Goal: Ask a question: Seek information or help from site administrators or community

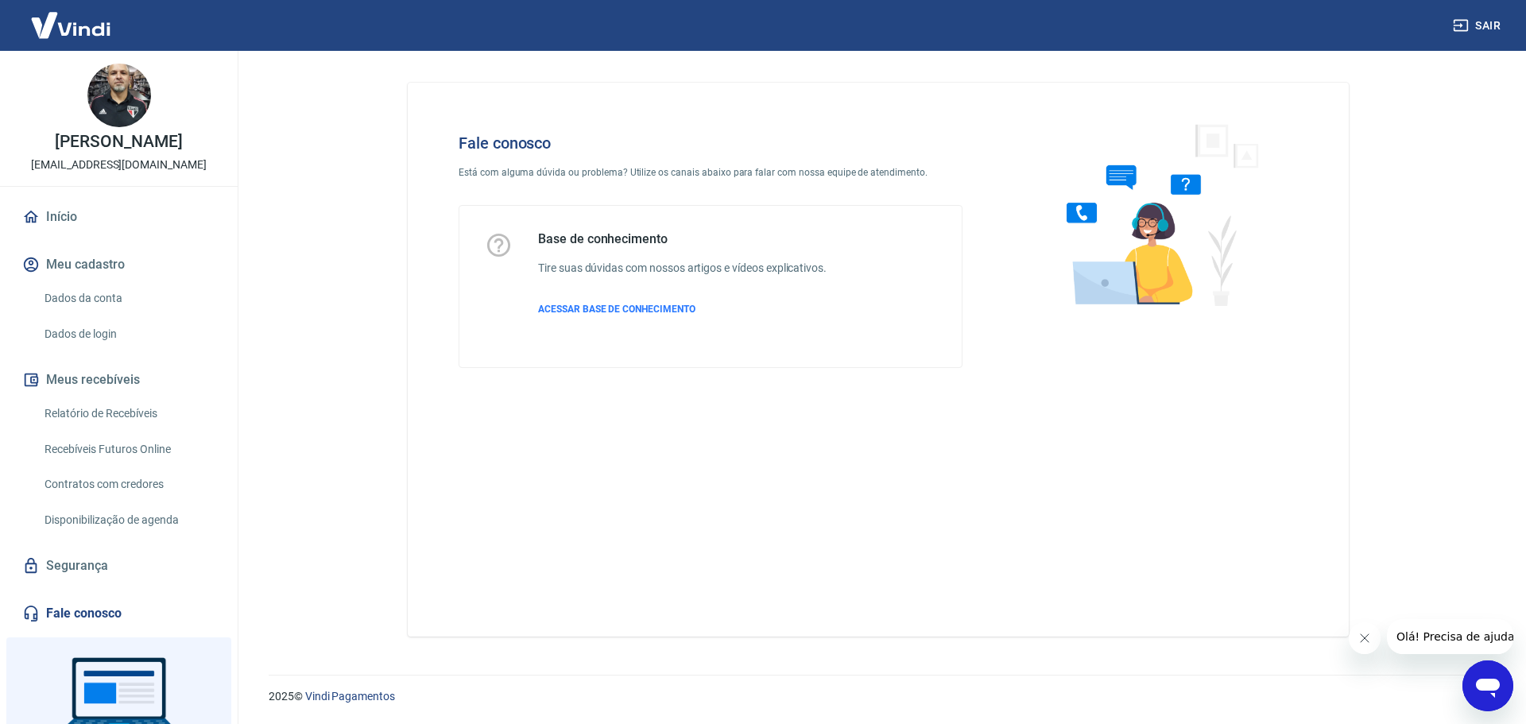
click at [1483, 689] on icon "Abrir janela de mensagens" at bounding box center [1488, 688] width 24 height 19
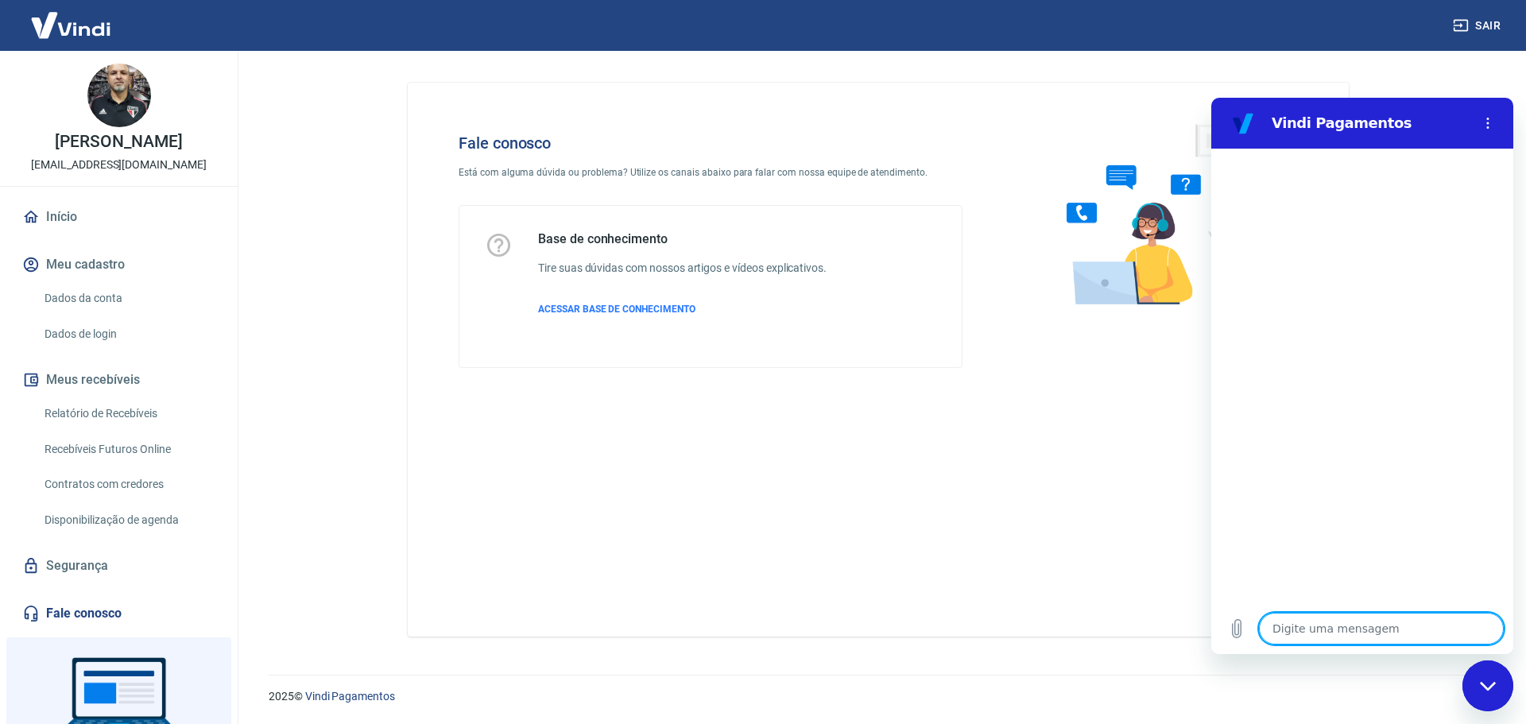
type textarea "p"
type textarea "x"
type textarea "pr"
type textarea "x"
type textarea "pre"
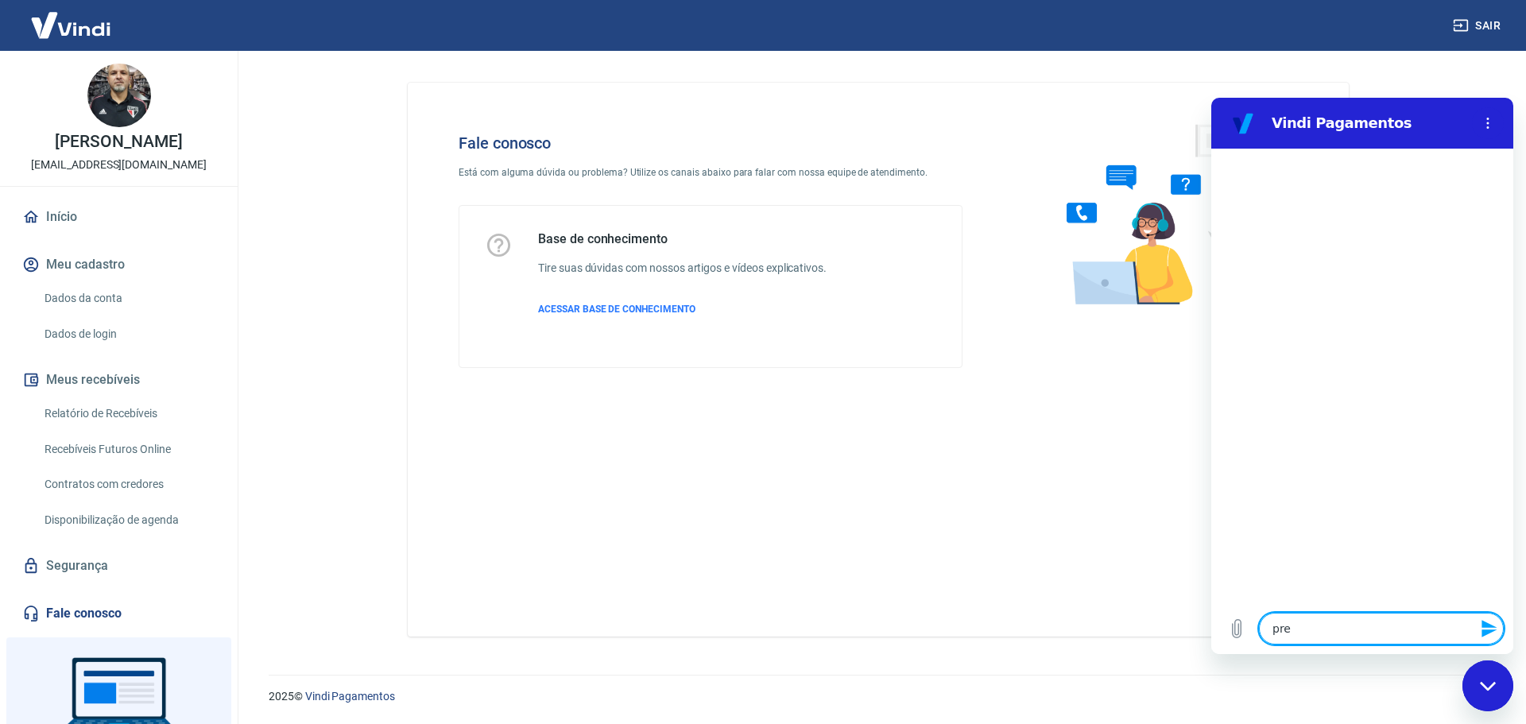
type textarea "x"
type textarea "prec"
type textarea "x"
type textarea "preci"
type textarea "x"
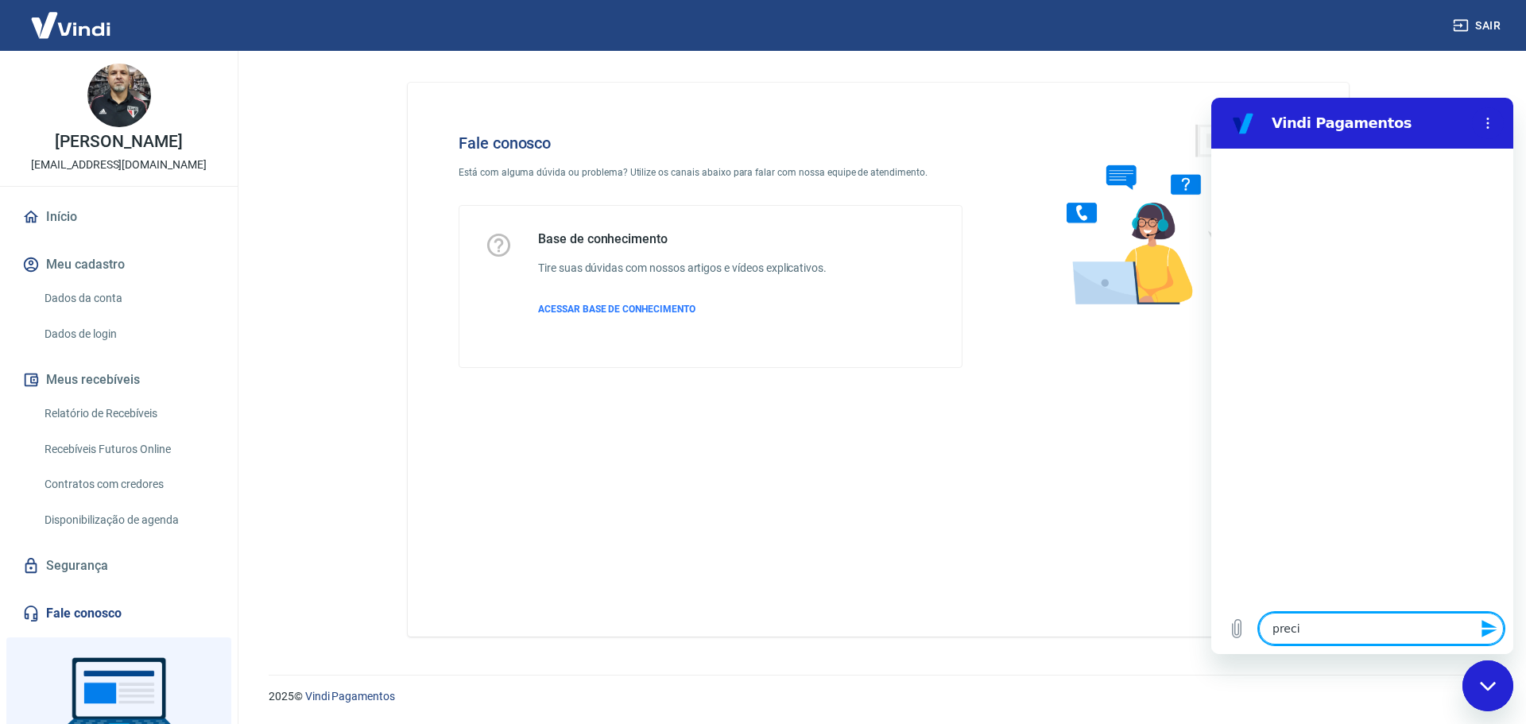
type textarea "precis"
type textarea "x"
type textarea "preciso"
type textarea "x"
type textarea "preciso"
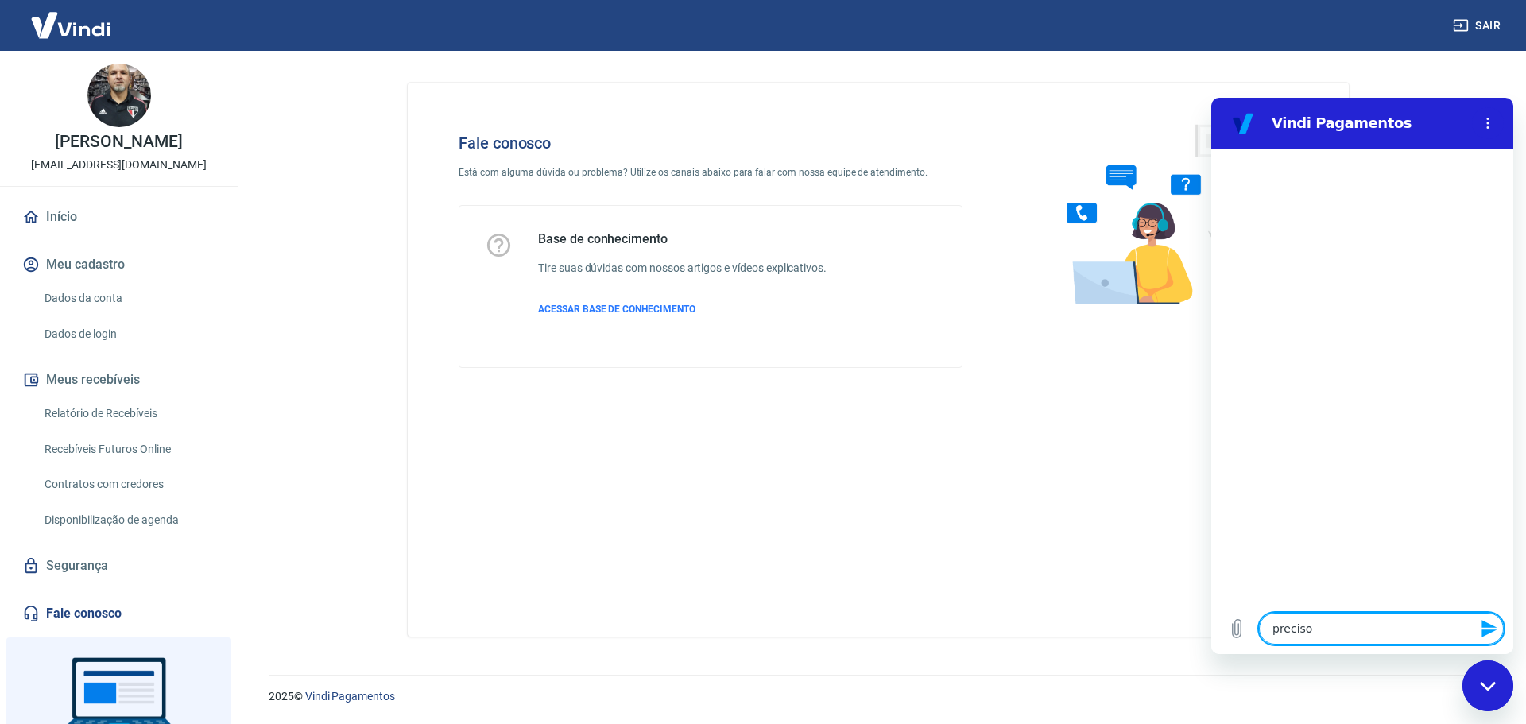
type textarea "x"
type textarea "preciso s"
type textarea "x"
type textarea "preciso sa"
type textarea "x"
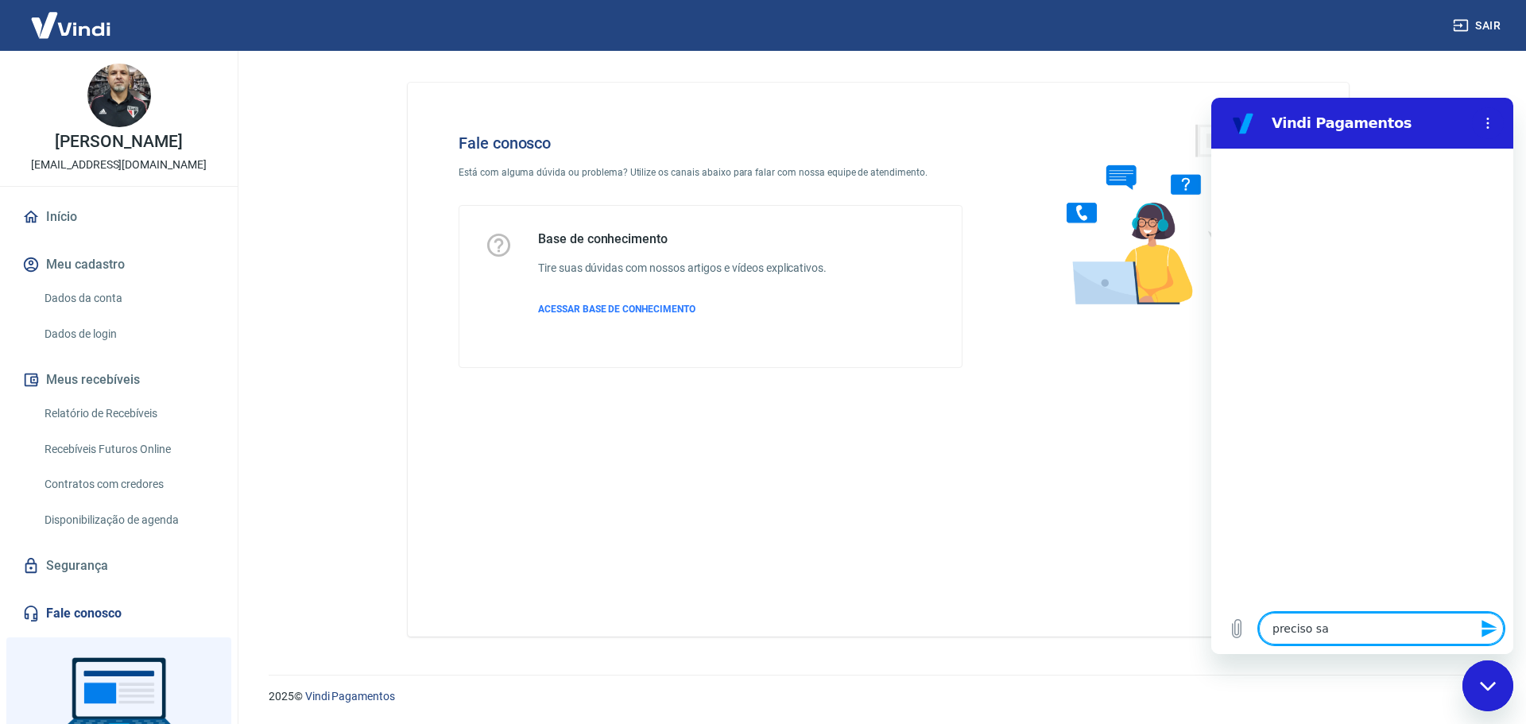
type textarea "preciso sab"
type textarea "x"
type textarea "preciso sabe"
type textarea "x"
type textarea "preciso saber"
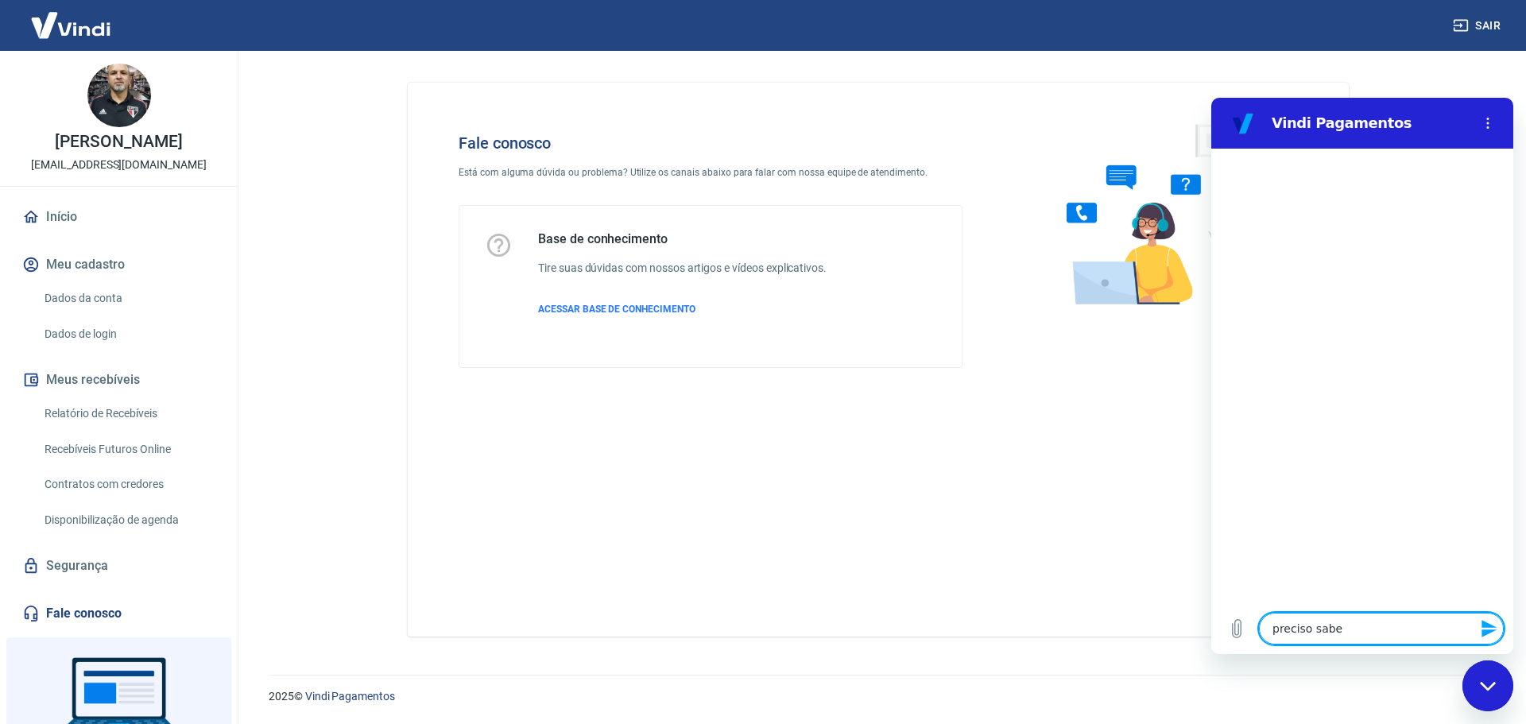
type textarea "x"
type textarea "preciso saber"
type textarea "x"
type textarea "preciso saber d"
type textarea "x"
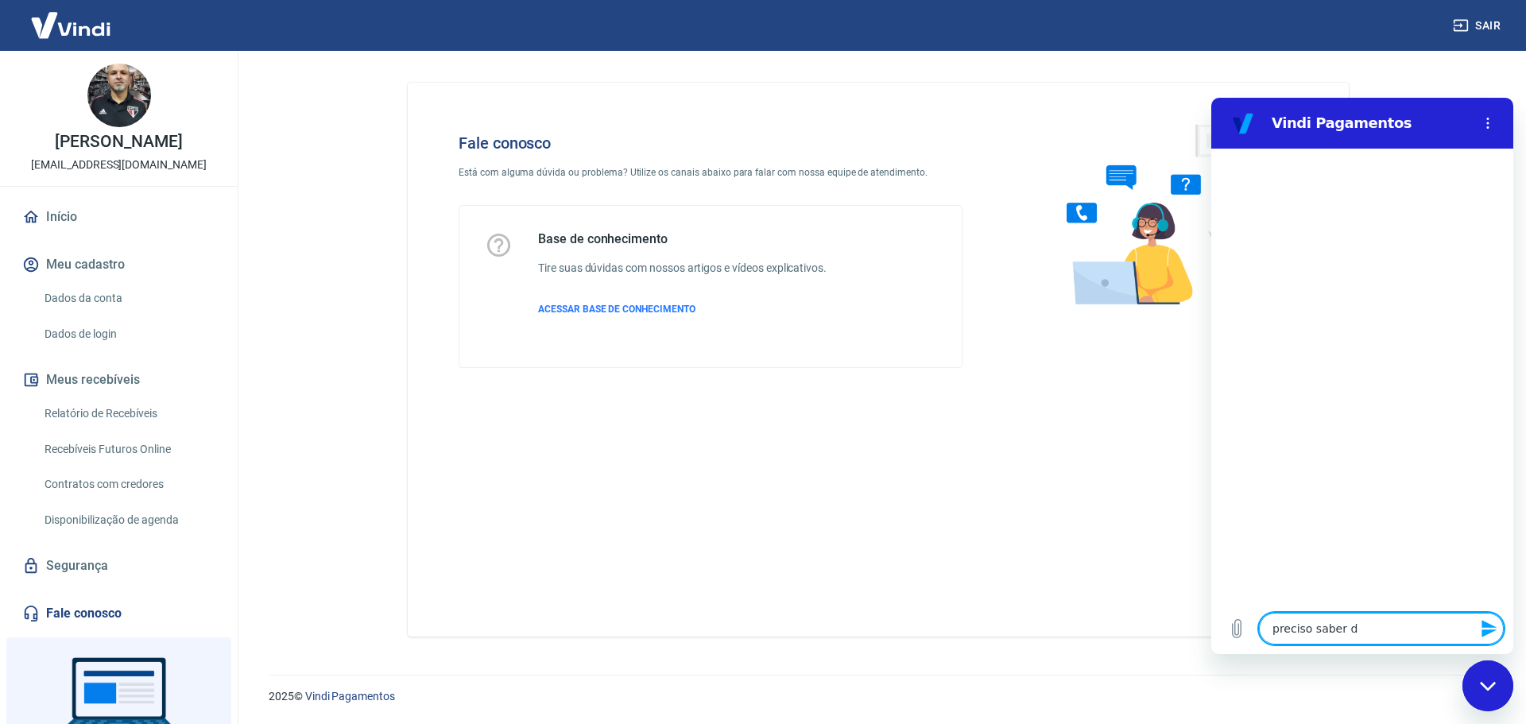
type textarea "preciso saber do"
type textarea "x"
type textarea "preciso saber do"
type textarea "x"
type textarea "preciso saber do p"
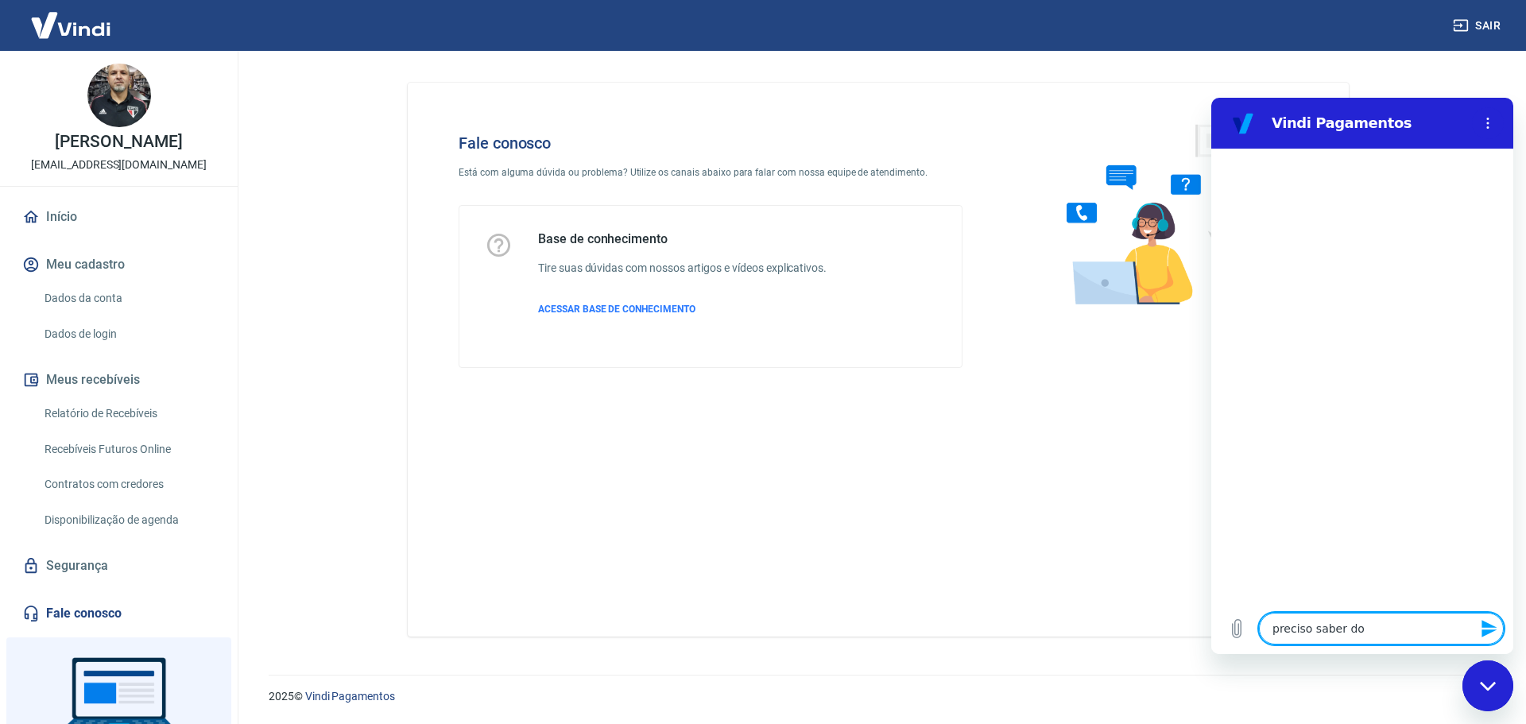
type textarea "x"
type textarea "preciso saber do pa"
type textarea "x"
type textarea "preciso saber do pag"
type textarea "x"
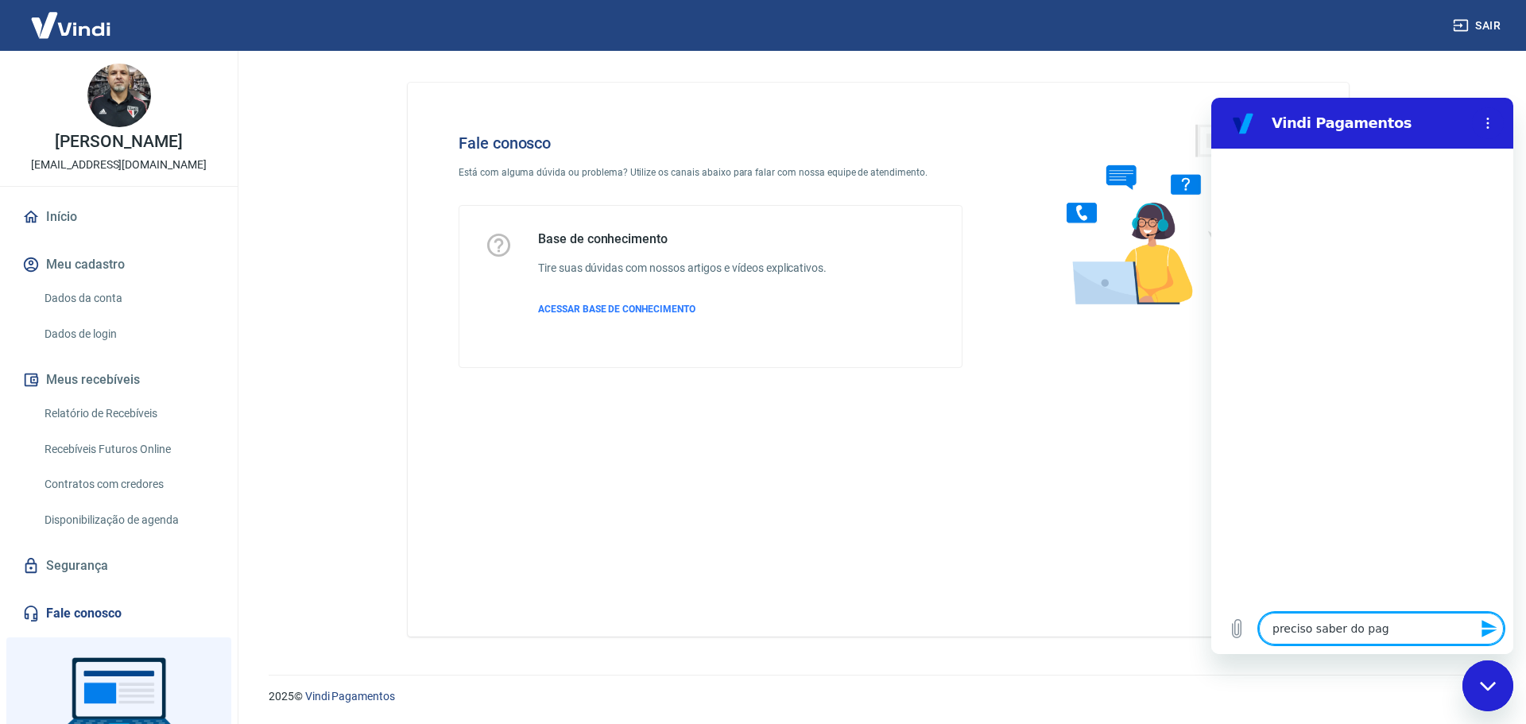
type textarea "preciso saber do paga"
type textarea "x"
type textarea "preciso saber do pagam"
type textarea "x"
type textarea "preciso saber do pagame"
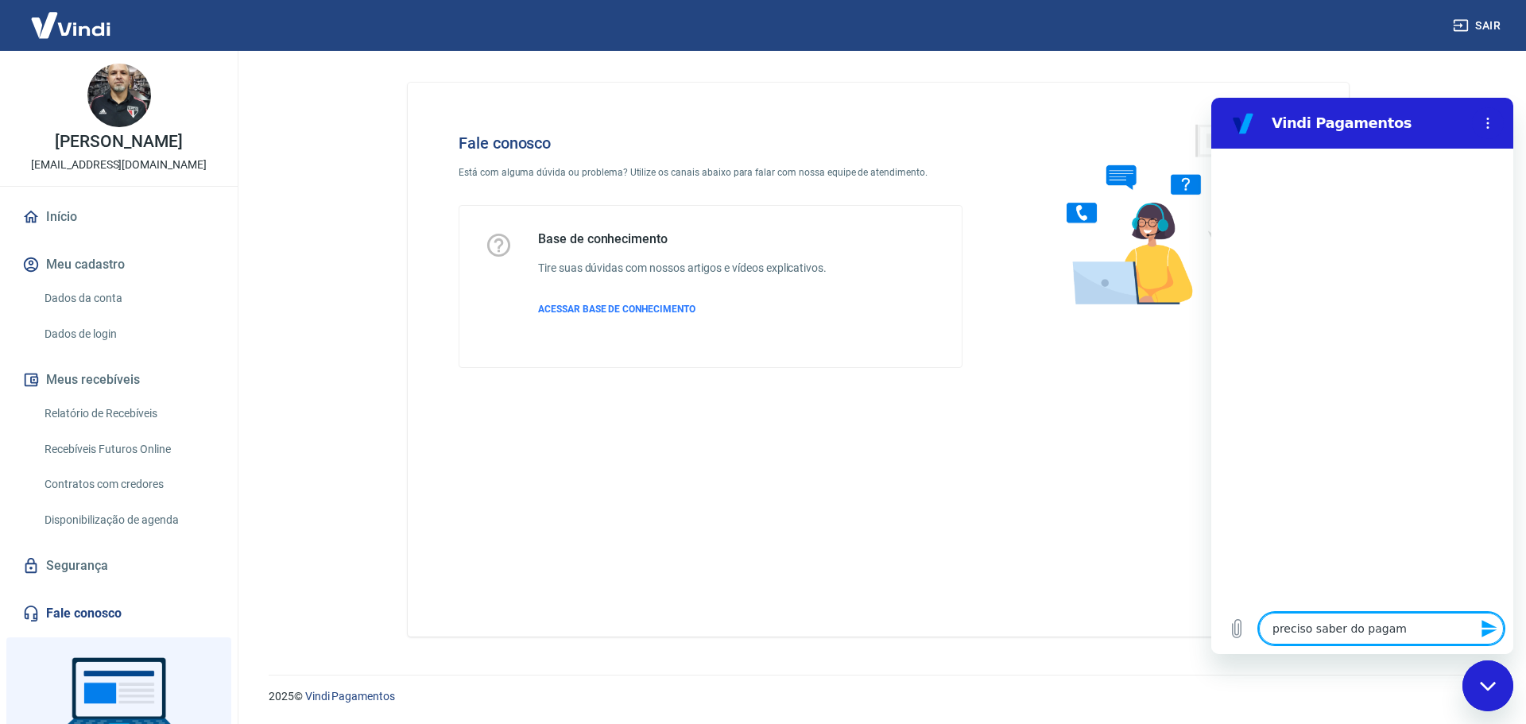
type textarea "x"
type textarea "preciso saber do pagamen"
type textarea "x"
type textarea "preciso saber do pagament"
type textarea "x"
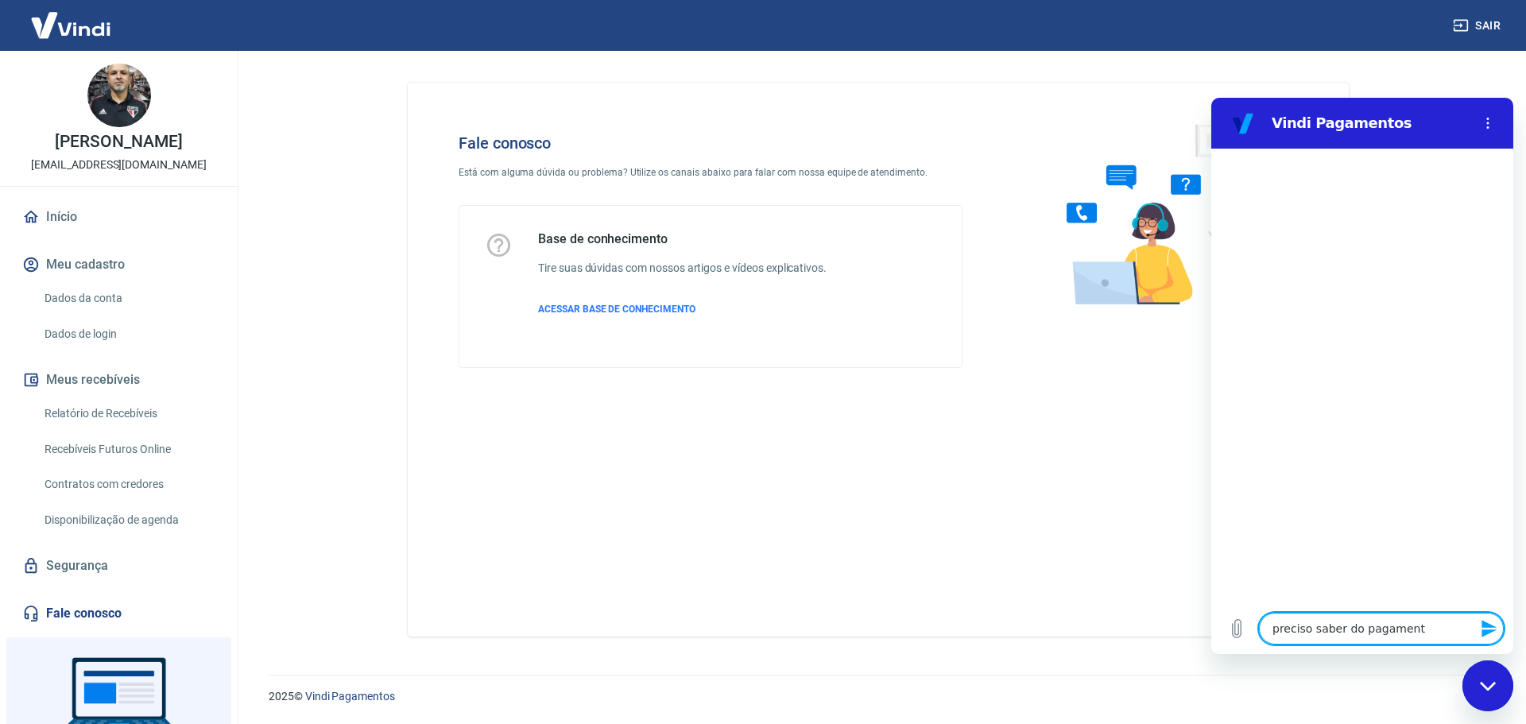
type textarea "preciso saber do pagamento"
type textarea "x"
type textarea "preciso saber do pagamento"
type textarea "x"
type textarea "preciso saber do pagamento d"
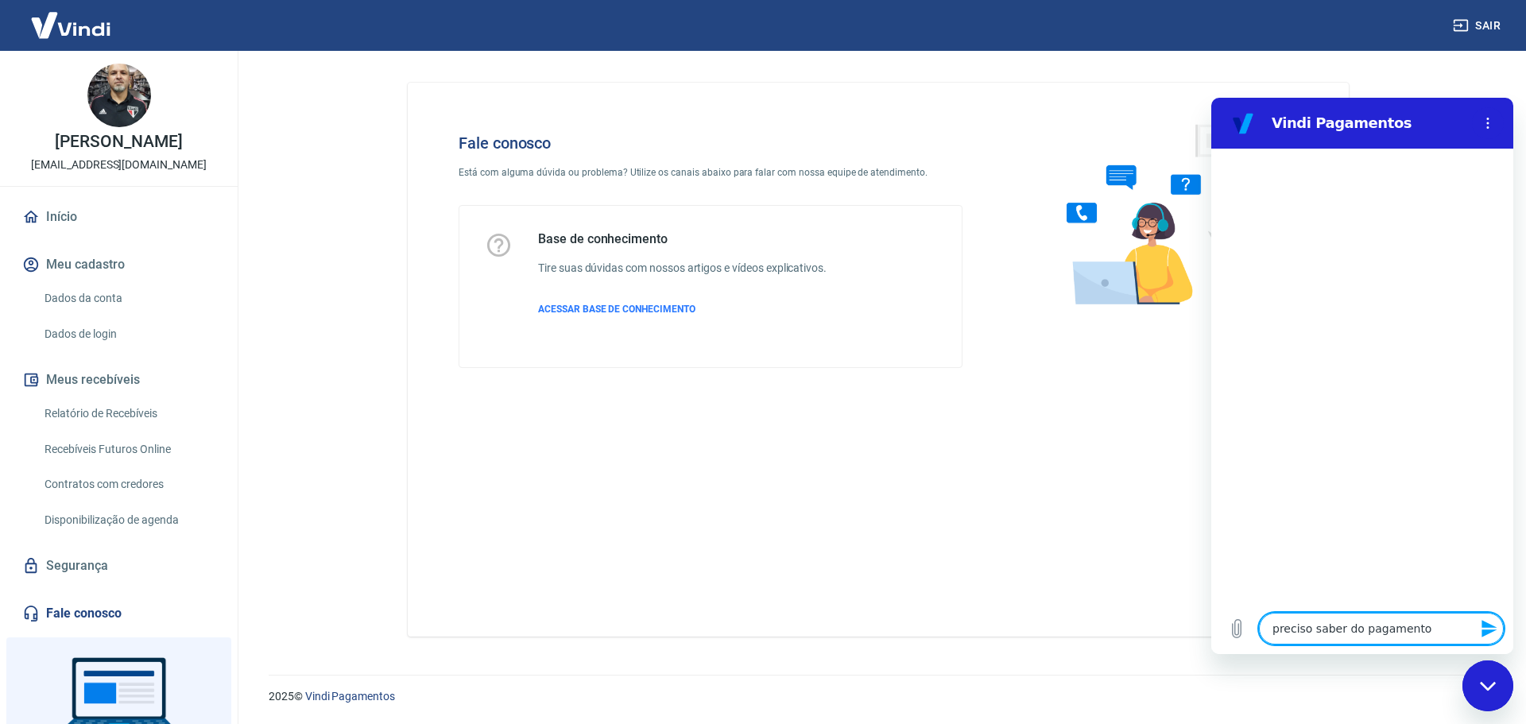
type textarea "x"
type textarea "preciso saber do pagamento do"
type textarea "x"
type textarea "preciso saber do pagamento do"
type textarea "x"
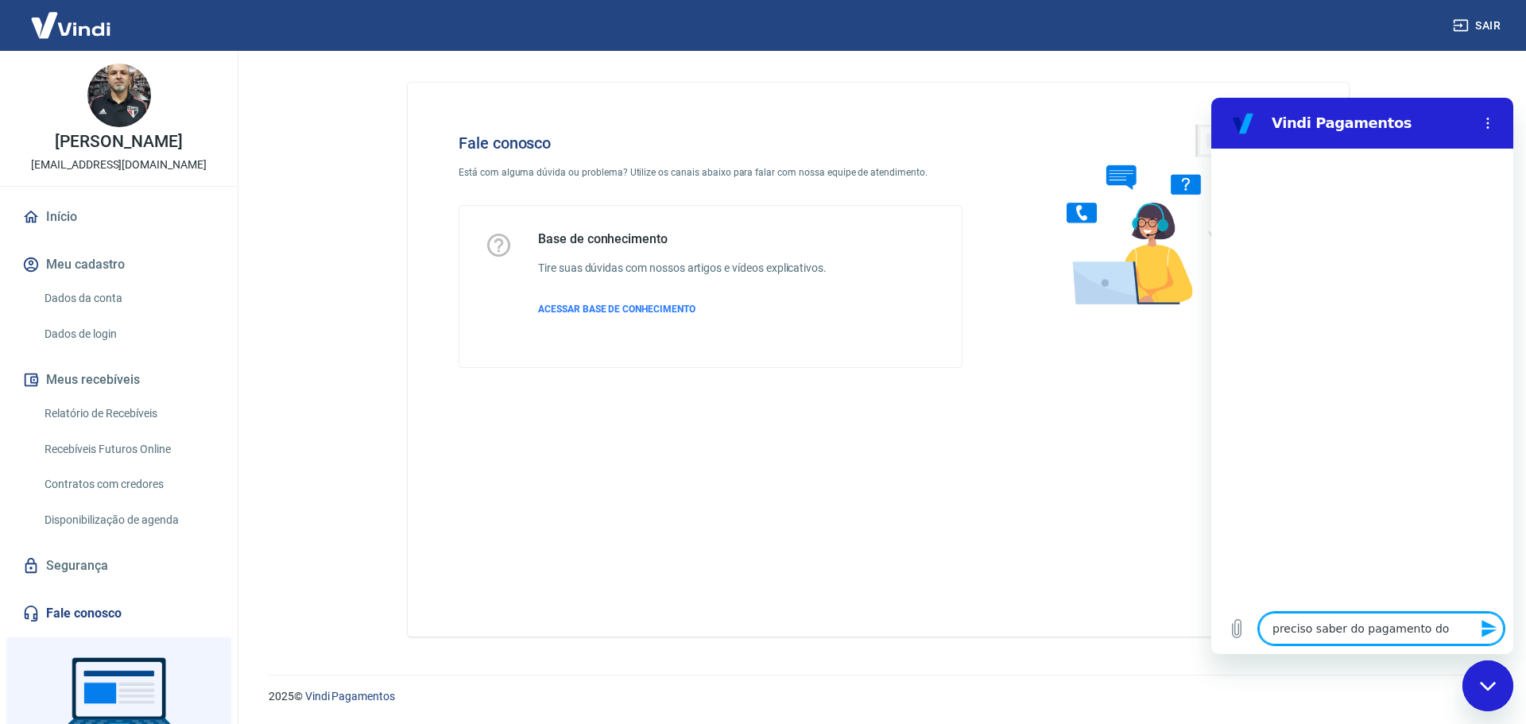
type textarea "preciso saber do pagamento do p"
type textarea "x"
type textarea "preciso saber do pagamento do pe"
type textarea "x"
type textarea "preciso saber do pagamento do ped"
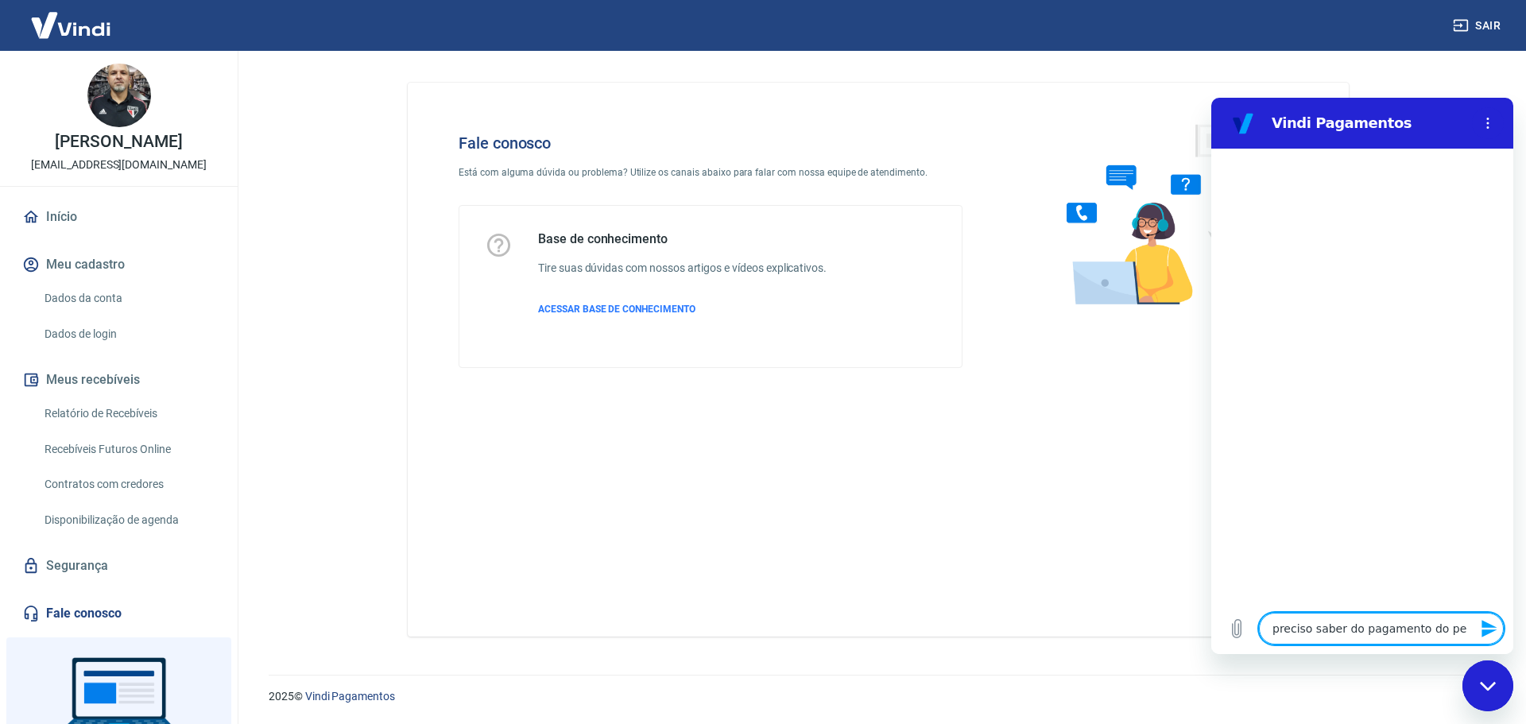
type textarea "x"
type textarea "preciso saber do pagamento do pedi"
type textarea "x"
type textarea "preciso saber do pagamento do pedid"
type textarea "x"
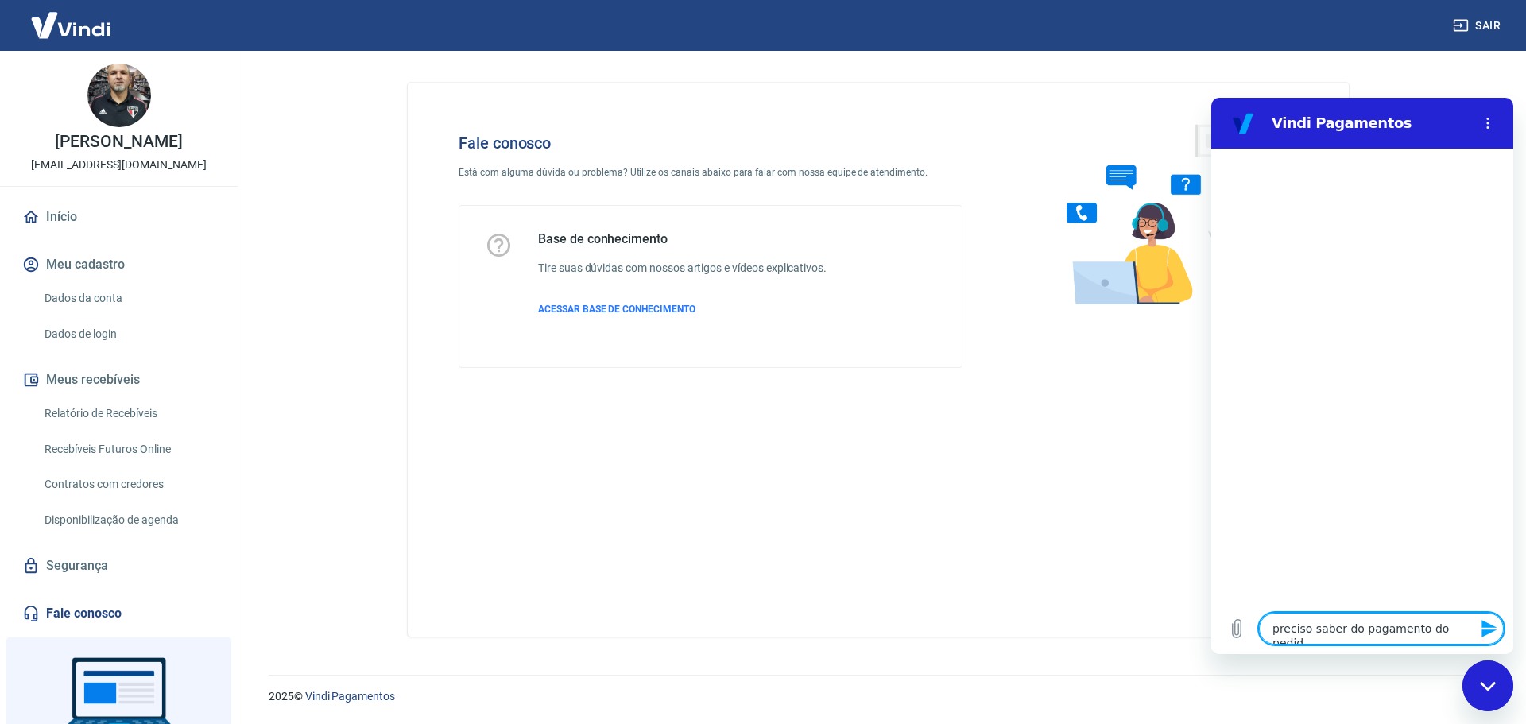
type textarea "preciso saber do pagamento do pedido"
type textarea "x"
type textarea "preciso saber do pagamento do pedido"
type textarea "x"
type textarea "preciso saber do pagamento do pedido 1"
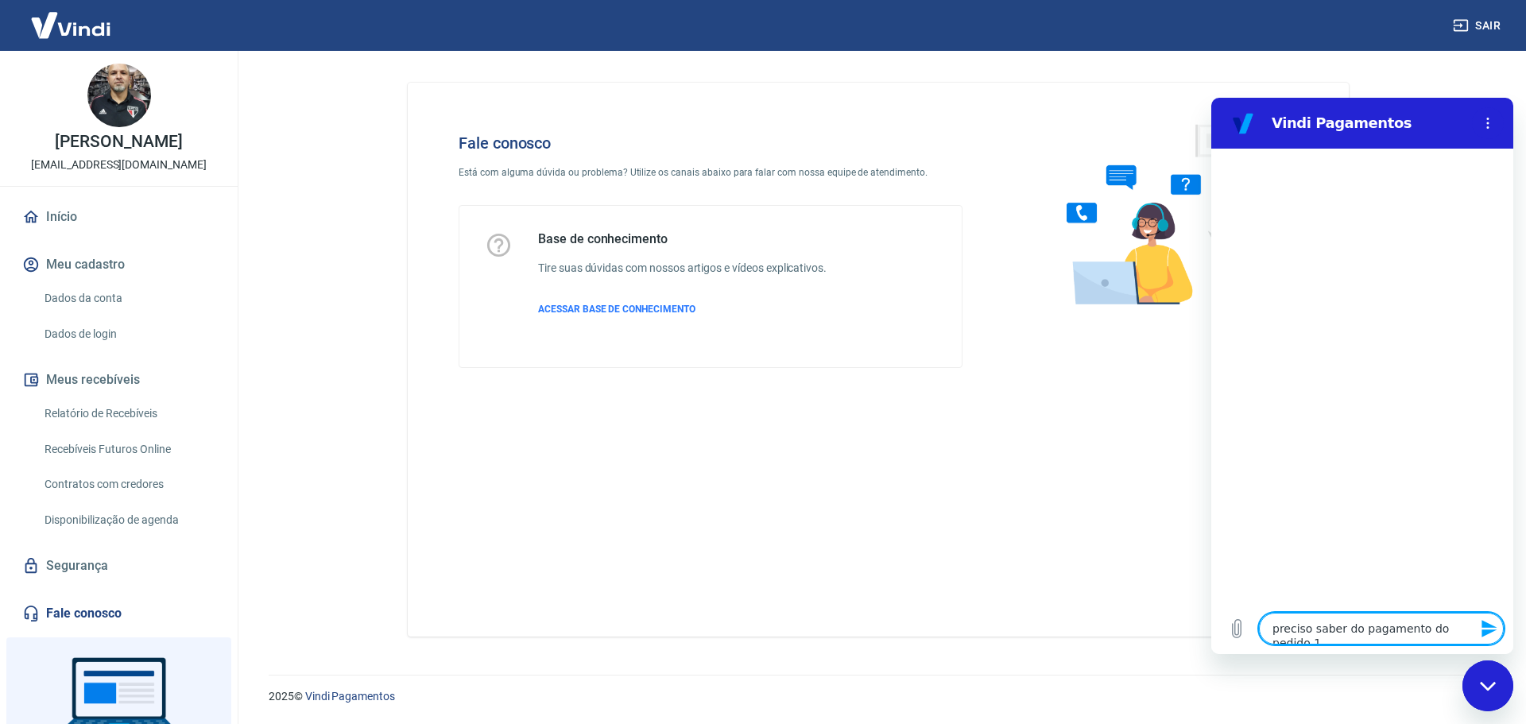
type textarea "x"
type textarea "preciso saber do pagamento do pedido 10"
type textarea "x"
type textarea "preciso saber do pagamento do pedido 101"
type textarea "x"
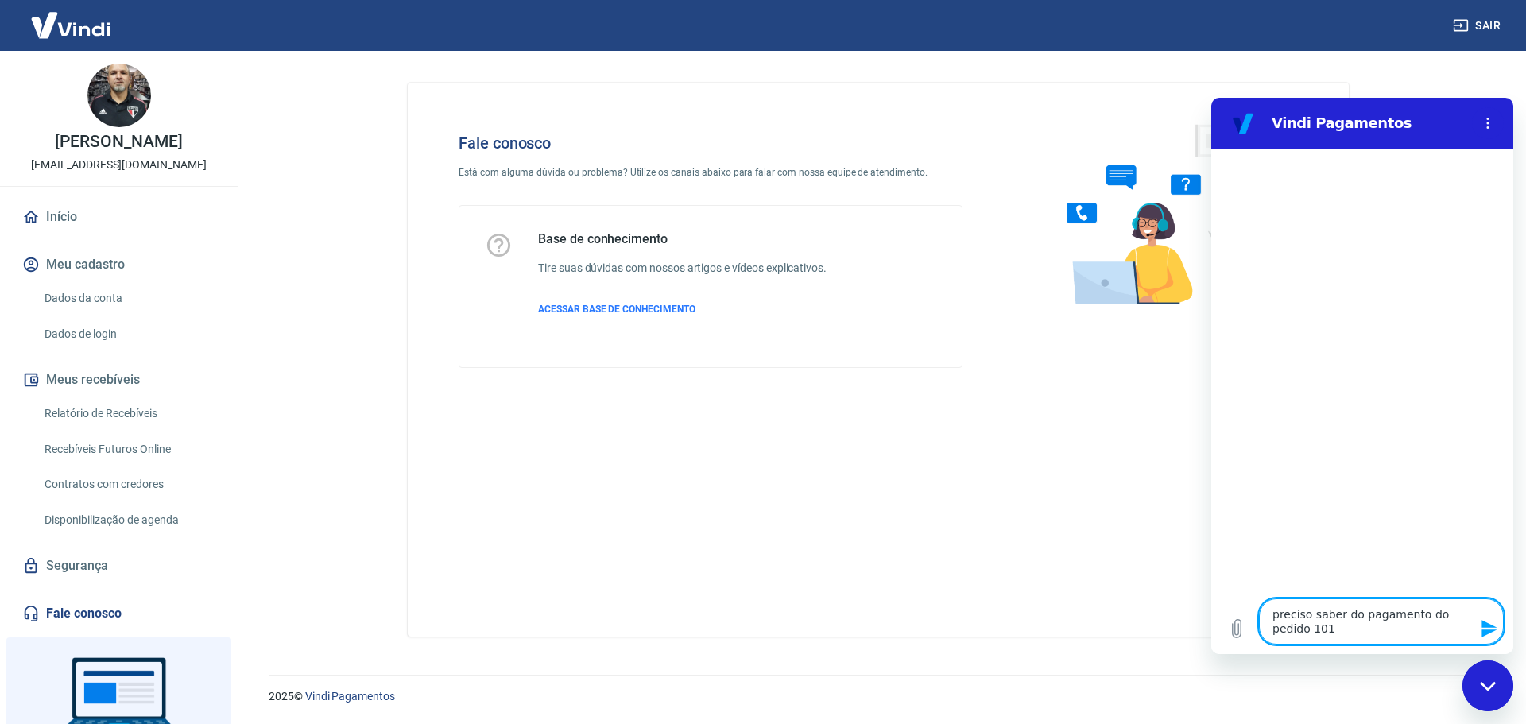
type textarea "preciso saber do pagamento do pedido 1011"
type textarea "x"
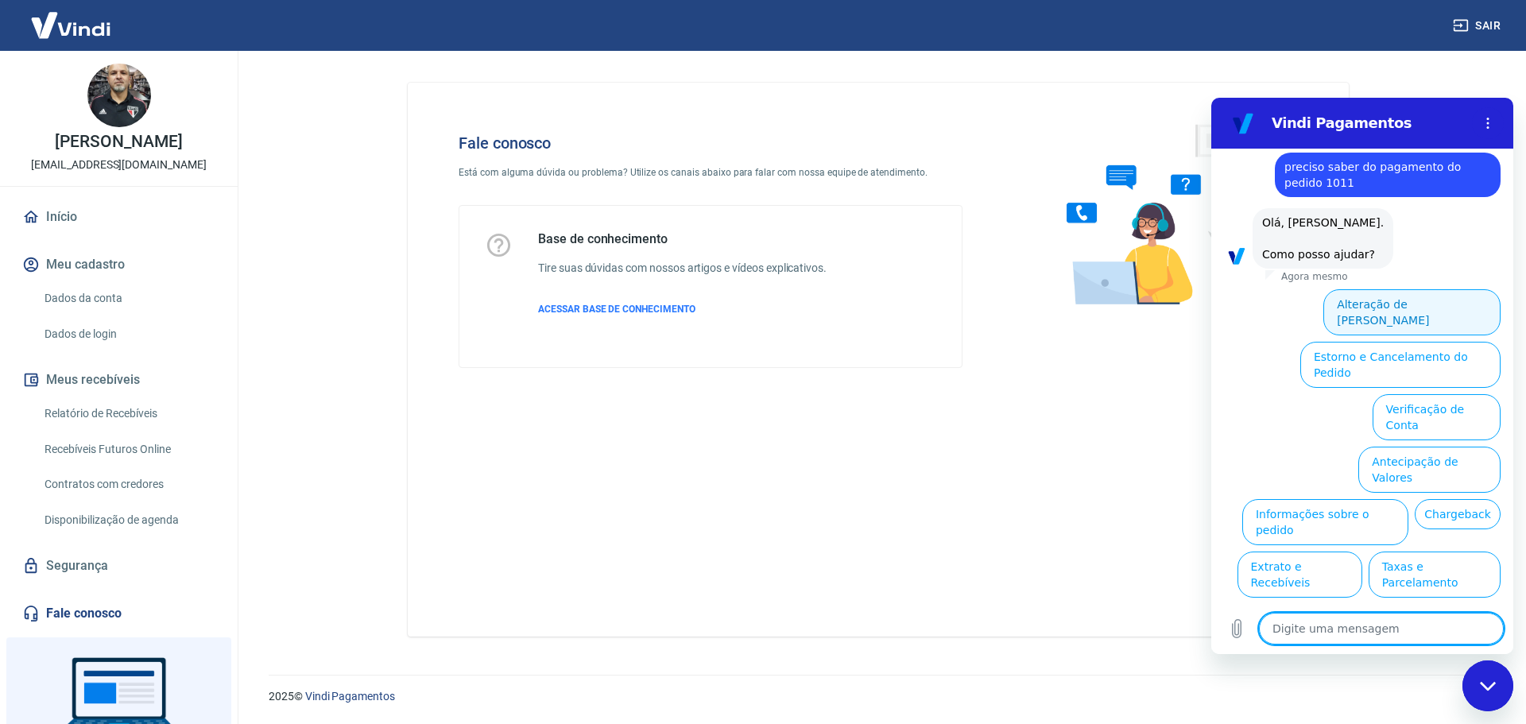
scroll to position [41, 0]
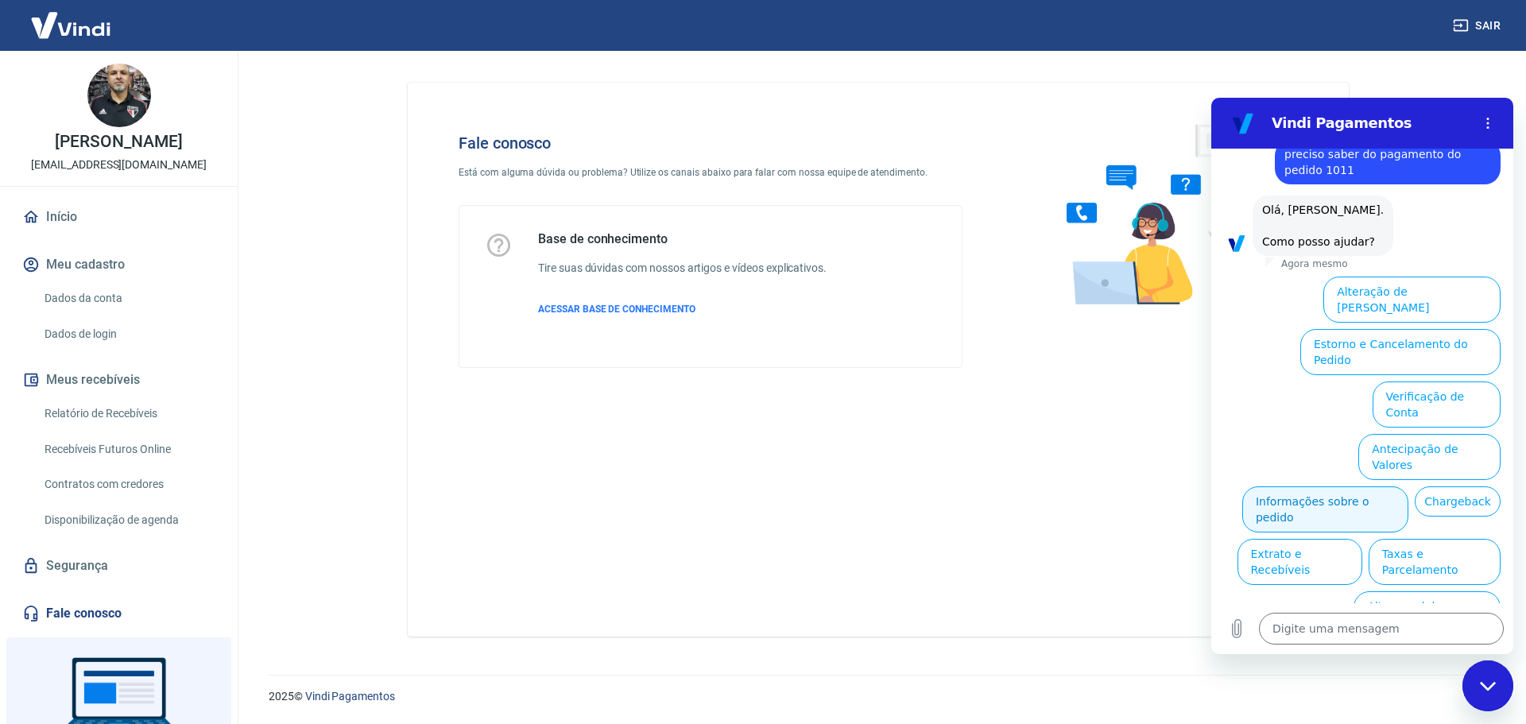
click at [1408, 486] on button "Informações sobre o pedido" at bounding box center [1325, 509] width 166 height 46
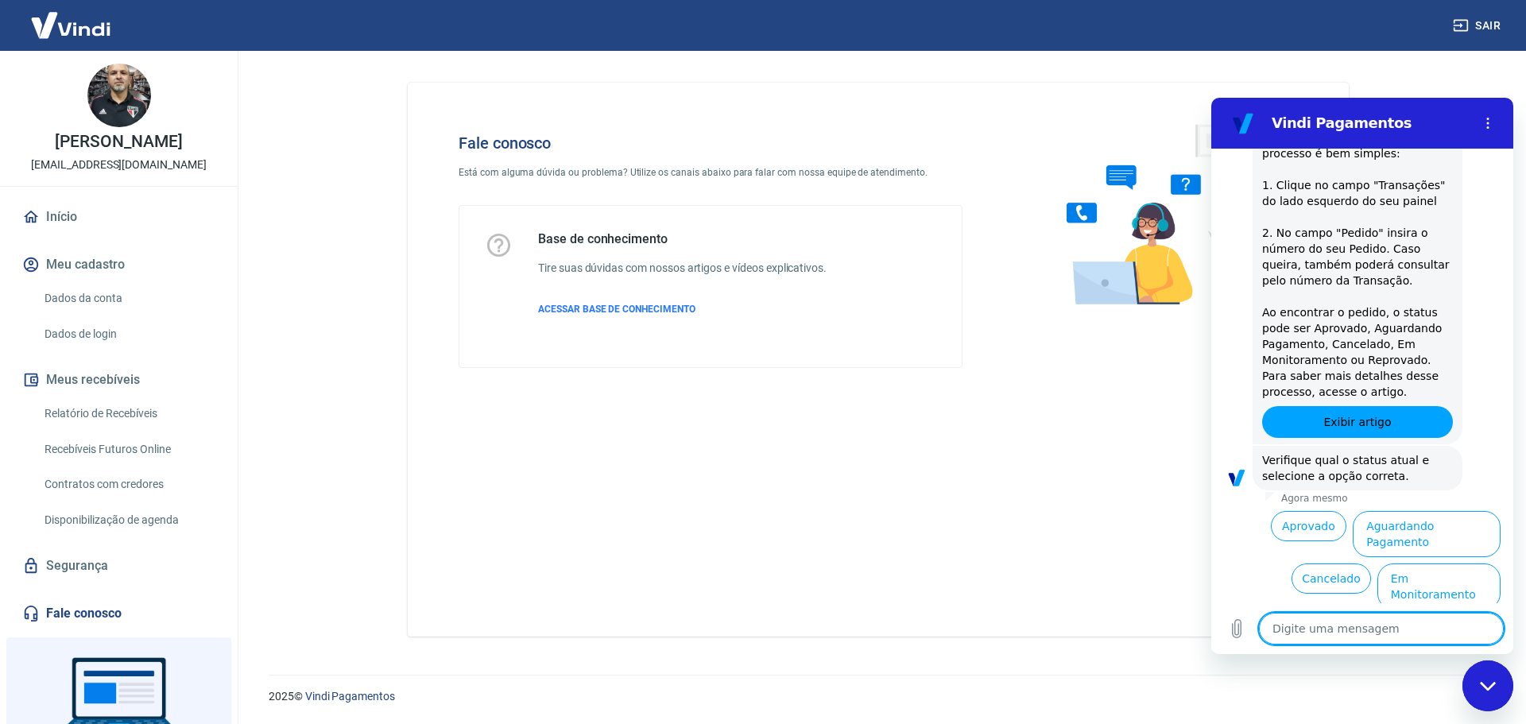
scroll to position [314, 0]
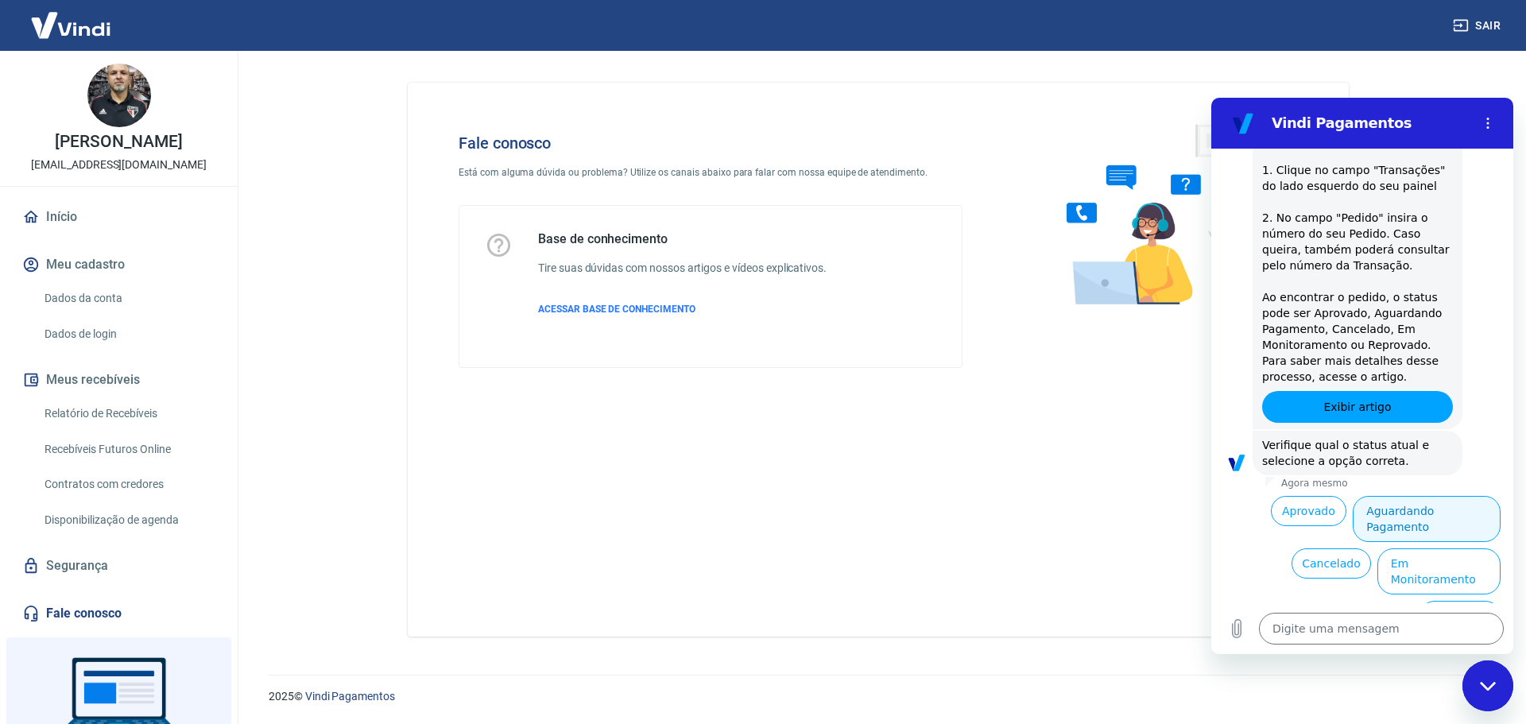
click at [1397, 516] on button "Aguardando Pagamento" at bounding box center [1427, 519] width 148 height 46
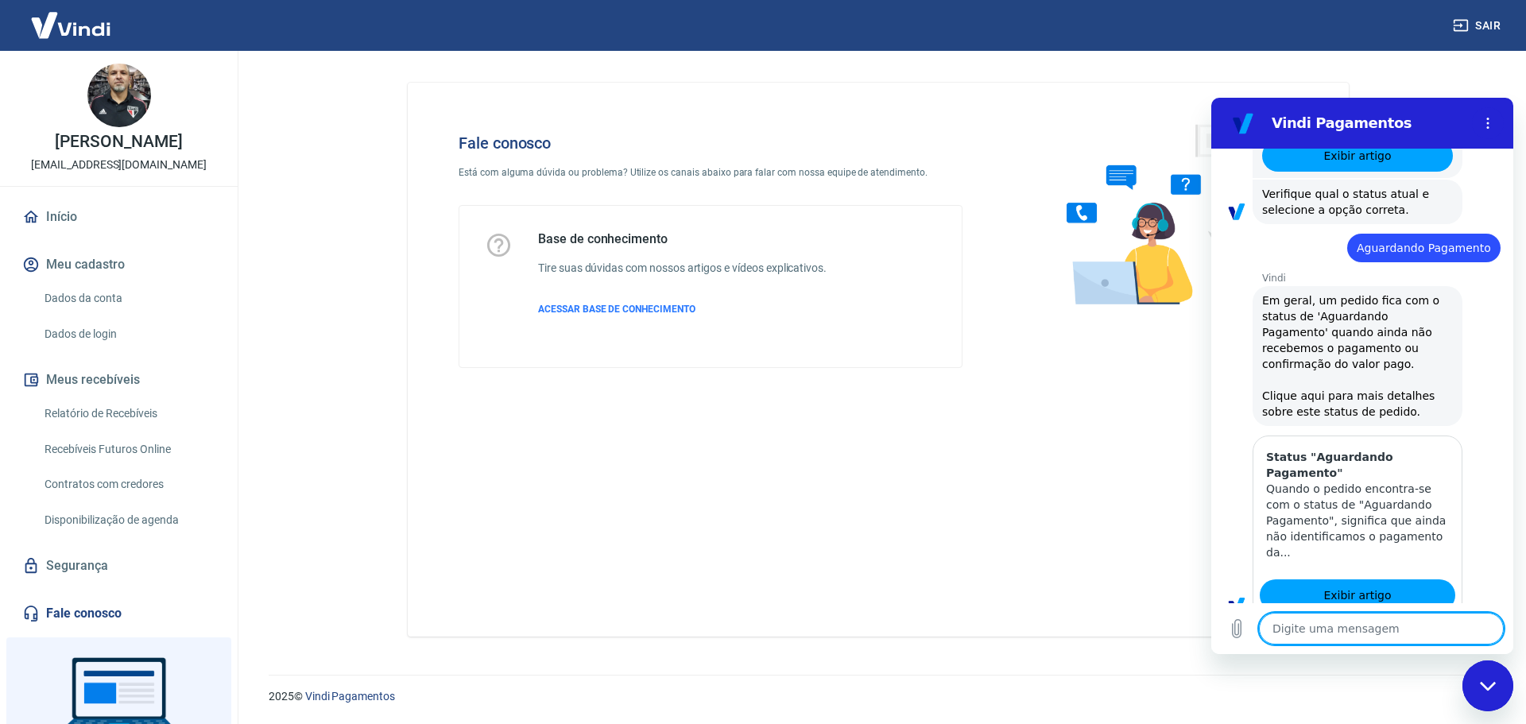
type textarea "x"
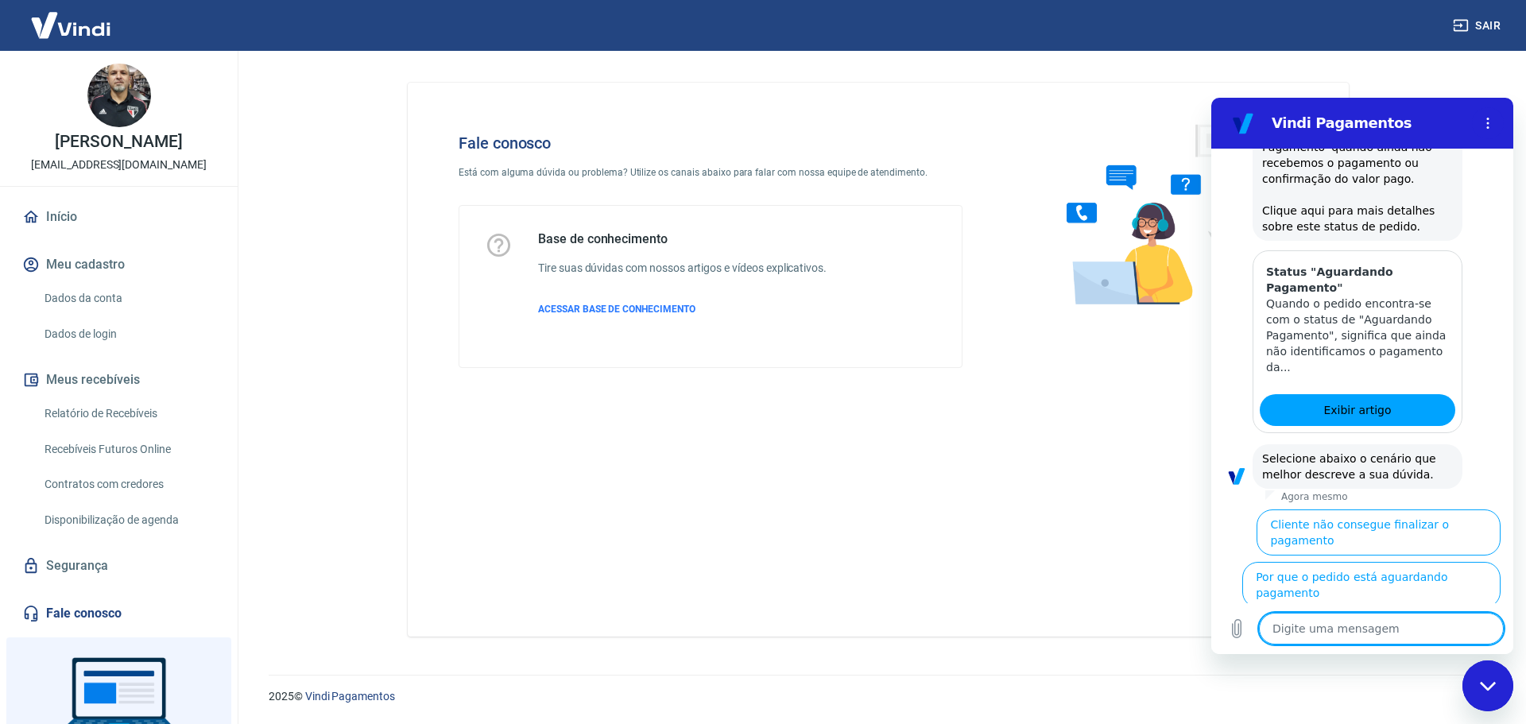
scroll to position [764, 0]
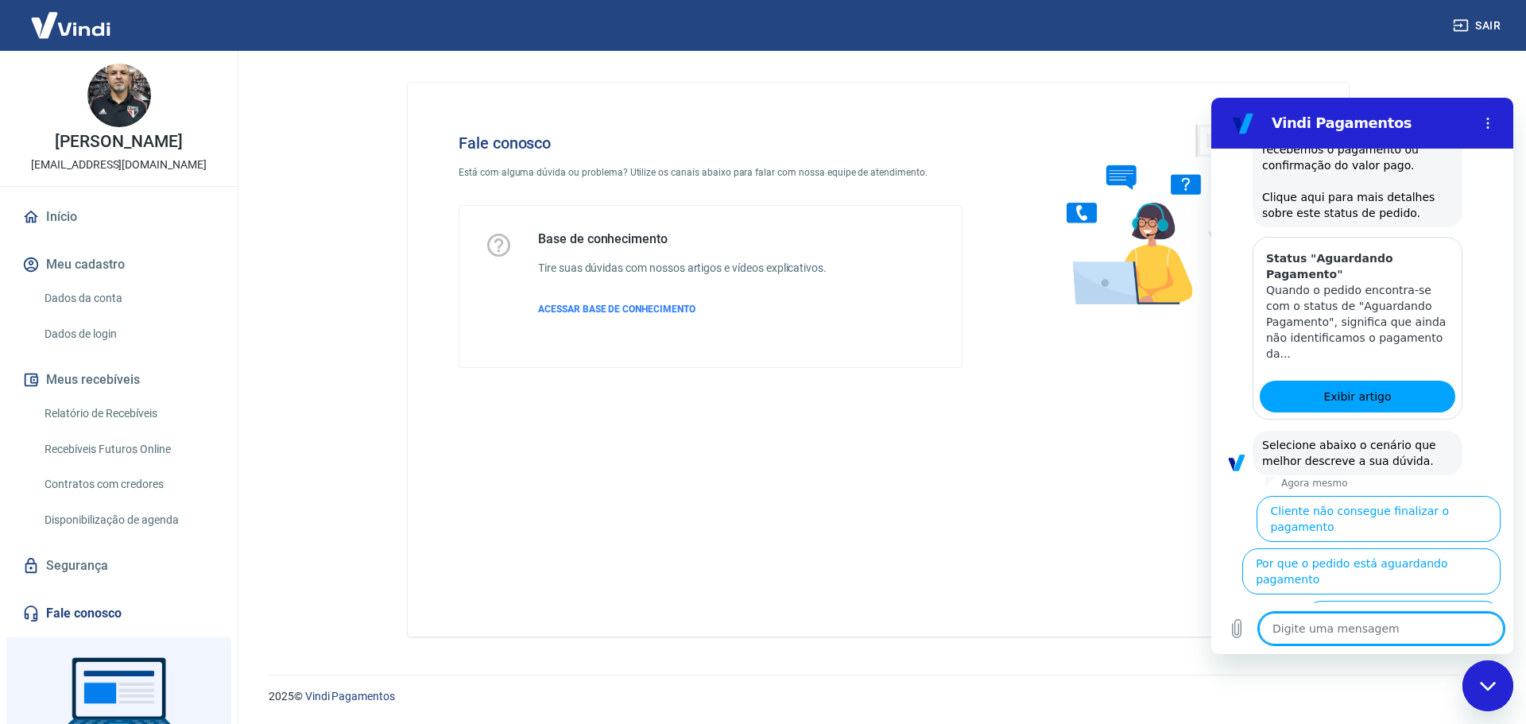
click at [1377, 629] on textarea at bounding box center [1381, 629] width 245 height 32
type textarea "a"
type textarea "x"
type textarea "at"
type textarea "x"
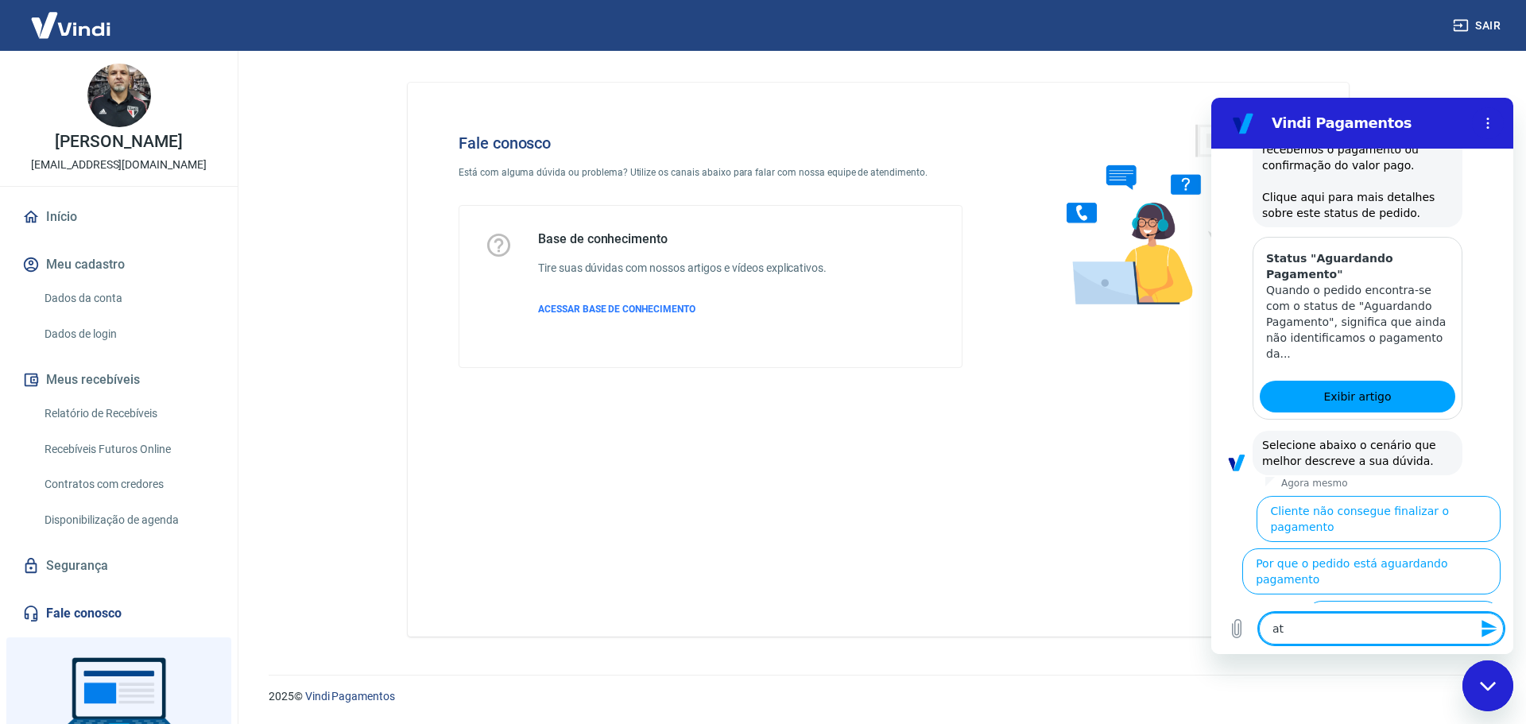
type textarea "ate"
type textarea "x"
type textarea "aten"
type textarea "x"
type textarea "atend"
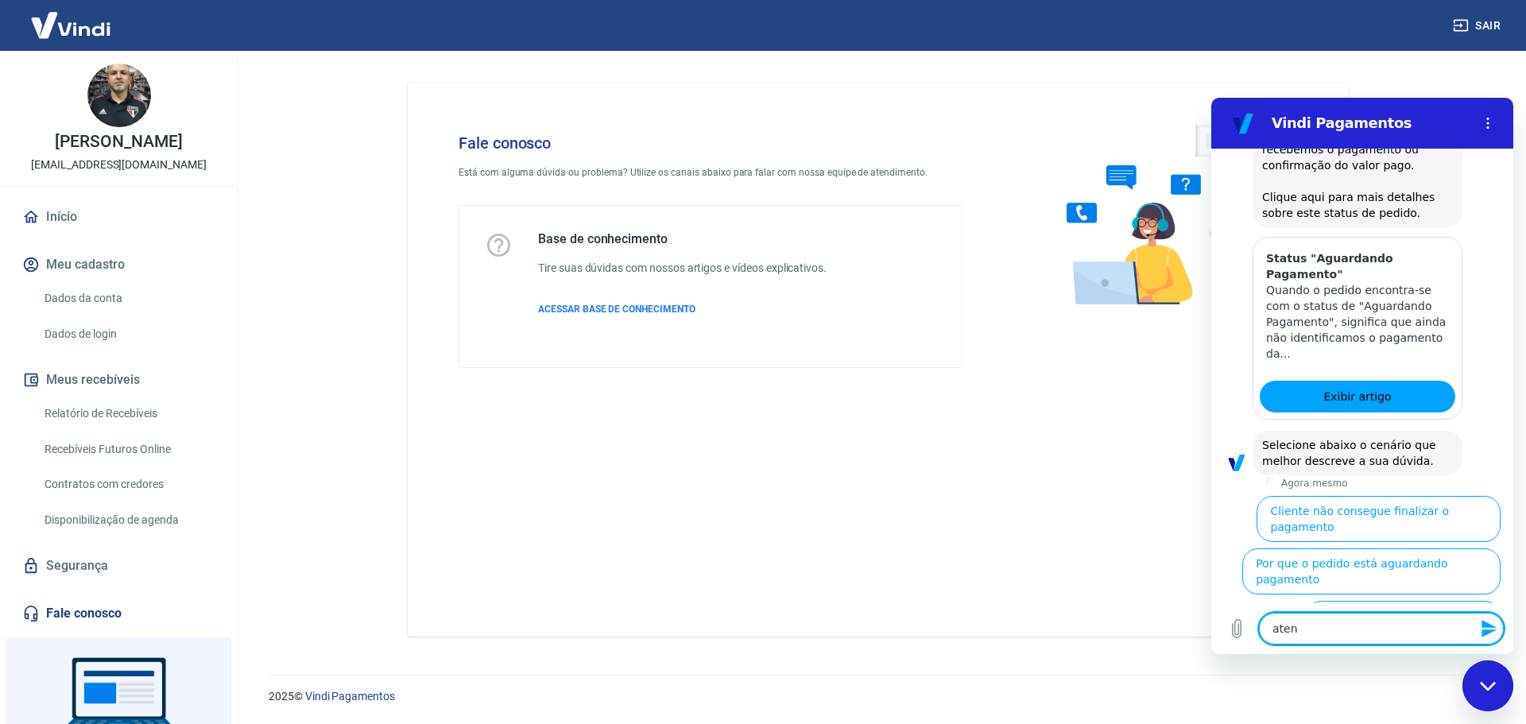
type textarea "x"
type textarea "atendi"
type textarea "x"
type textarea "atendim"
type textarea "x"
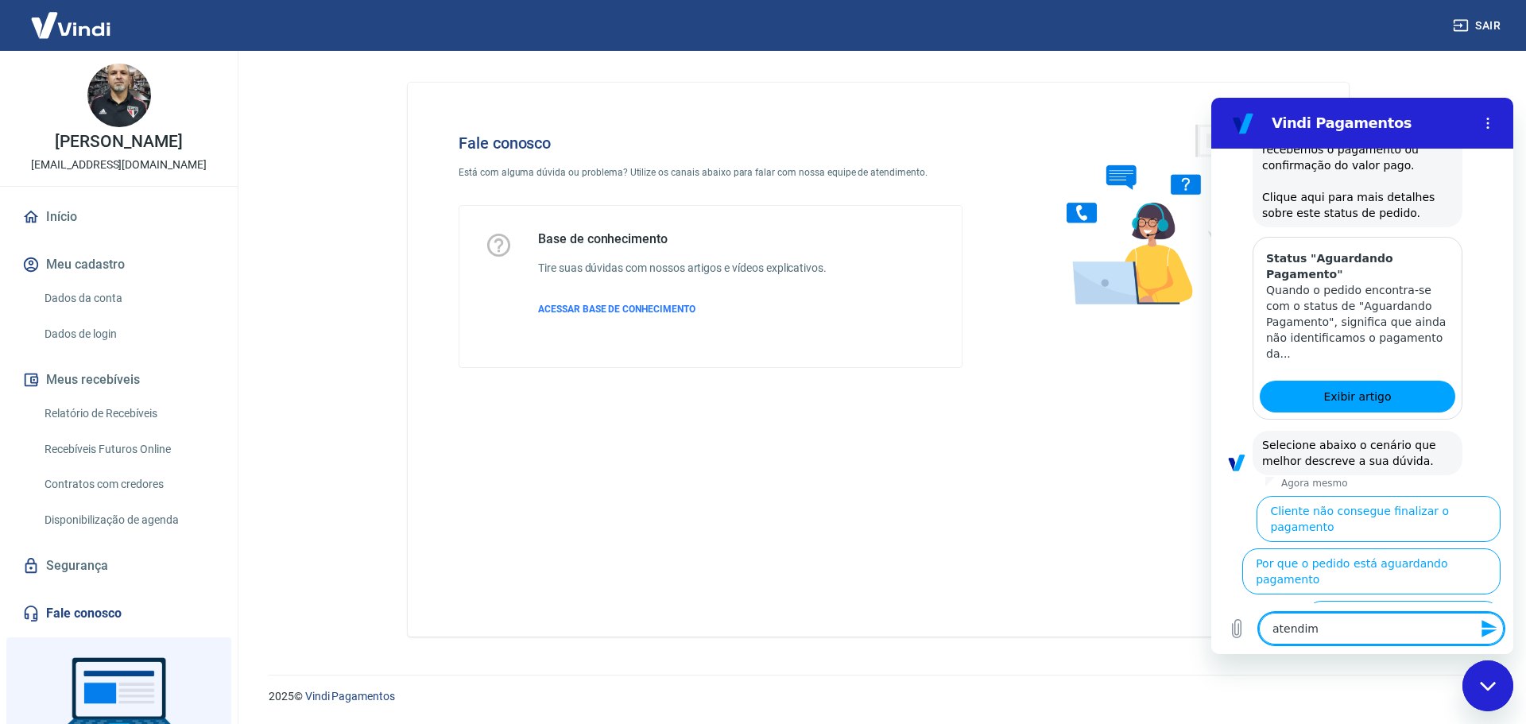
type textarea "atendime"
type textarea "x"
type textarea "atendimen"
type textarea "x"
type textarea "atendimento"
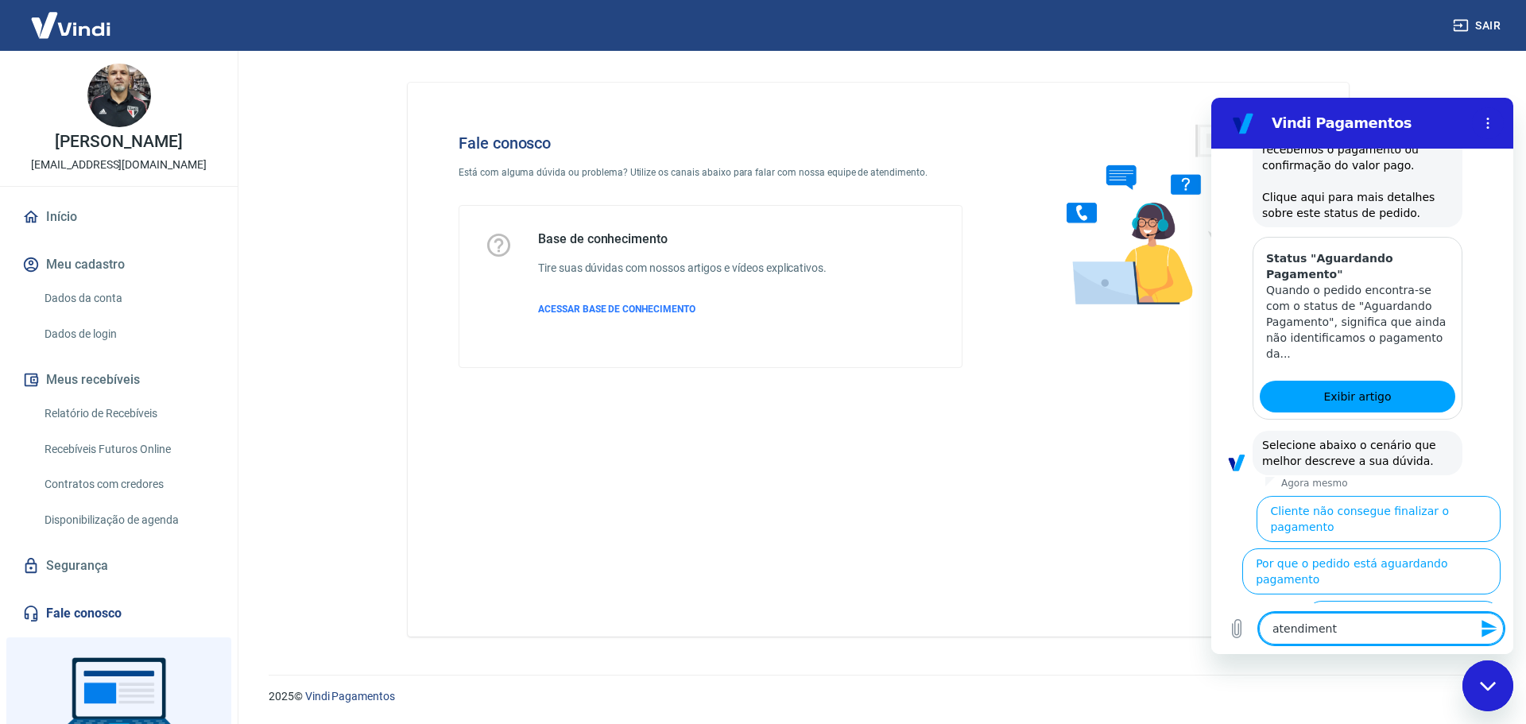
type textarea "x"
type textarea "atendimento"
type textarea "x"
type textarea "atendimento h"
type textarea "x"
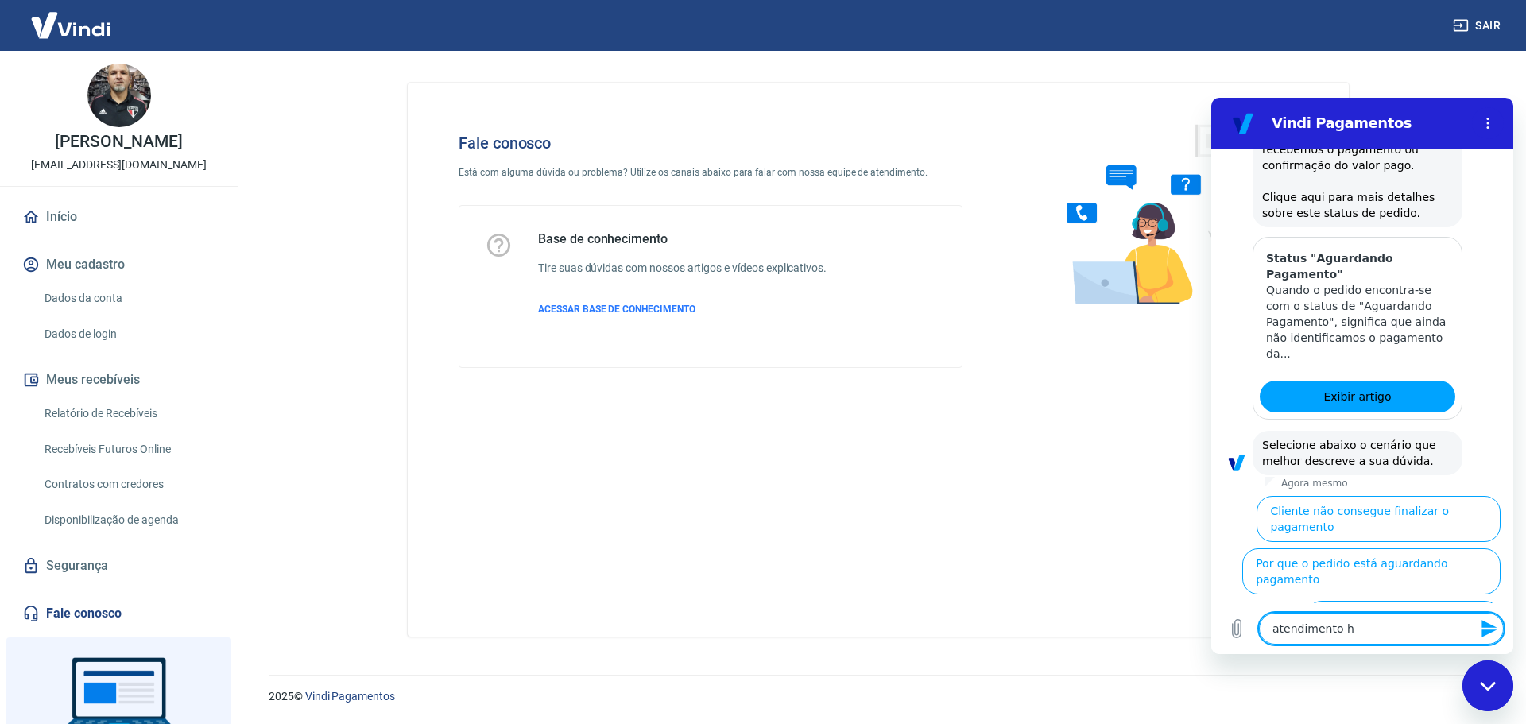
type textarea "atendimento hu"
type textarea "x"
type textarea "atendimento hum"
type textarea "x"
type textarea "atendimento hum"
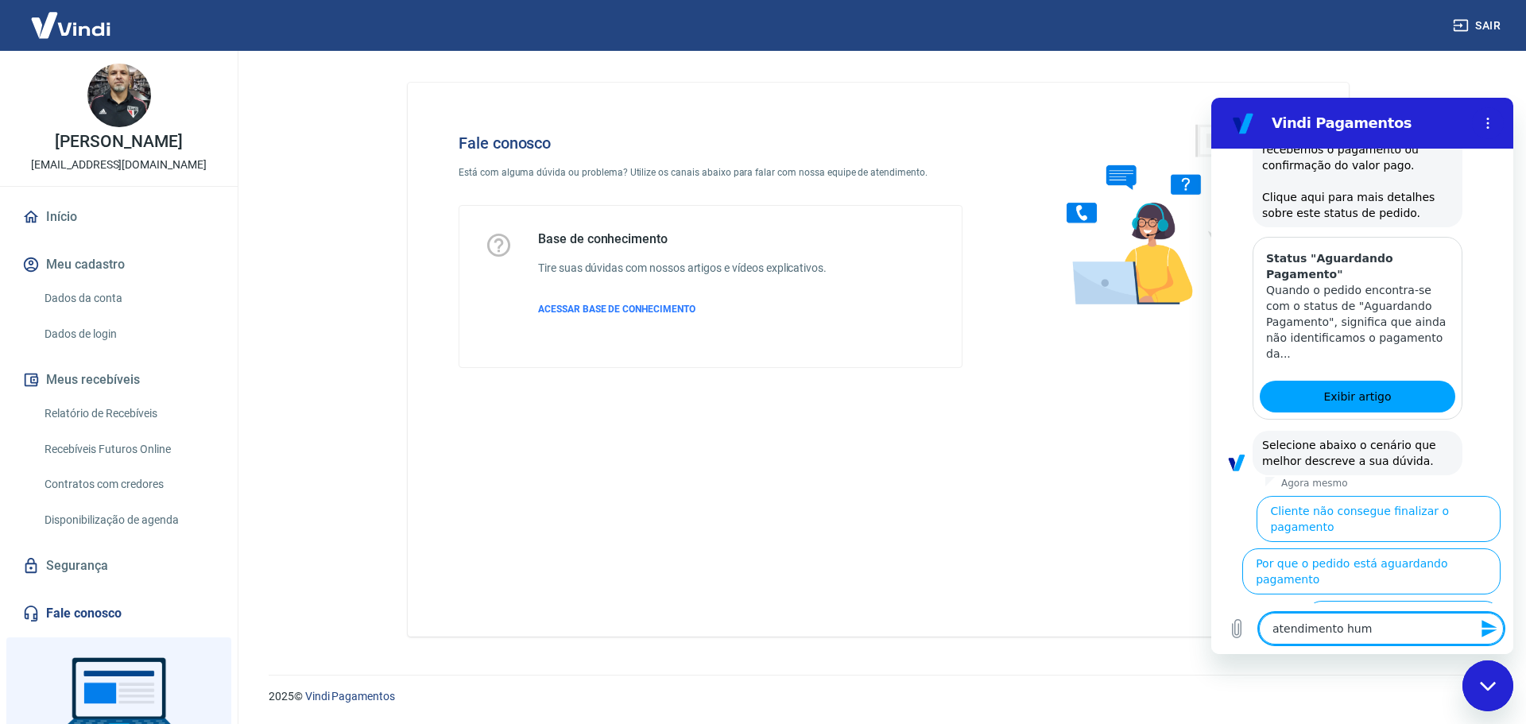
type textarea "x"
type textarea "atendimento hum n"
type textarea "x"
type textarea "atendimento hum"
type textarea "x"
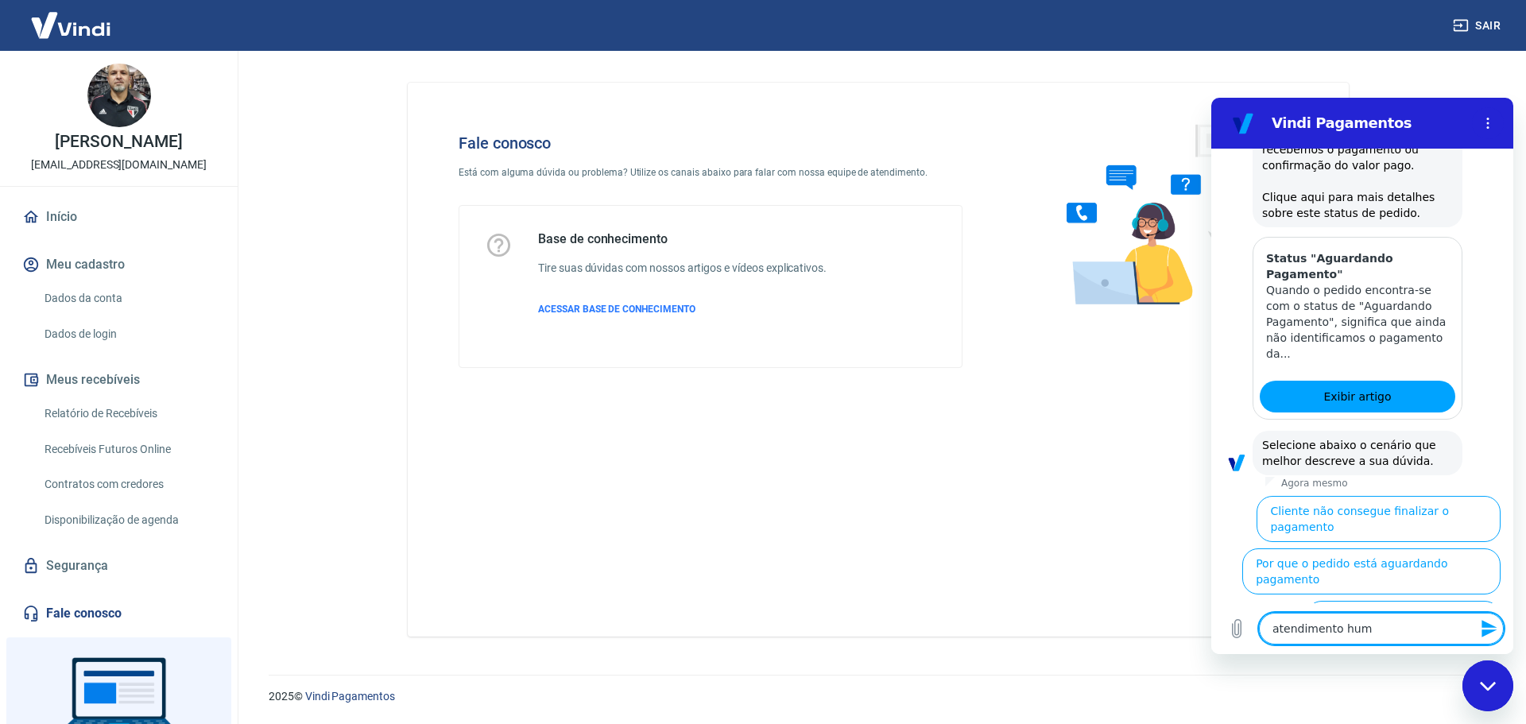
type textarea "atendimento hum"
type textarea "x"
type textarea "atendimento huma"
type textarea "x"
type textarea "atendimento human"
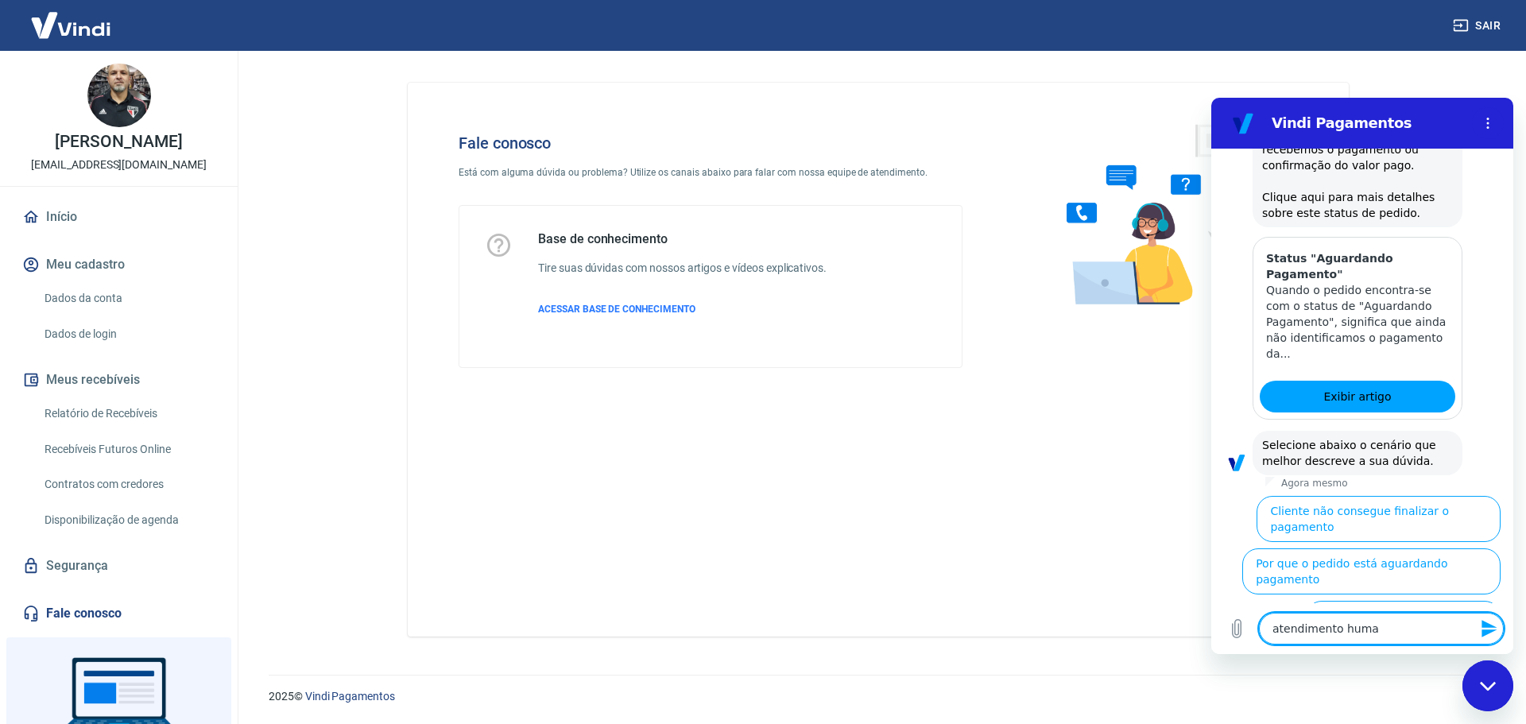
type textarea "x"
type textarea "atendimento humano"
type textarea "x"
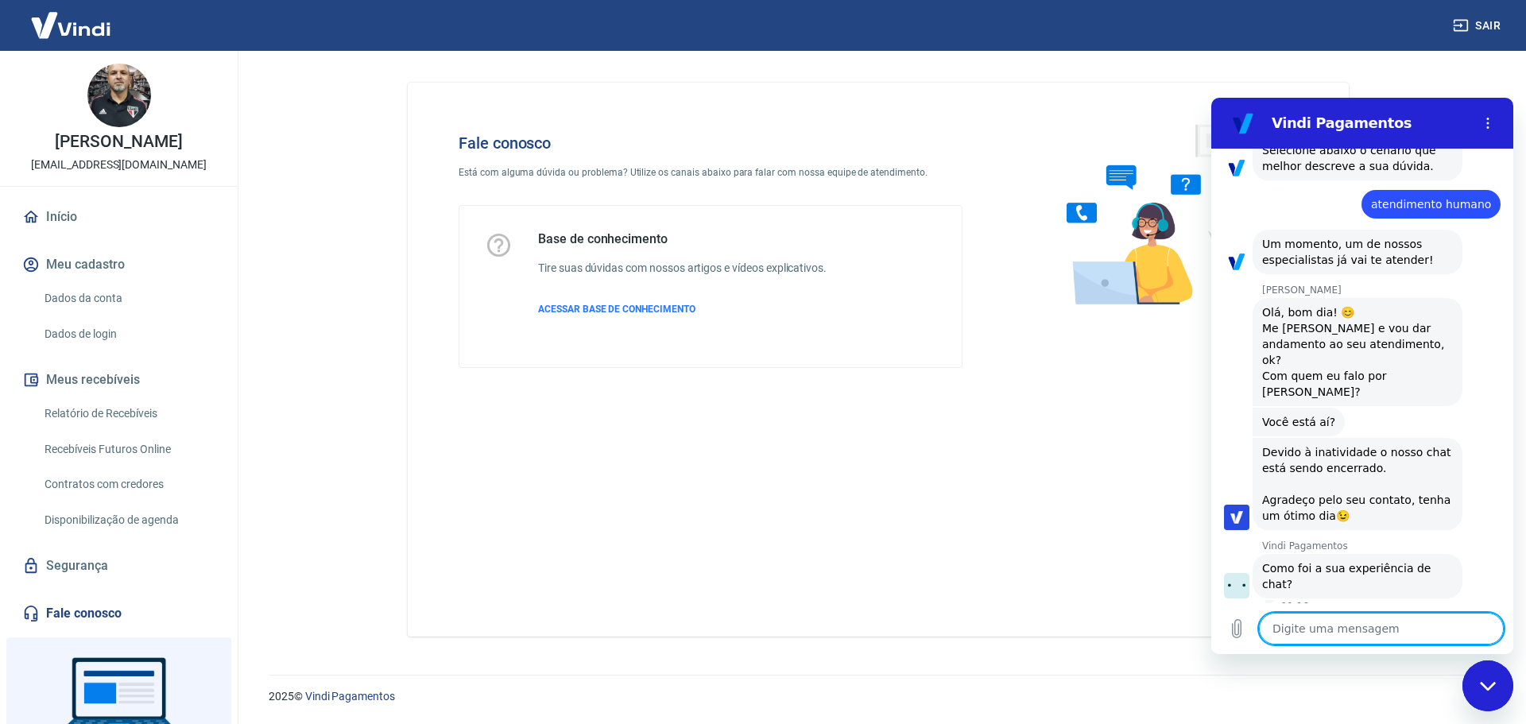
scroll to position [1061, 0]
click at [1454, 617] on button "Ruim 👎" at bounding box center [1465, 640] width 72 height 46
type textarea "x"
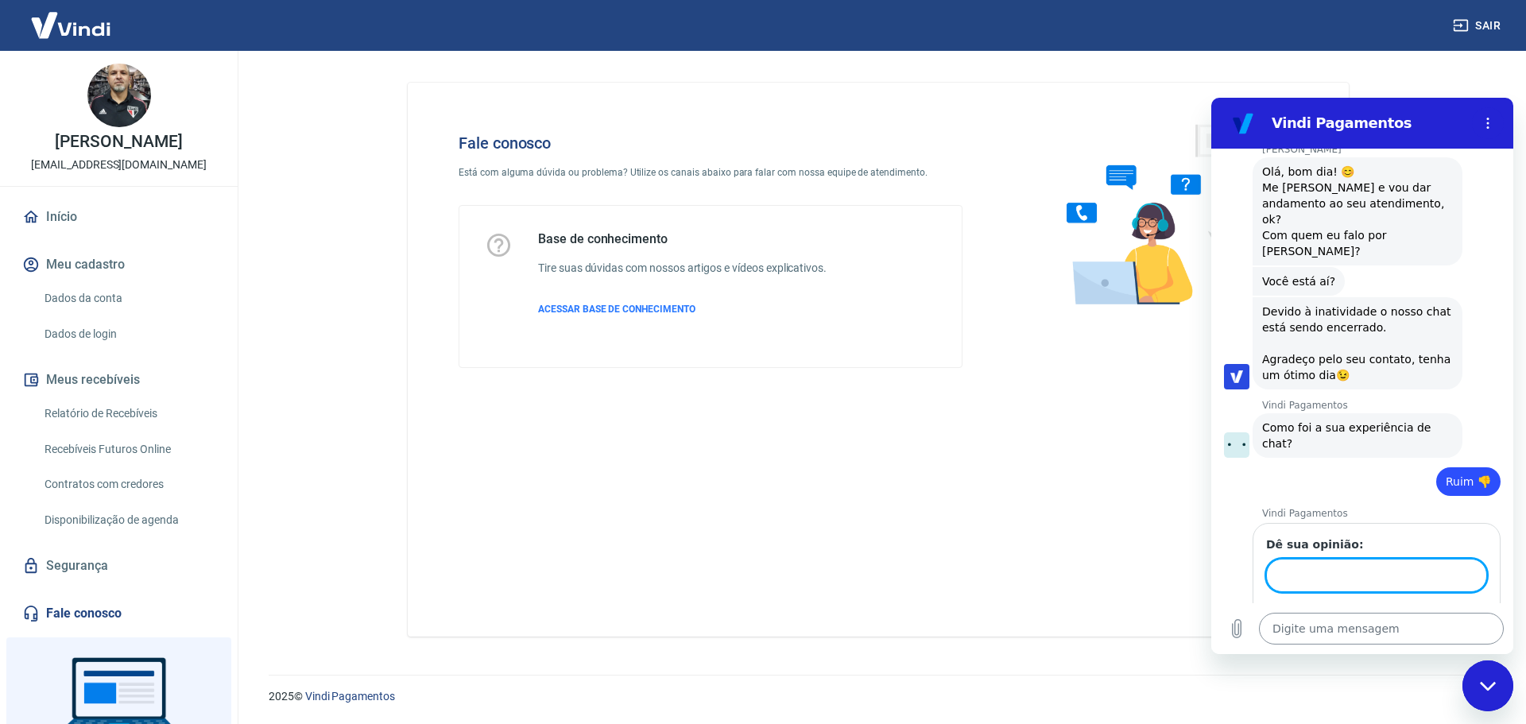
scroll to position [1198, 0]
type input "demora... e não esperam"
click at [1425, 605] on button "Enviar" at bounding box center [1456, 621] width 62 height 32
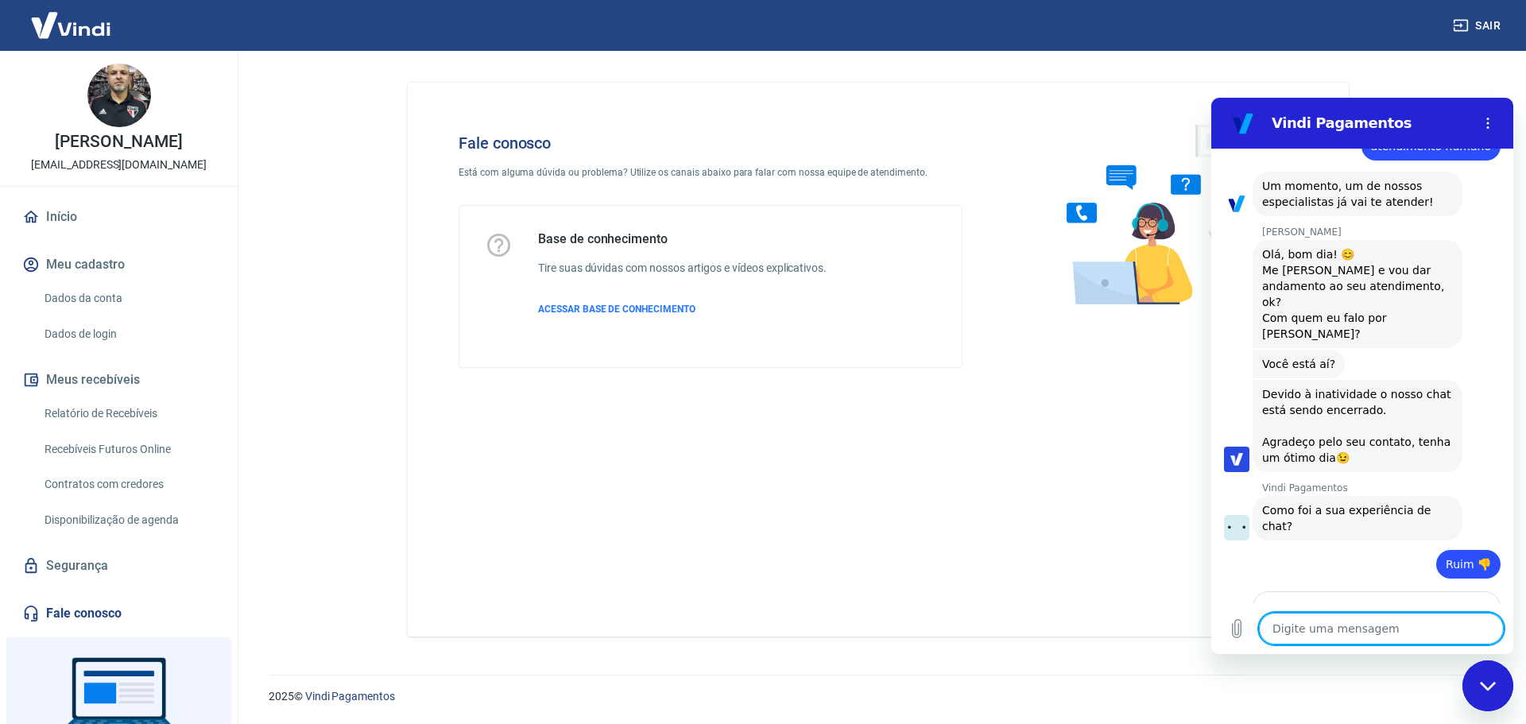
type textarea "x"
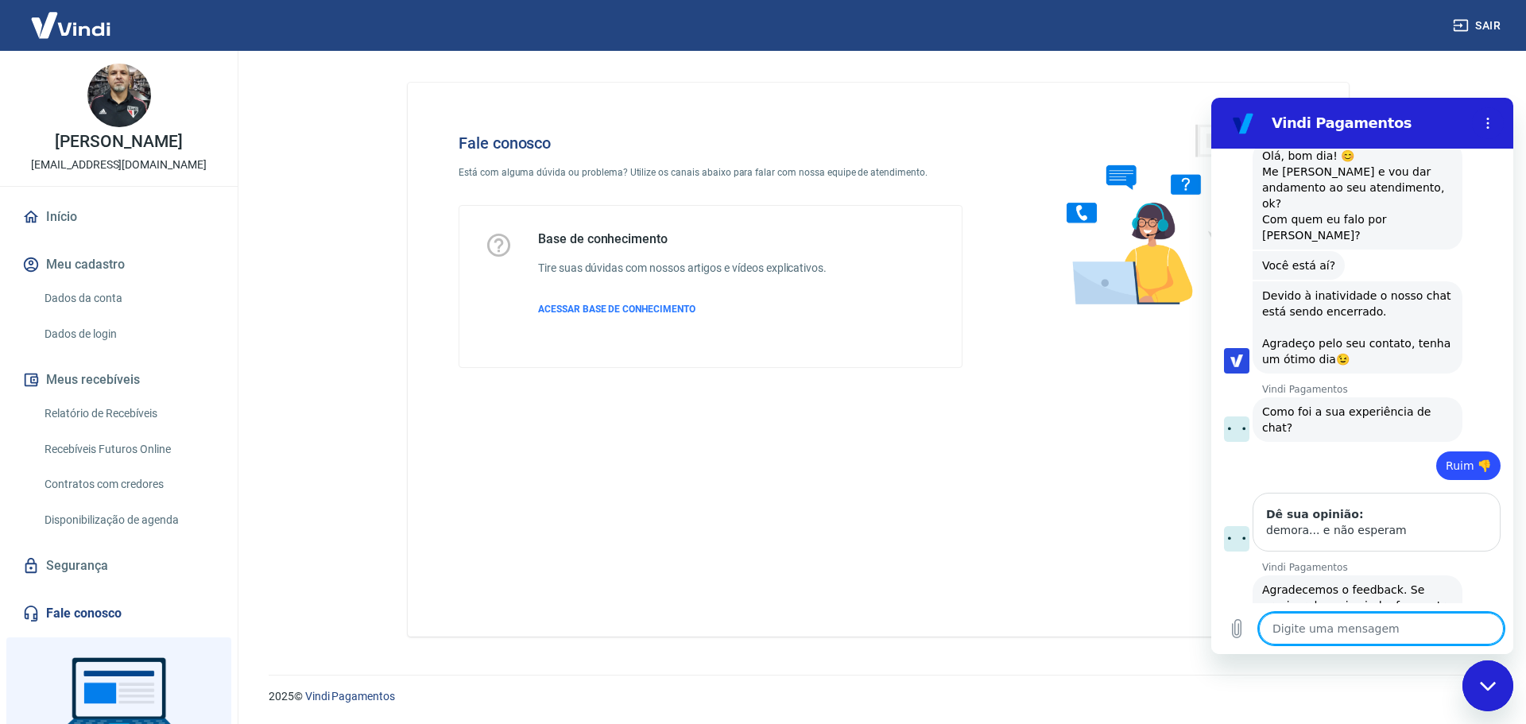
scroll to position [1218, 0]
click at [1346, 631] on textarea at bounding box center [1381, 629] width 245 height 32
type textarea "o"
type textarea "x"
type textarea "oi"
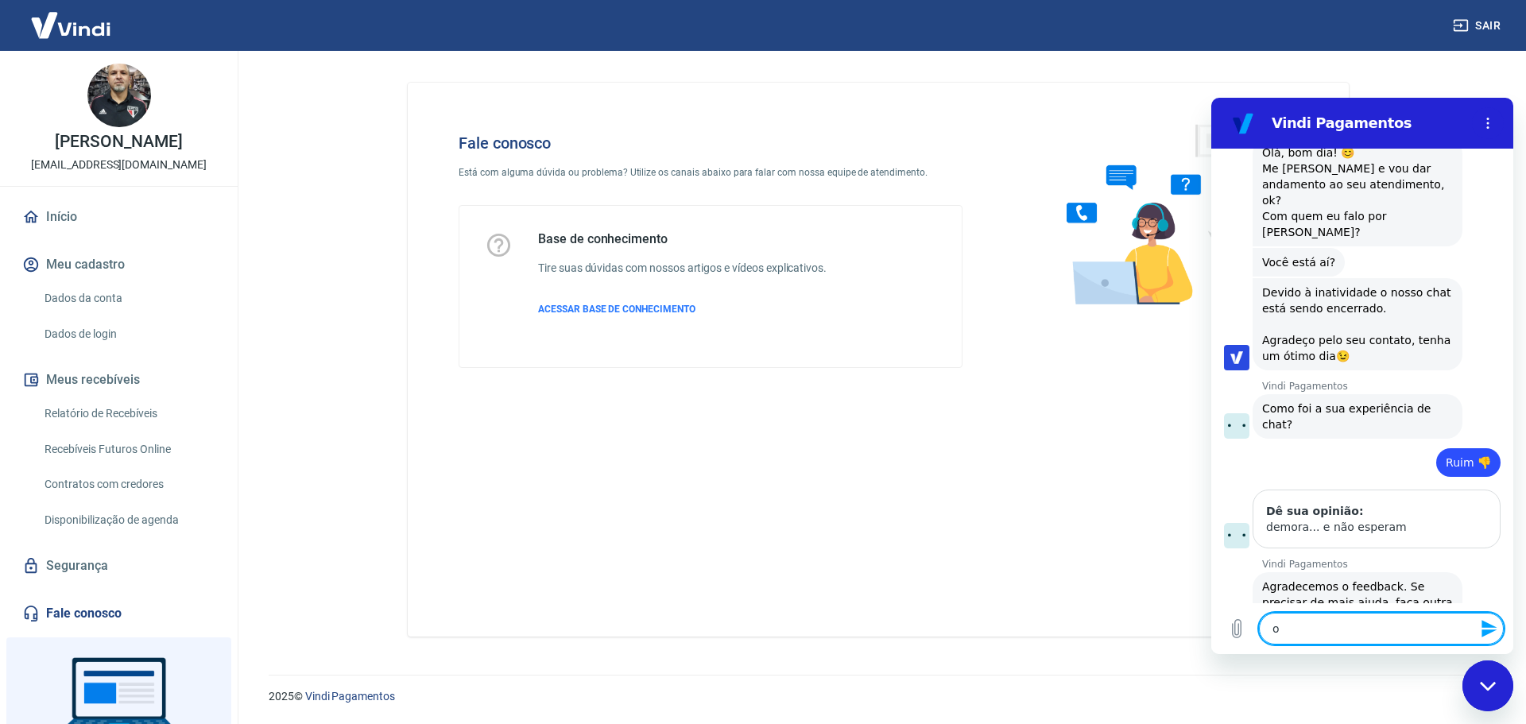
type textarea "x"
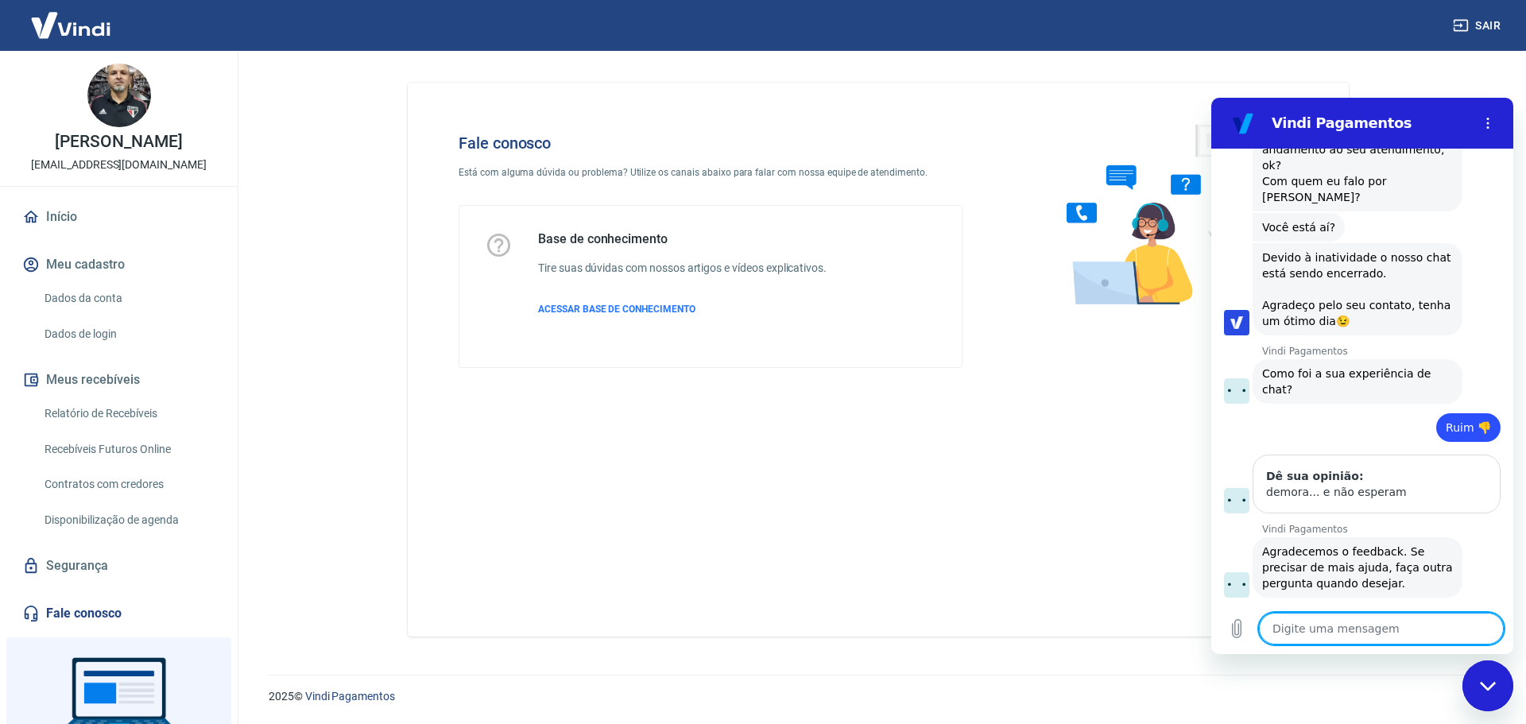
type textarea "x"
type textarea "d"
type textarea "x"
type textarea "de"
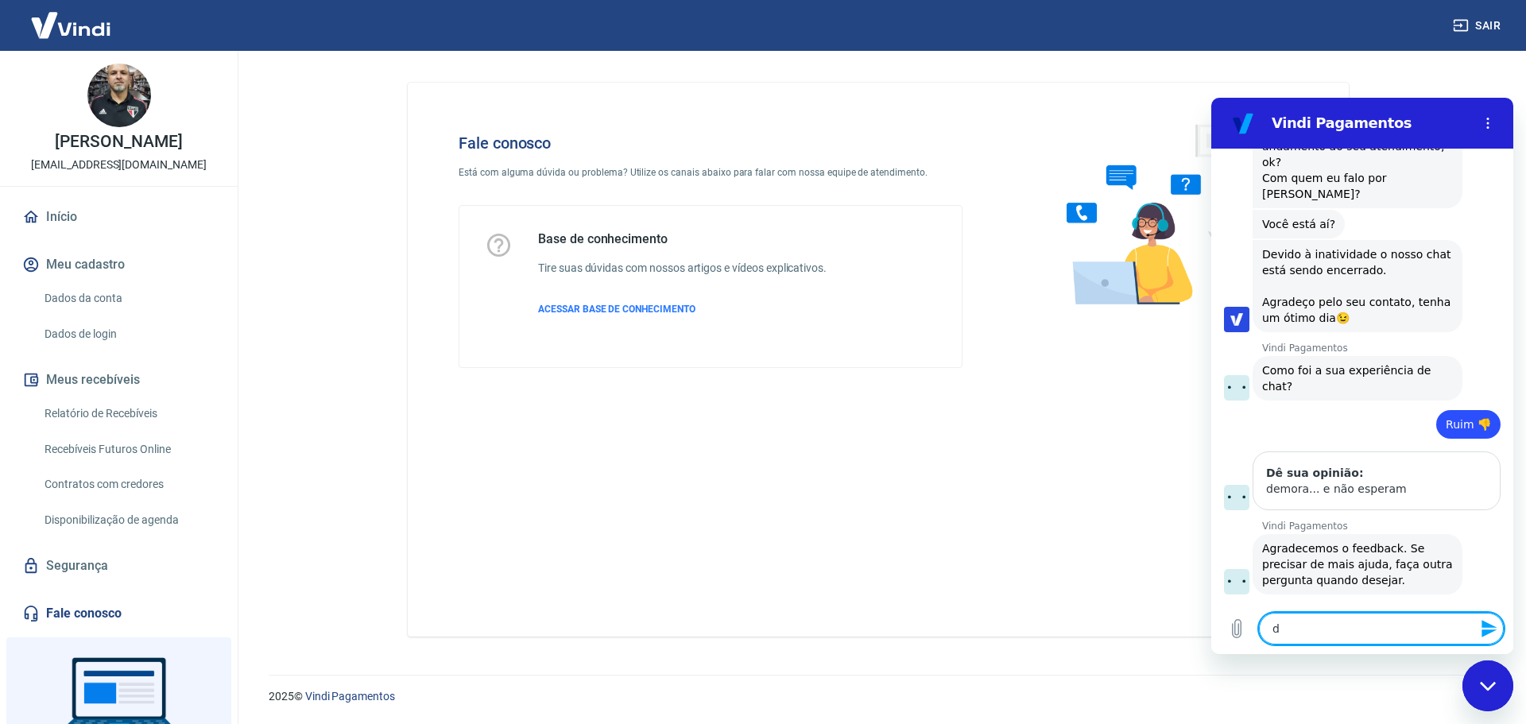
type textarea "x"
type textarea "de"
type textarea "x"
type textarea "de n"
type textarea "x"
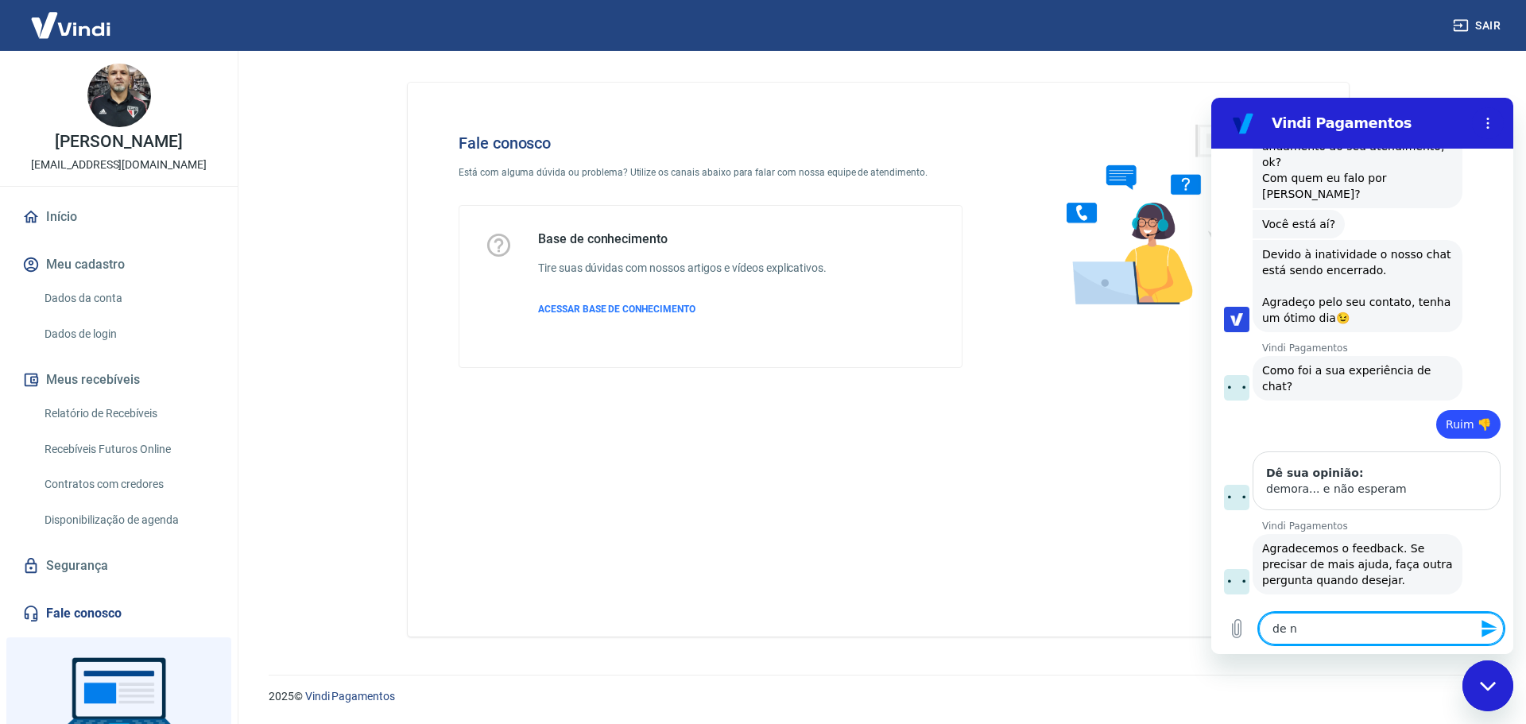
type textarea "de no"
type textarea "x"
type textarea "de nov"
type textarea "x"
type textarea "de novo"
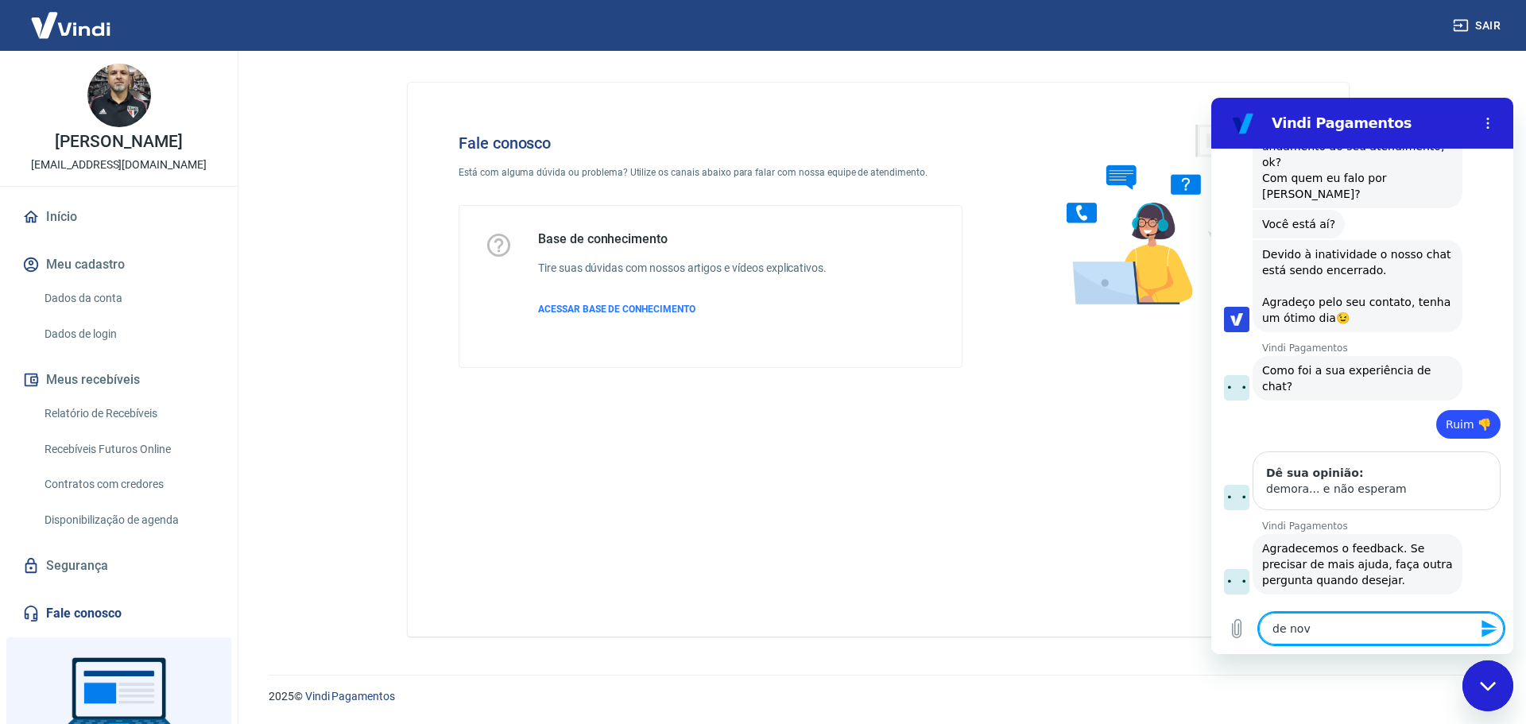
type textarea "x"
type textarea "de novov"
type textarea "x"
type textarea "de novo"
type textarea "x"
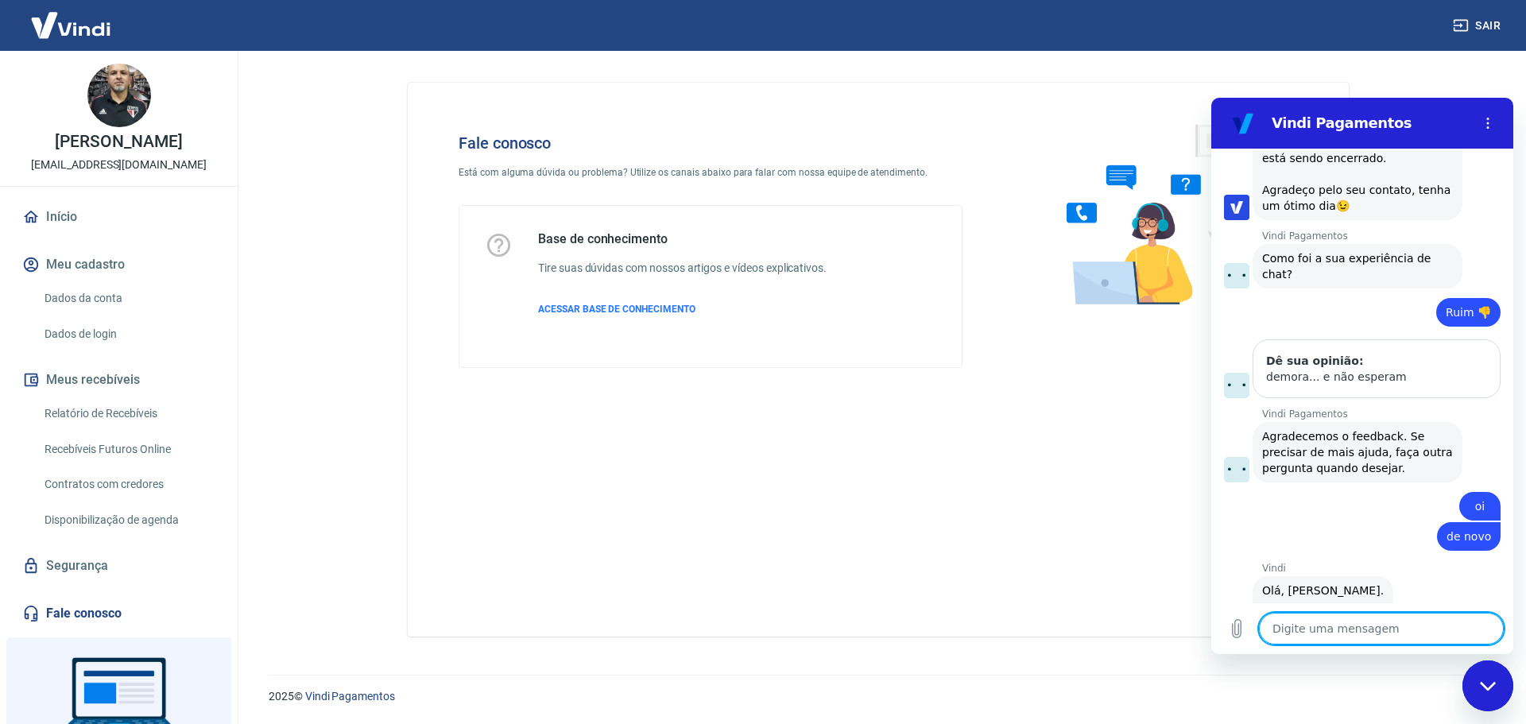
type textarea "x"
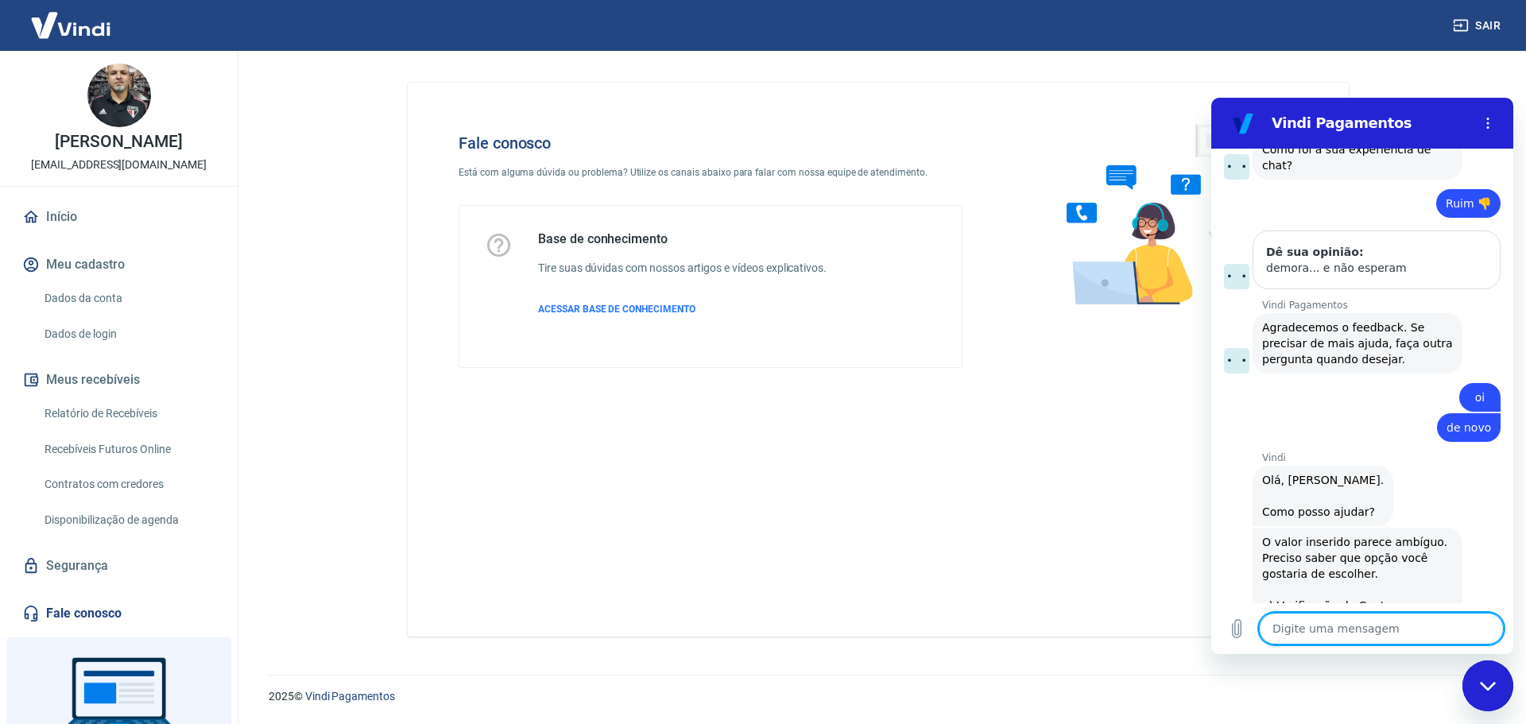
scroll to position [1481, 0]
type textarea "a"
type textarea "x"
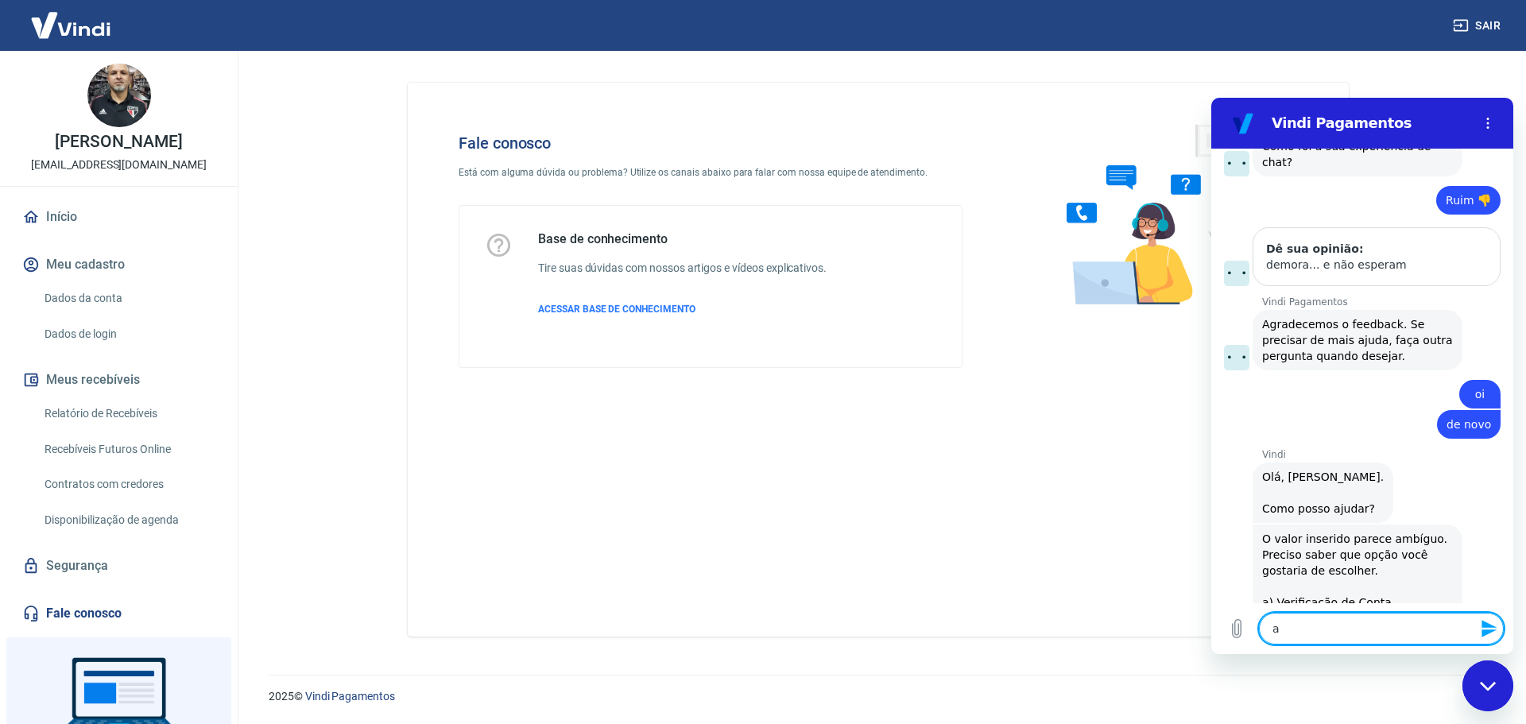
type textarea "ay"
type textarea "x"
type textarea "a"
type textarea "x"
type textarea "ar"
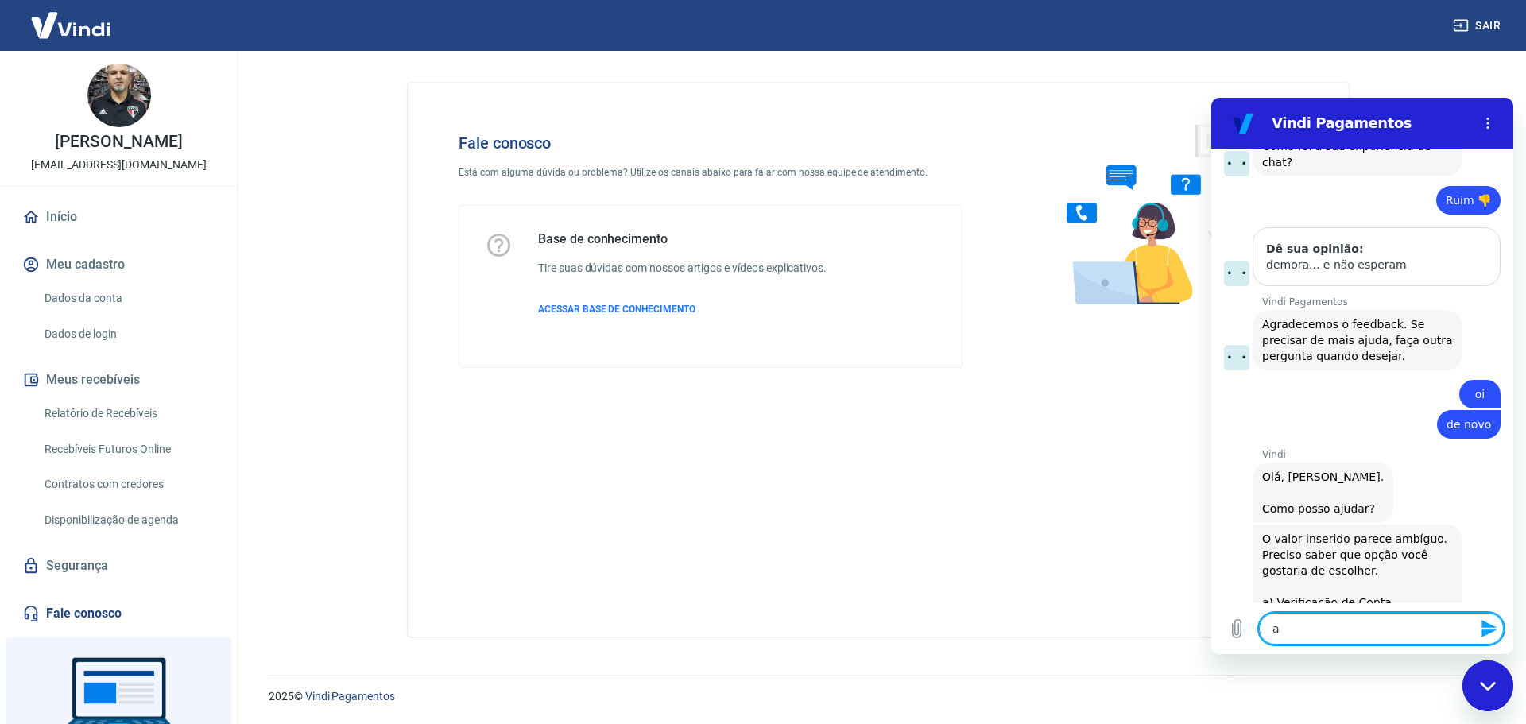
type textarea "x"
type textarea "arw"
type textarea "x"
type textarea "arwn"
type textarea "x"
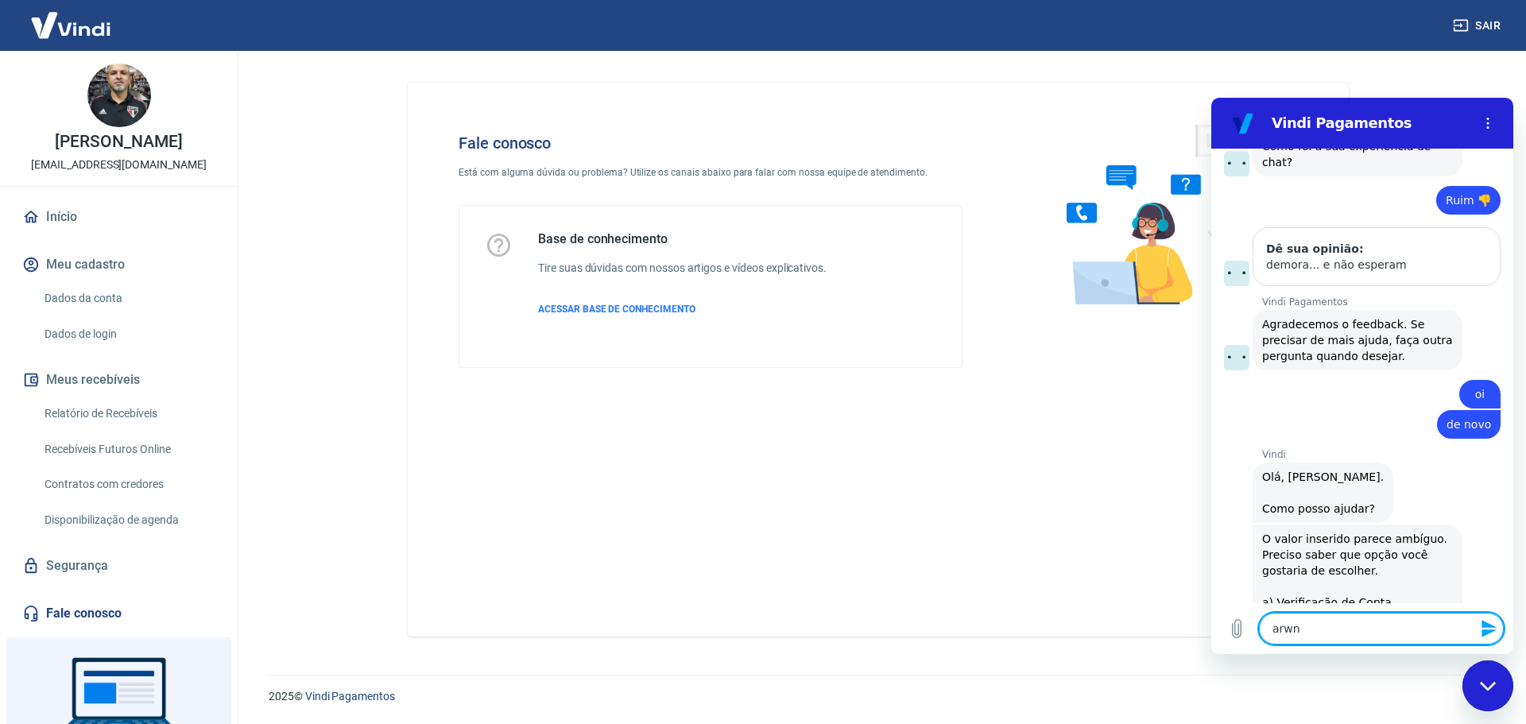
type textarea "arwnd"
type textarea "x"
type textarea "arwndi"
type textarea "x"
type textarea "arwndim"
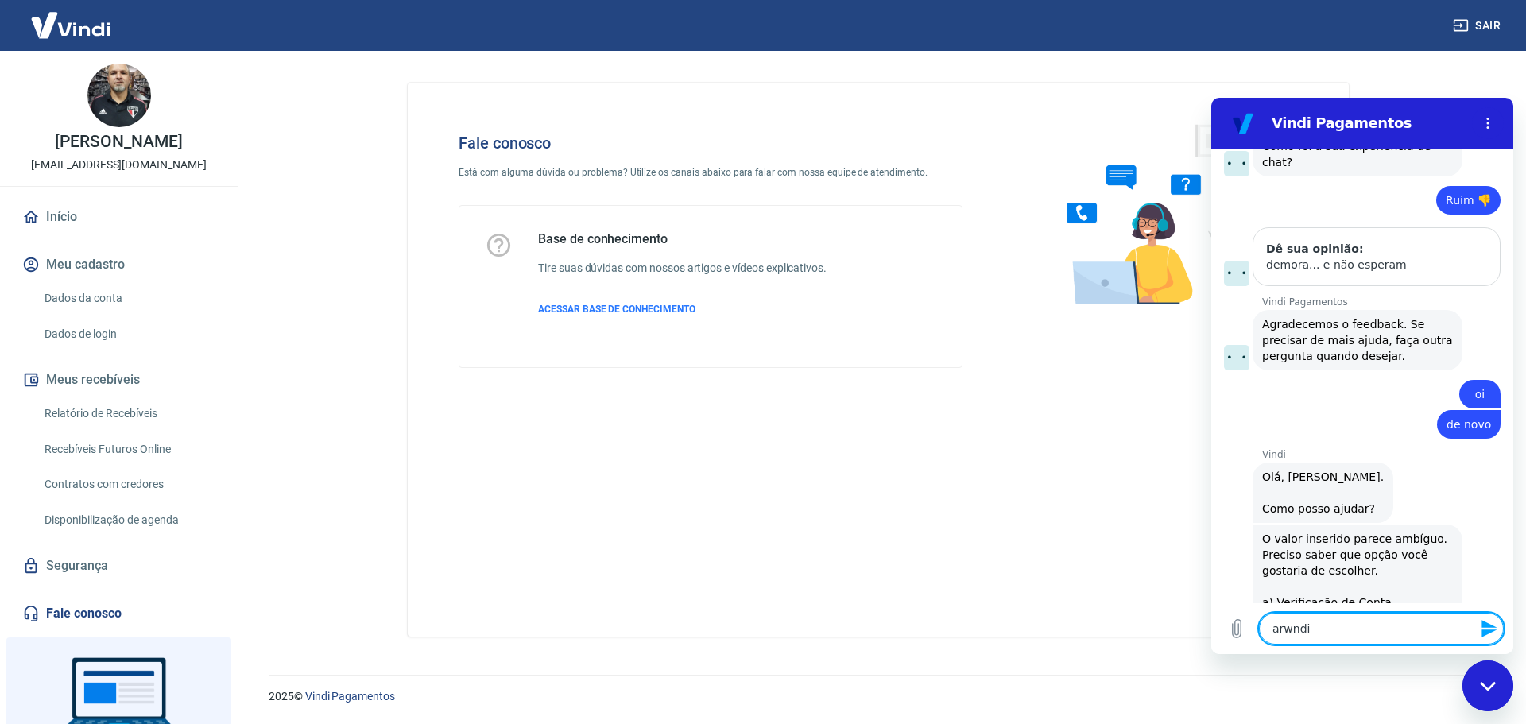
type textarea "x"
type textarea "arwndime"
type textarea "x"
type textarea "arwndimen"
type textarea "x"
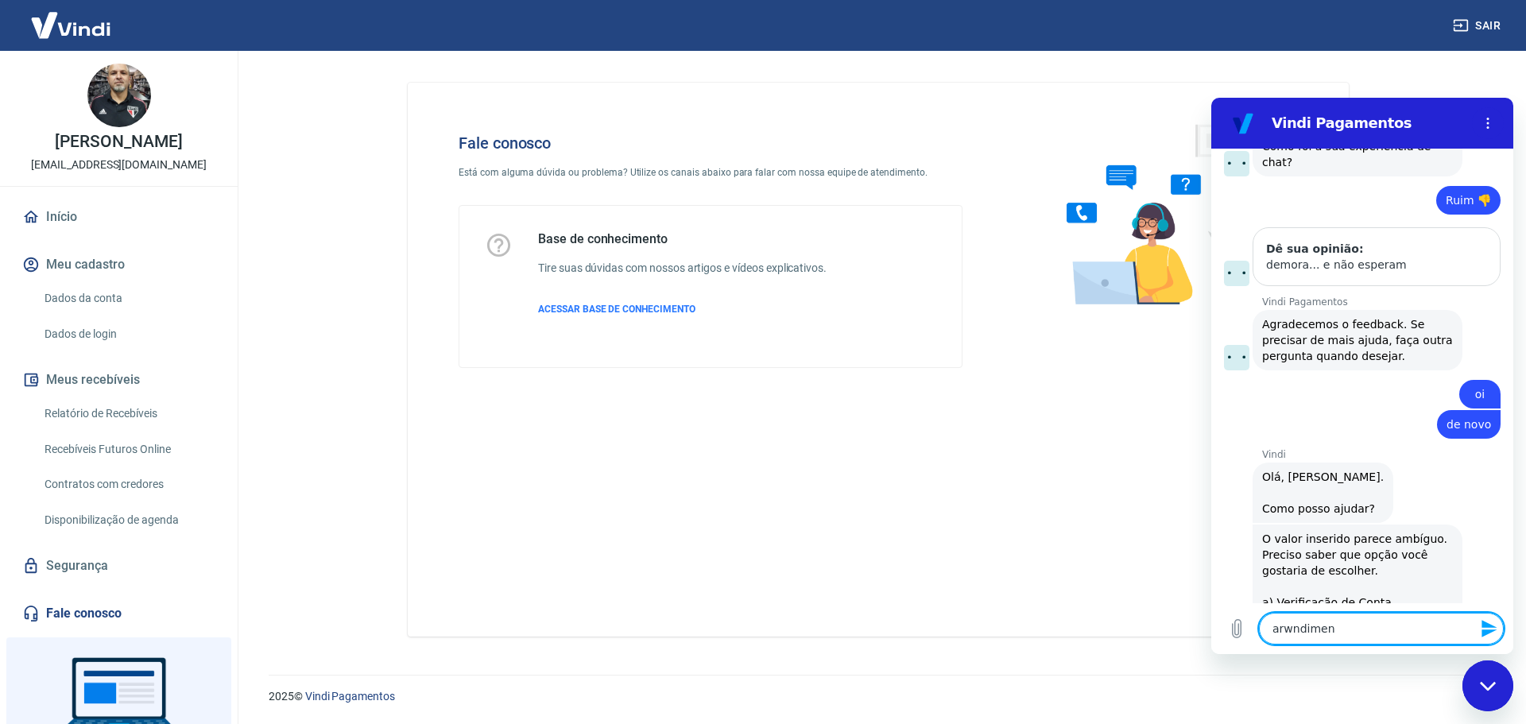
type textarea "arwndiment"
type textarea "x"
type textarea "arwndimento"
type textarea "x"
type textarea "arwndimento"
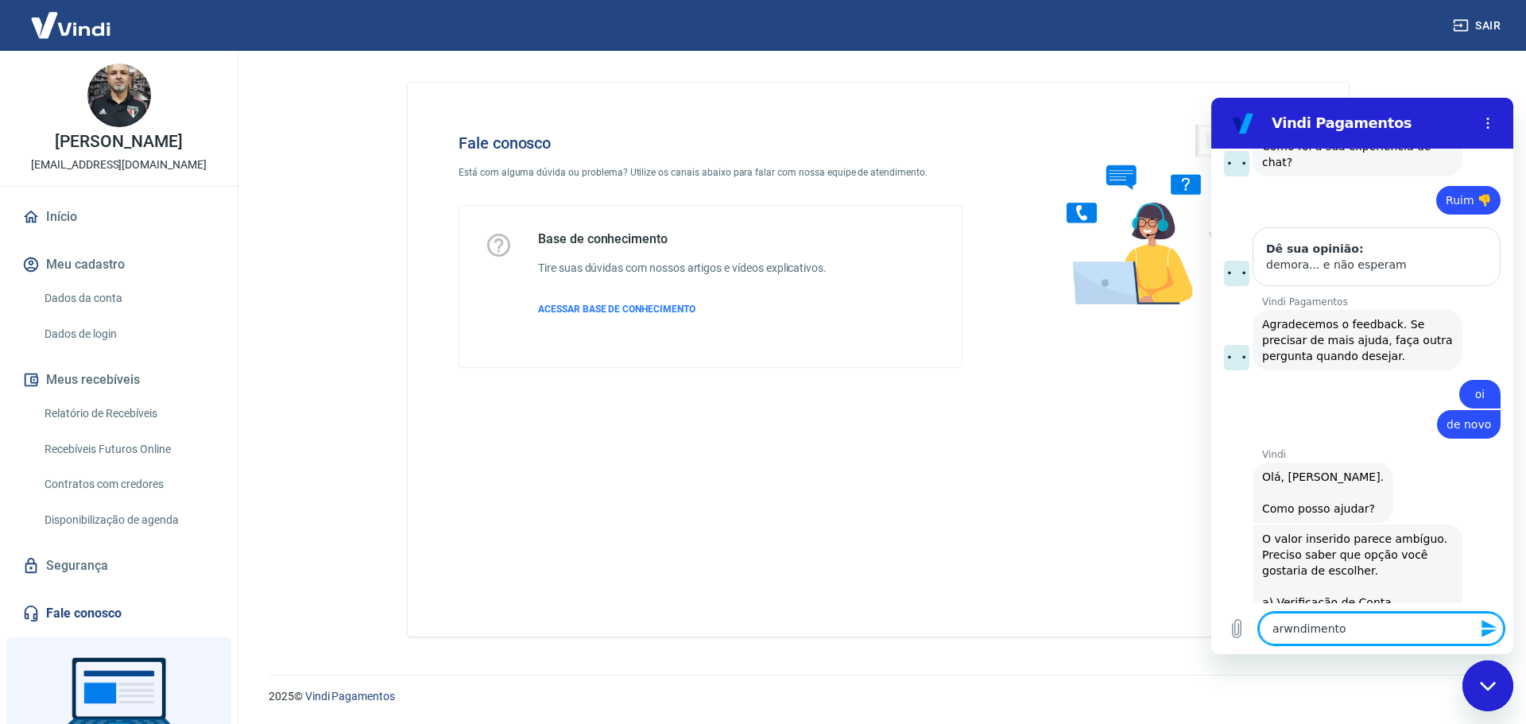
type textarea "x"
type textarea "arwndimento"
type textarea "x"
type textarea "arwndimen"
type textarea "x"
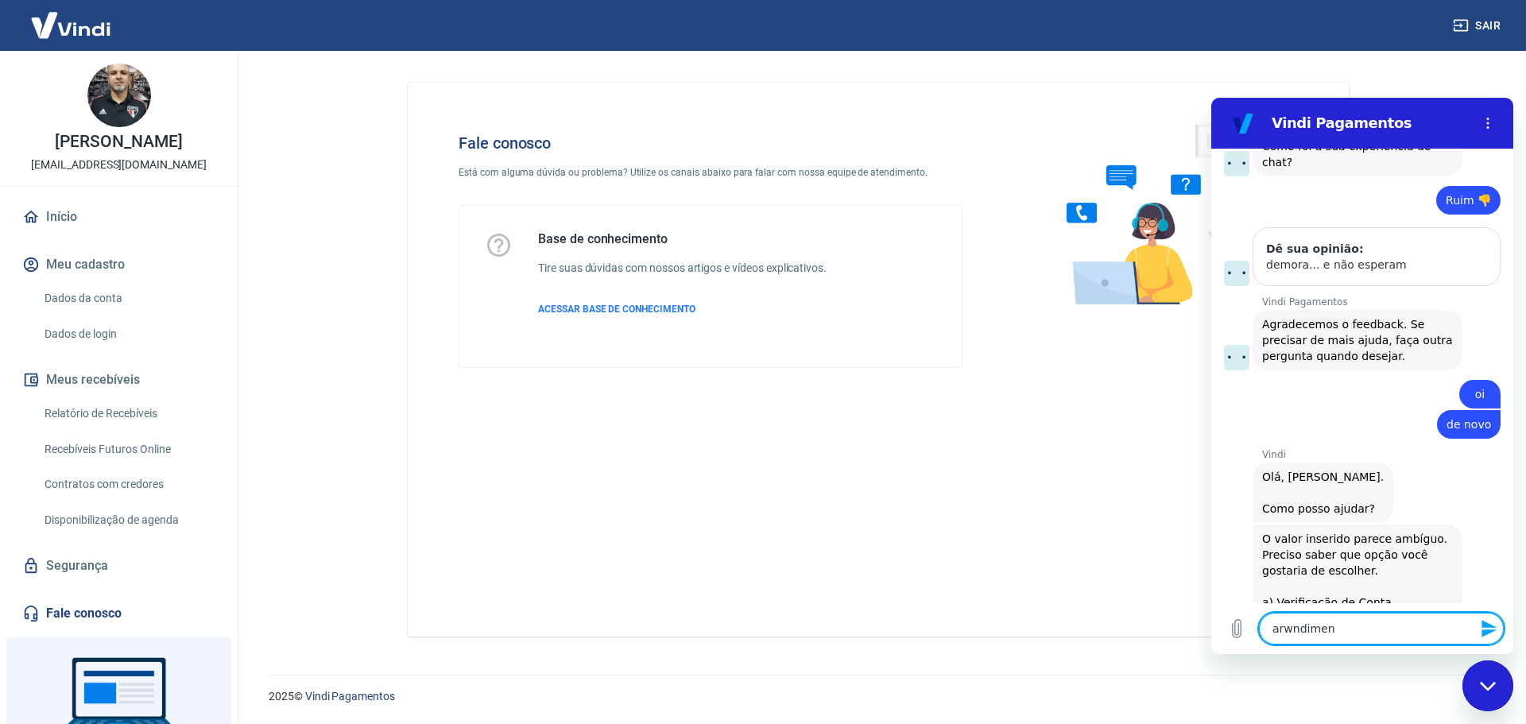
type textarea "arwndime"
type textarea "x"
type textarea "arwndim"
type textarea "x"
type textarea "arwndi"
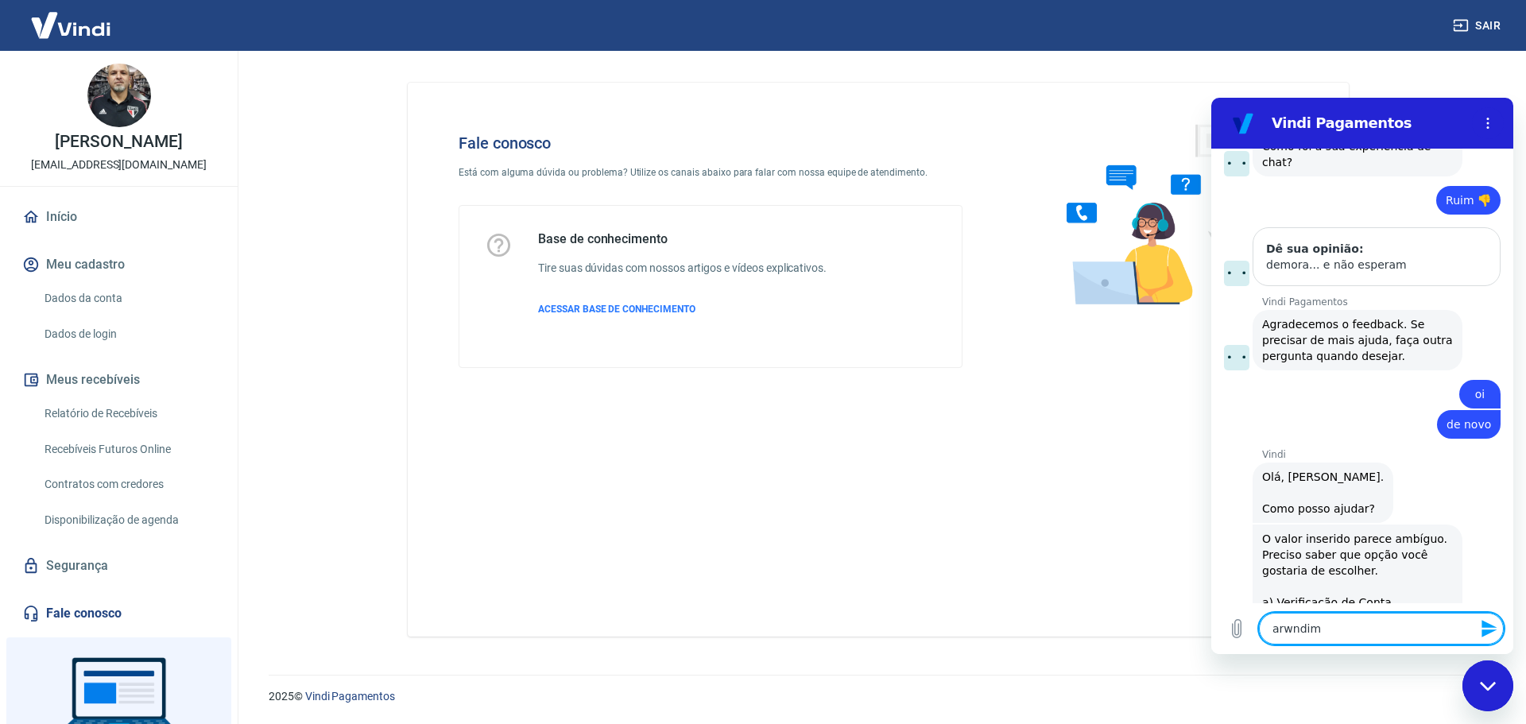
type textarea "x"
type textarea "arwnd"
type textarea "x"
type textarea "arwn"
type textarea "x"
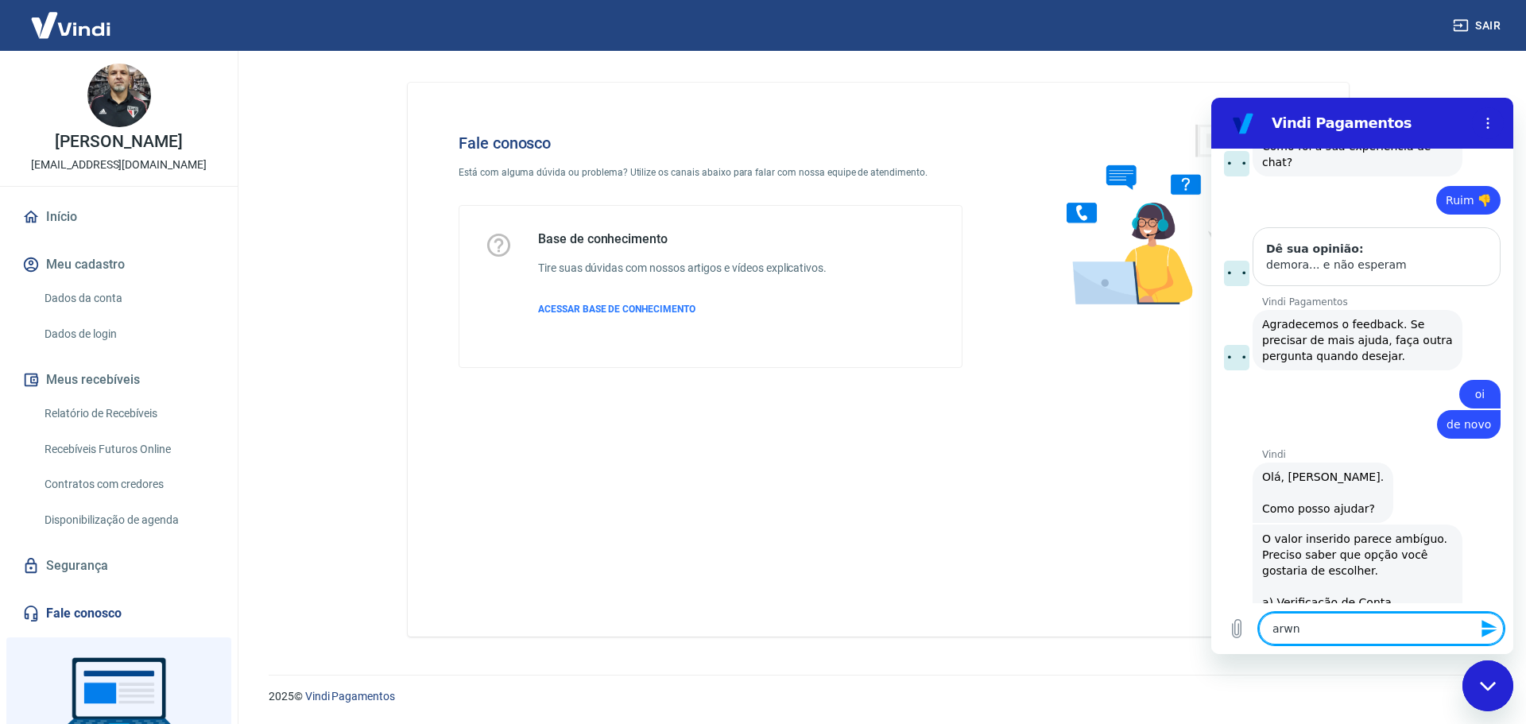
type textarea "arw"
type textarea "x"
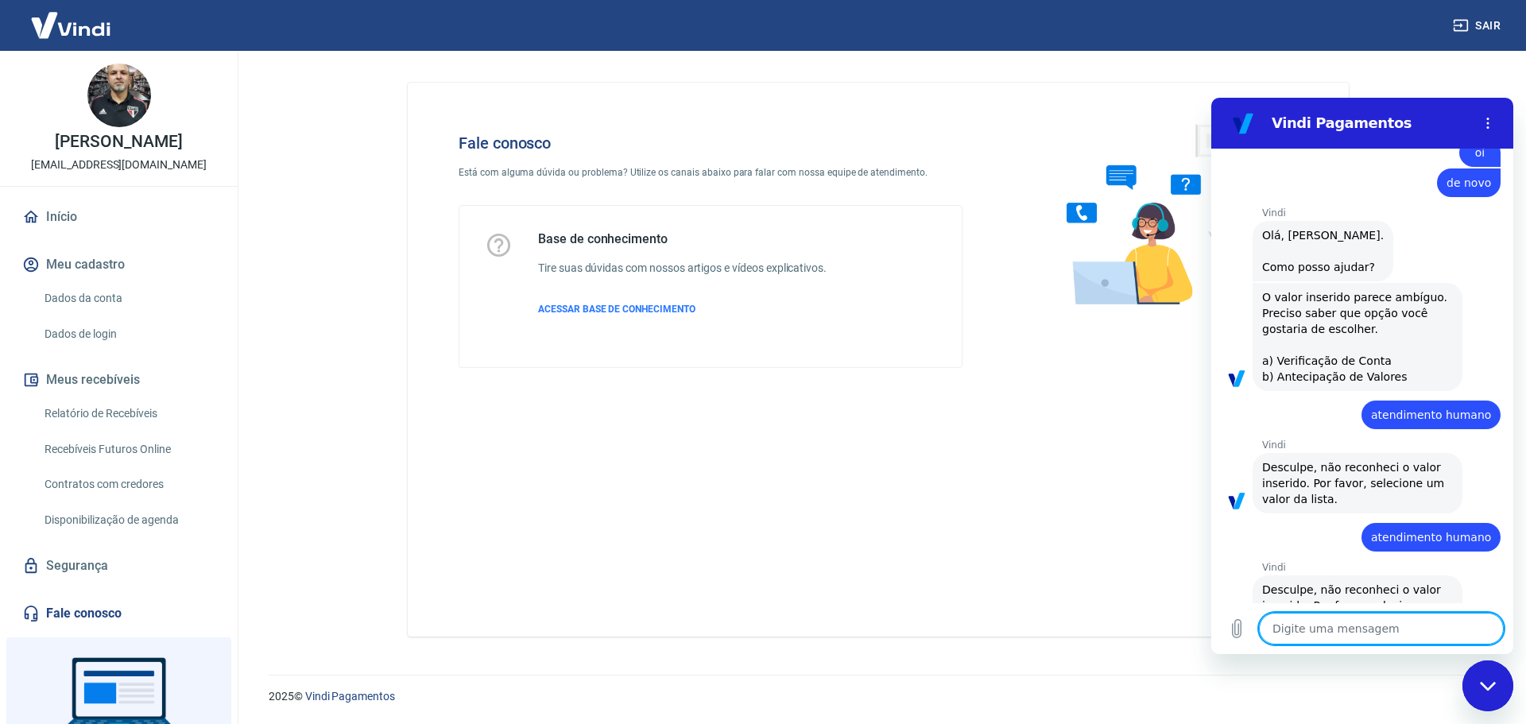
scroll to position [1726, 0]
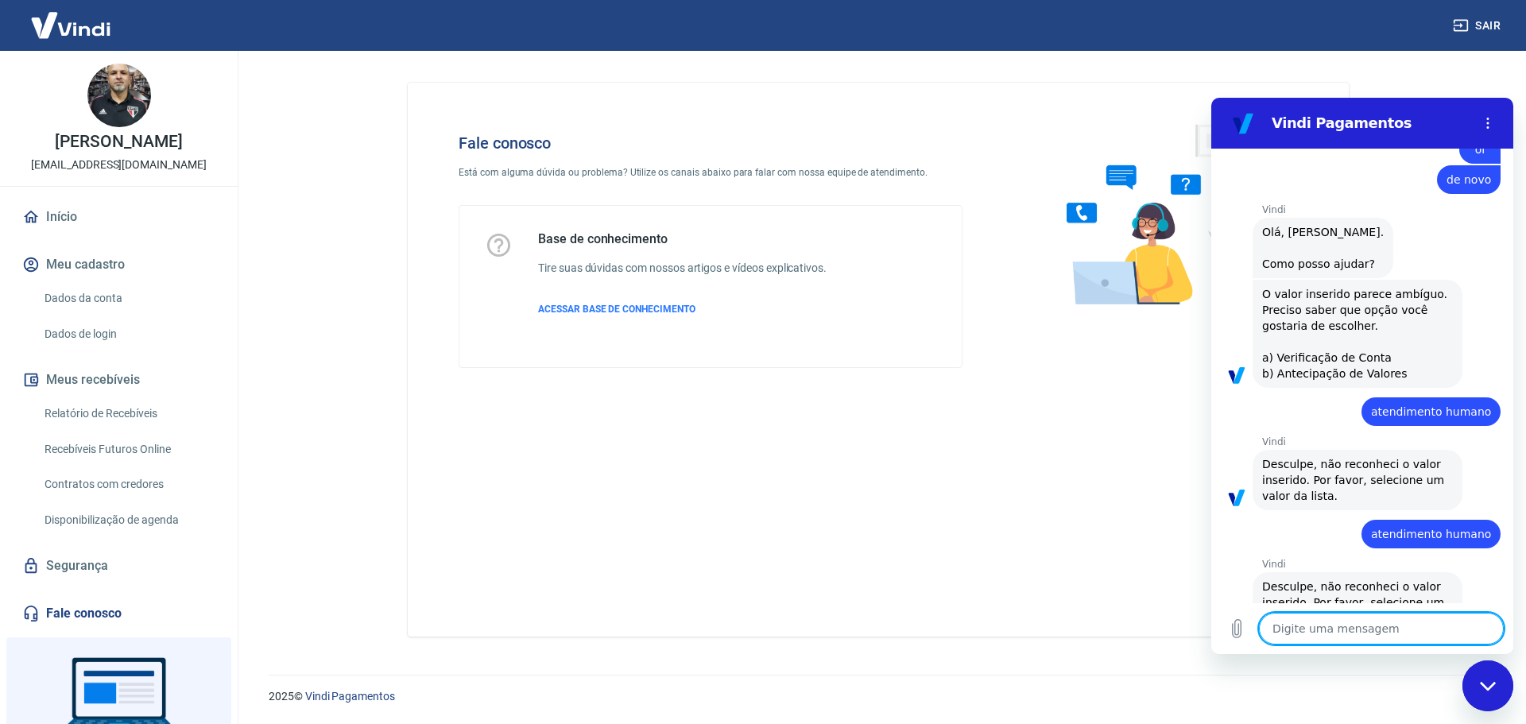
click at [1325, 620] on textarea at bounding box center [1381, 629] width 245 height 32
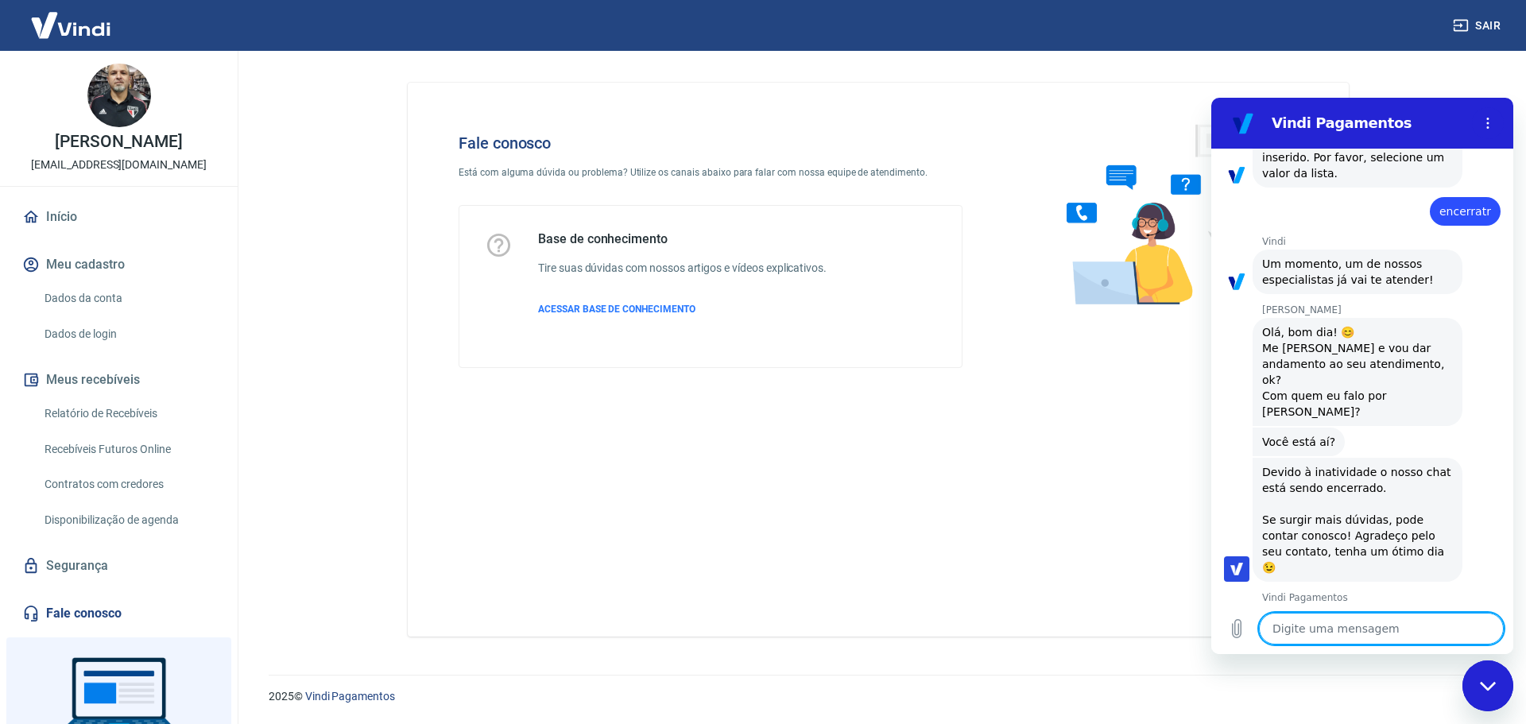
scroll to position [2299, 0]
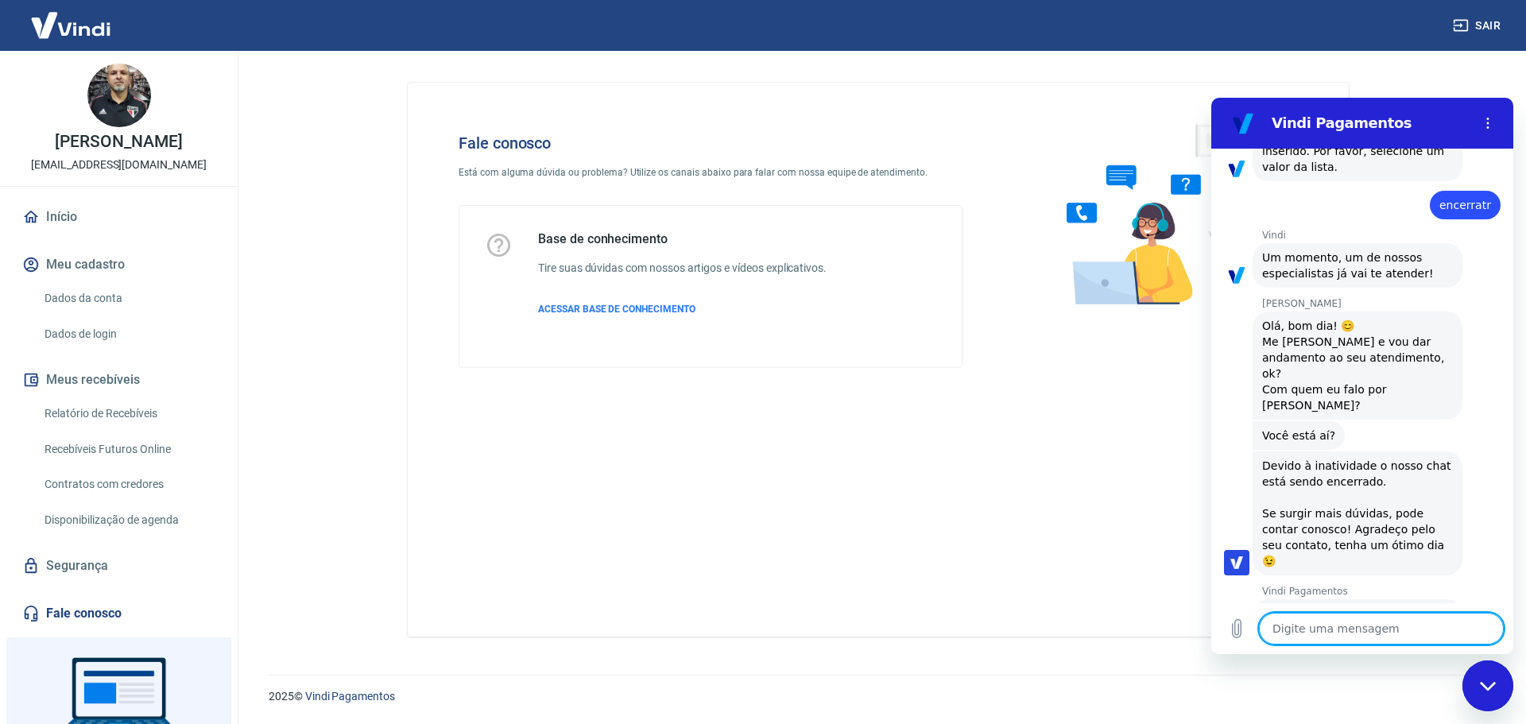
click at [1447, 664] on button "Ruim 👎" at bounding box center [1465, 687] width 72 height 46
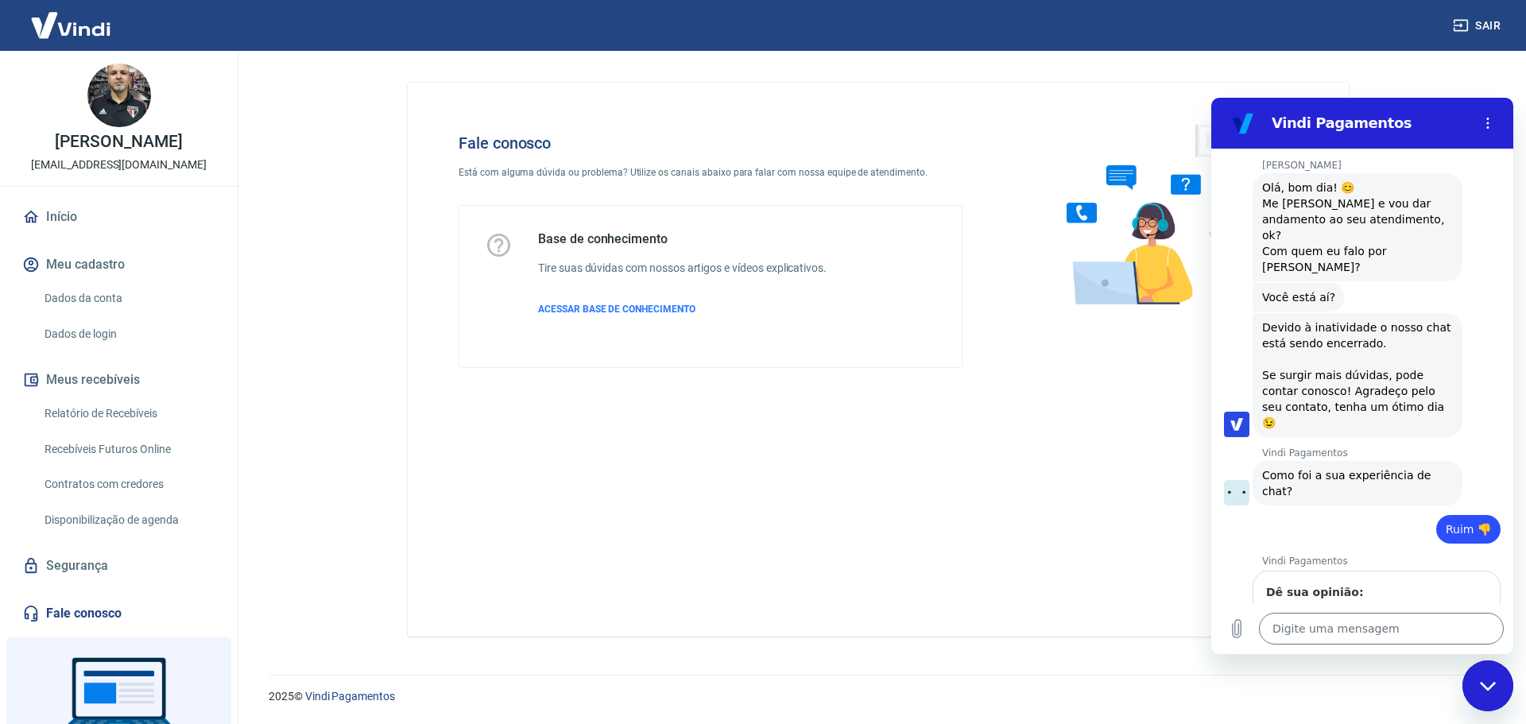
scroll to position [2436, 0]
click at [1442, 584] on form "Dê sua opinião: esquece 1 de 1 Enviar" at bounding box center [1376, 634] width 221 height 100
click at [1439, 659] on span "Enviar" at bounding box center [1456, 668] width 35 height 19
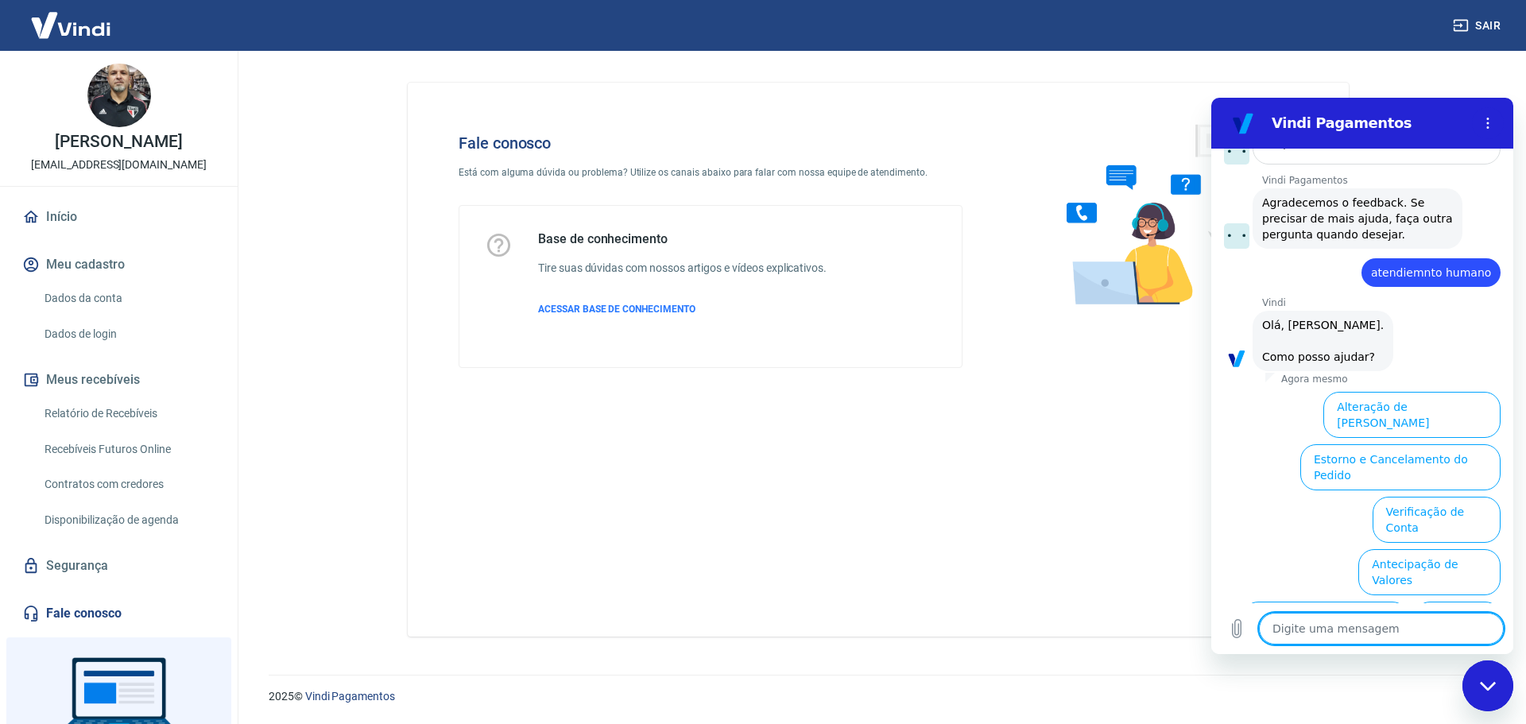
scroll to position [2908, 0]
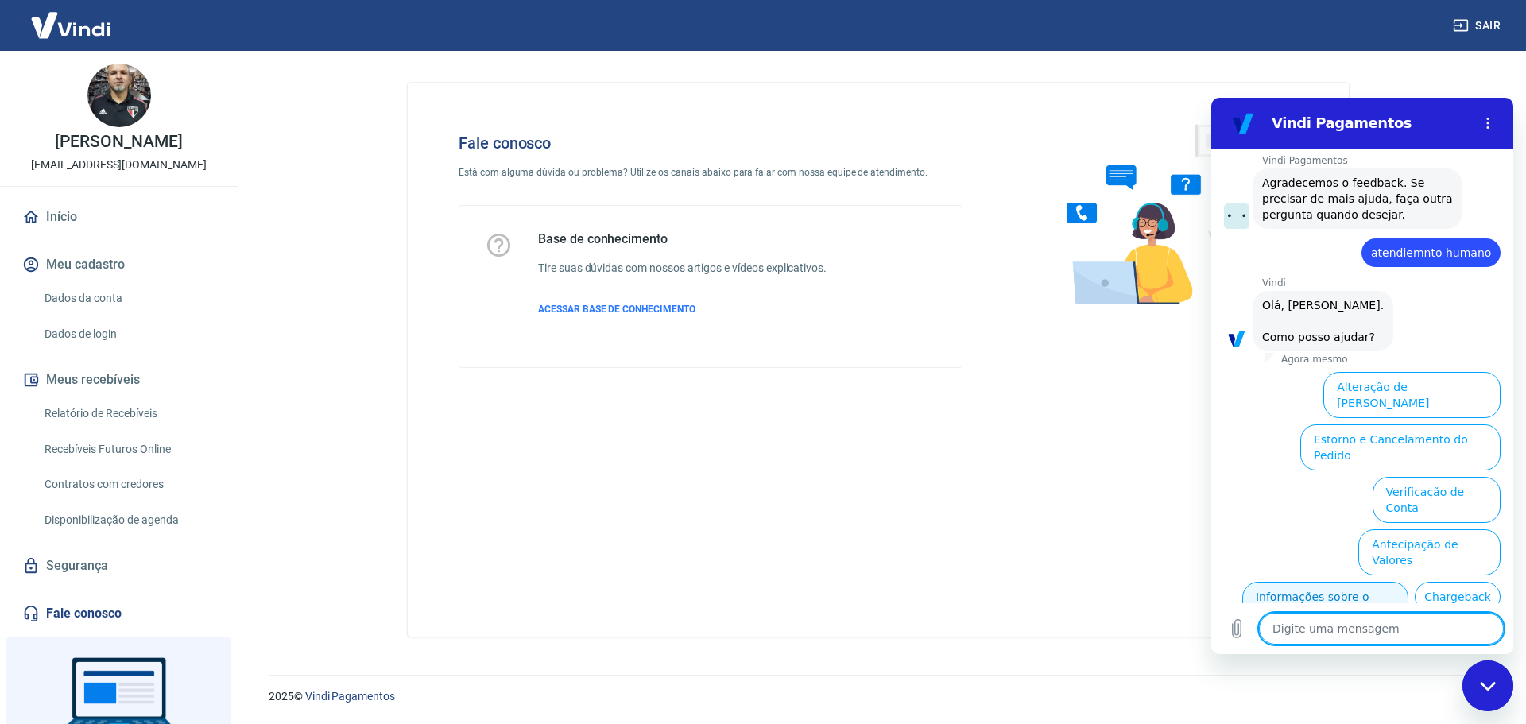
click at [1406, 582] on button "Informações sobre o pedido" at bounding box center [1325, 605] width 166 height 46
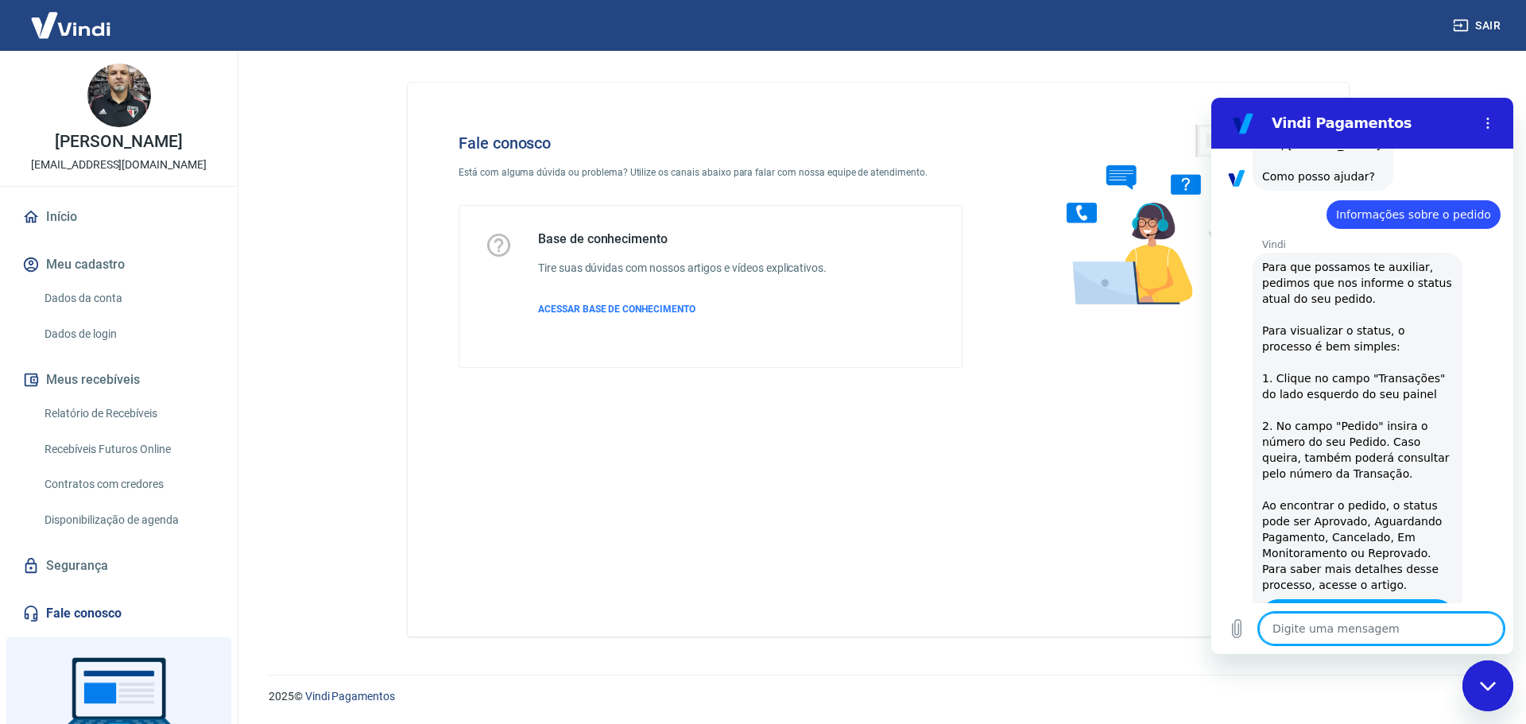
scroll to position [3182, 0]
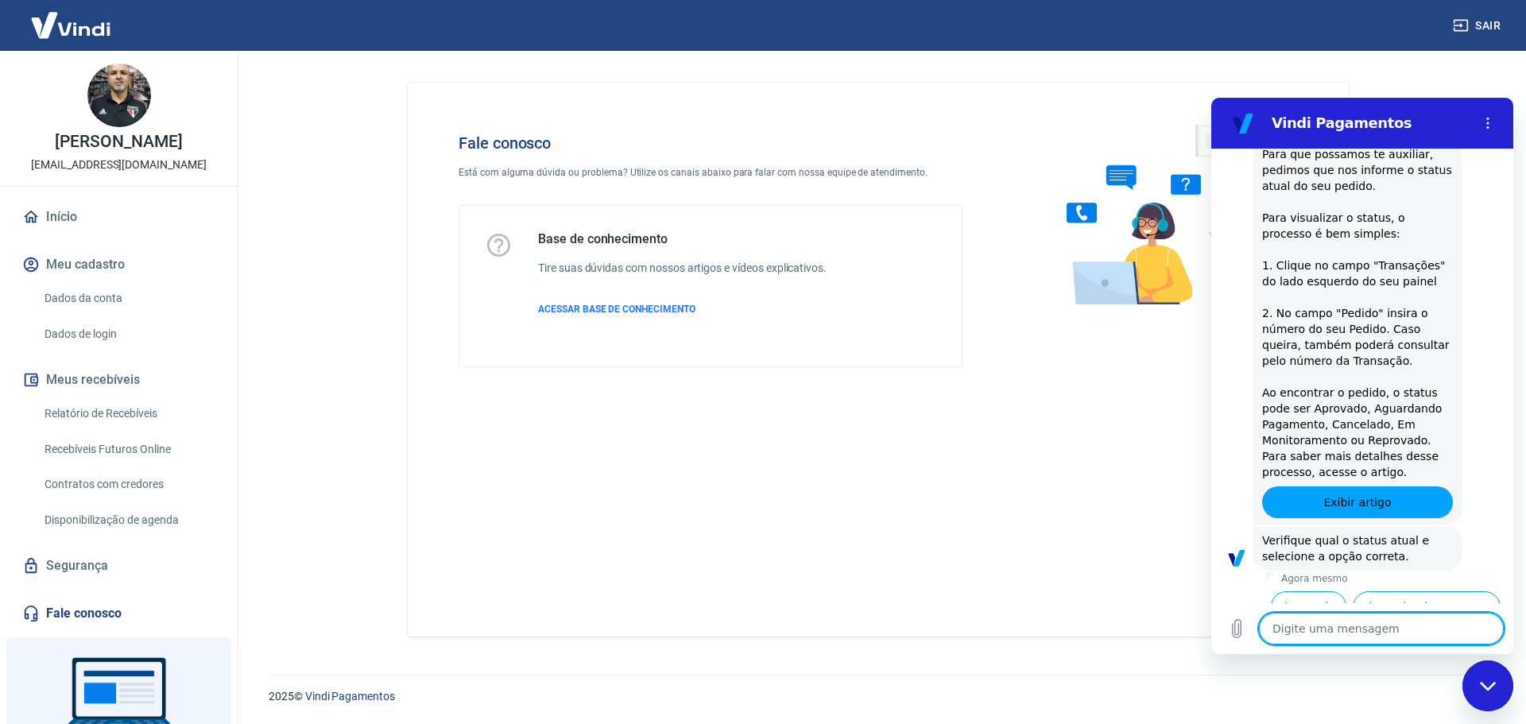
click at [1330, 626] on textarea at bounding box center [1381, 629] width 245 height 32
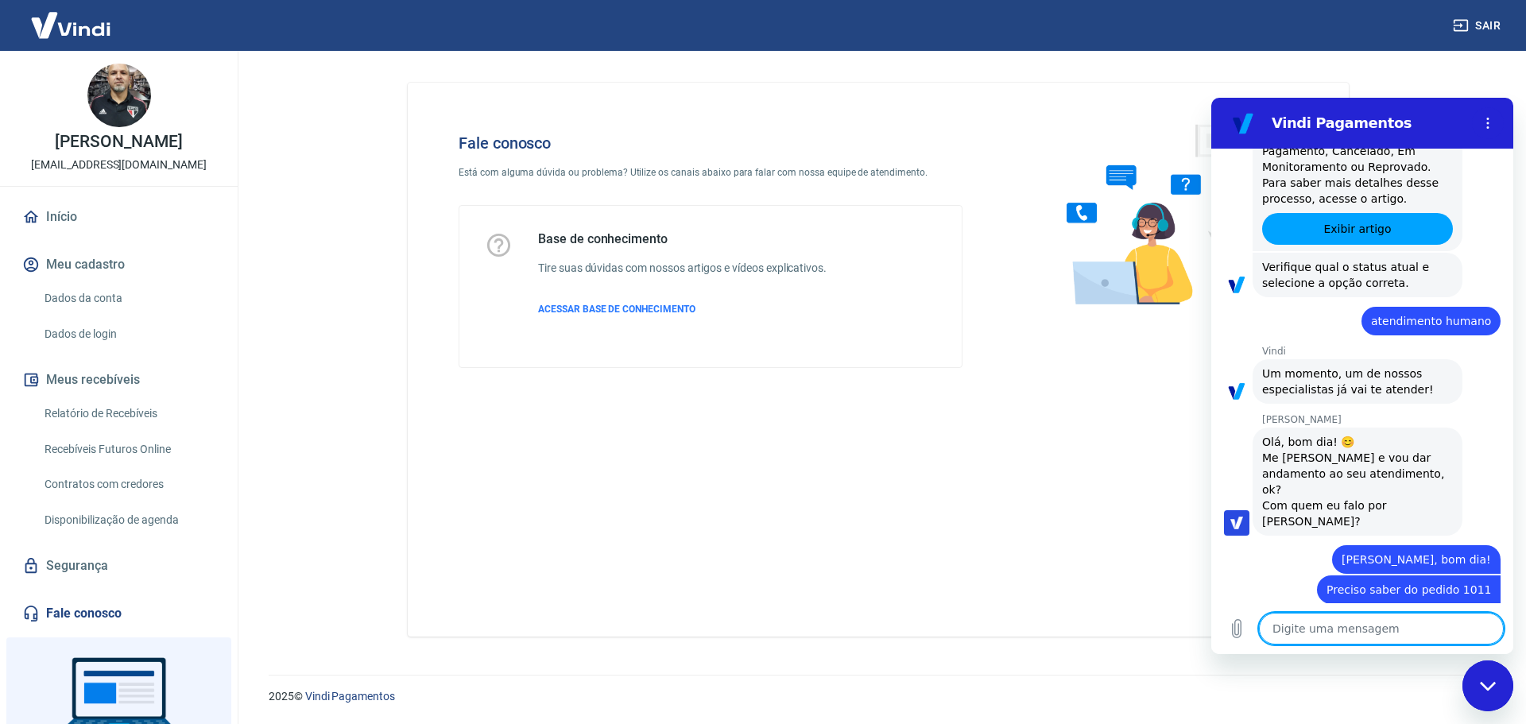
scroll to position [3539, 0]
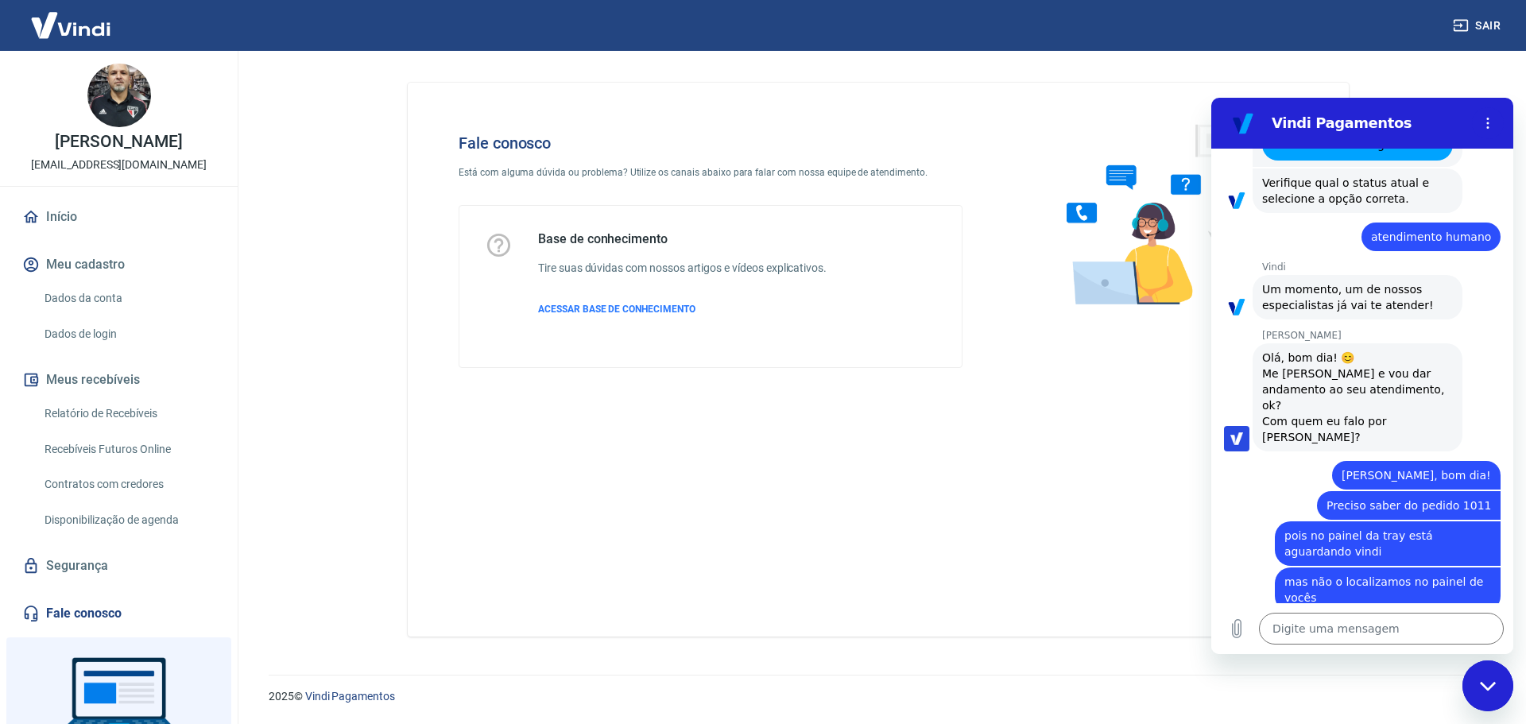
click at [1226, 490] on div "diz: Preciso saber do pedido 1011" at bounding box center [1355, 505] width 289 height 30
click at [1236, 640] on button "Carregar arquivo" at bounding box center [1237, 629] width 32 height 32
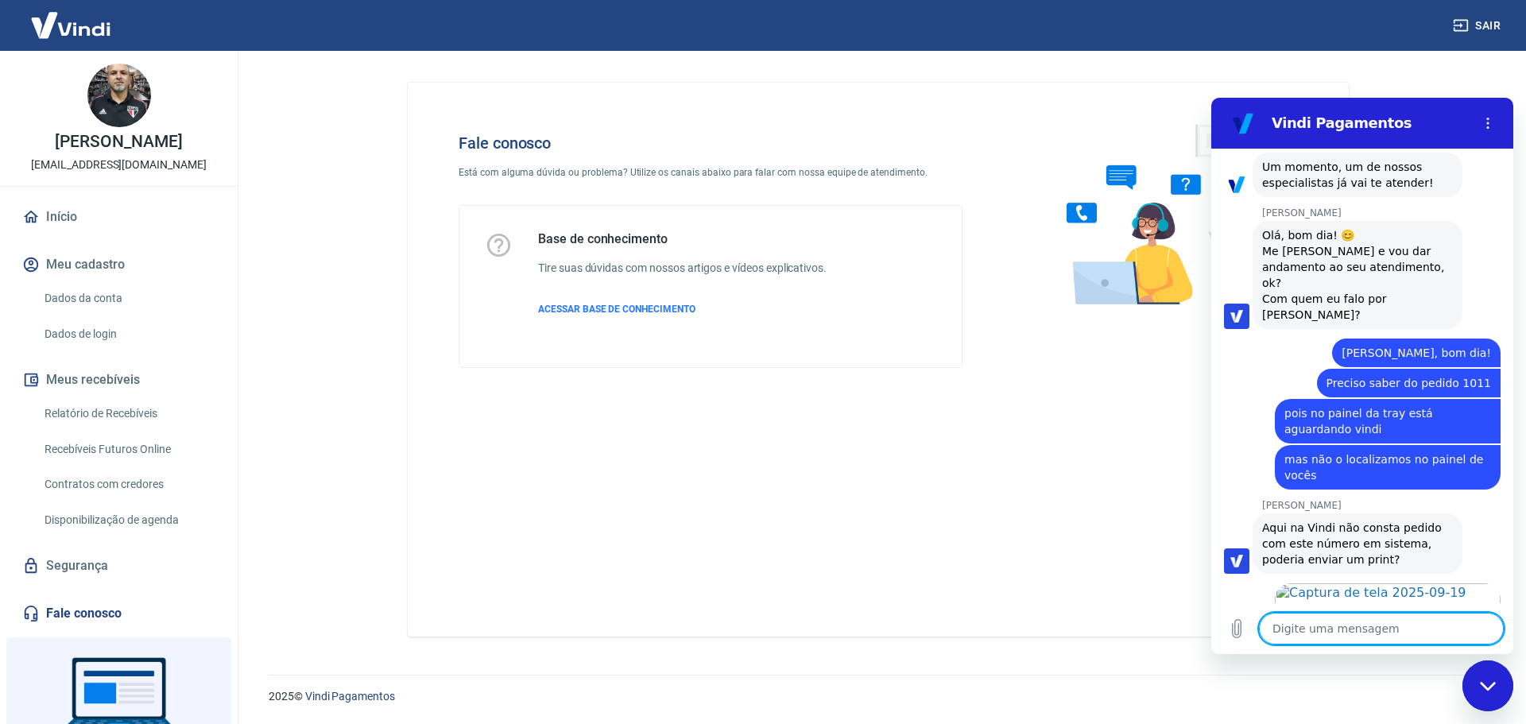
scroll to position [3665, 0]
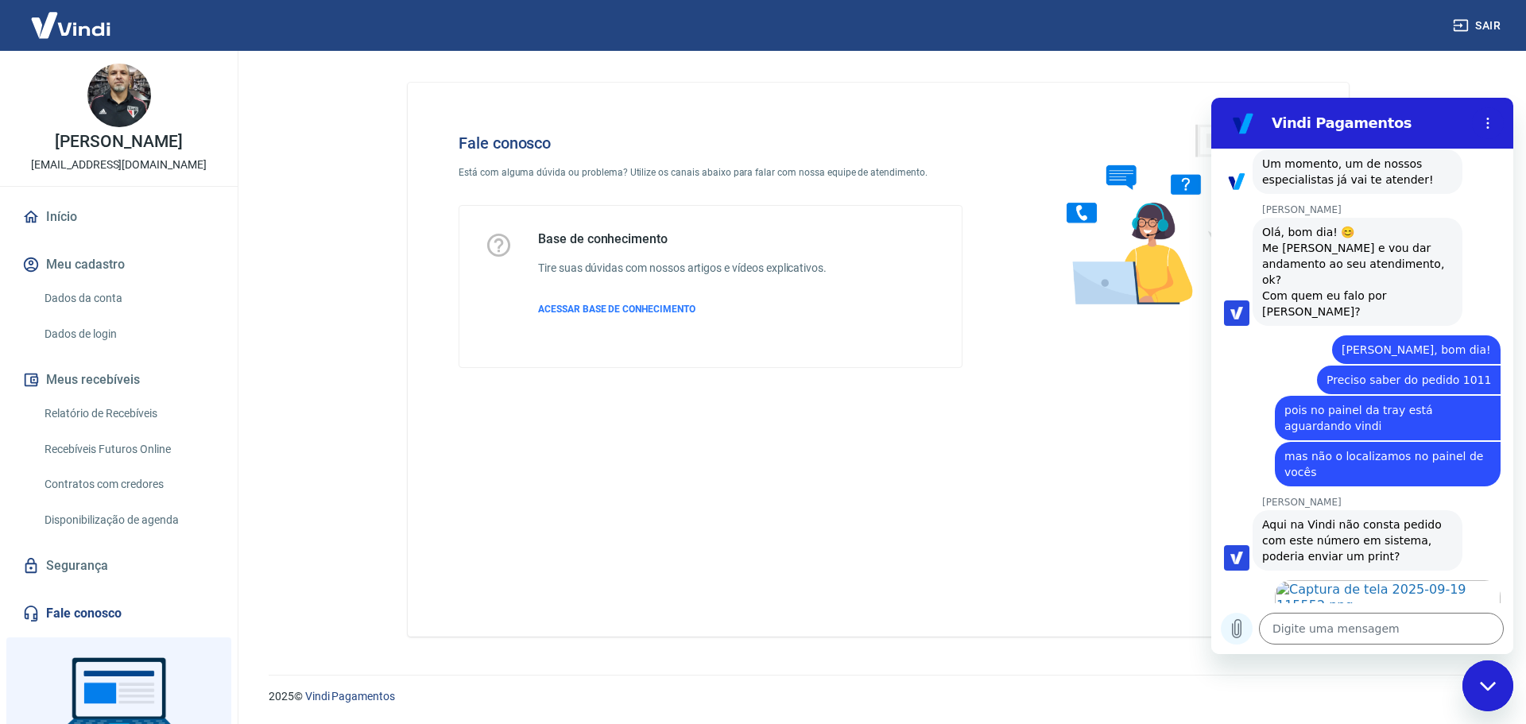
click at [1239, 634] on icon "Carregar arquivo" at bounding box center [1236, 628] width 19 height 19
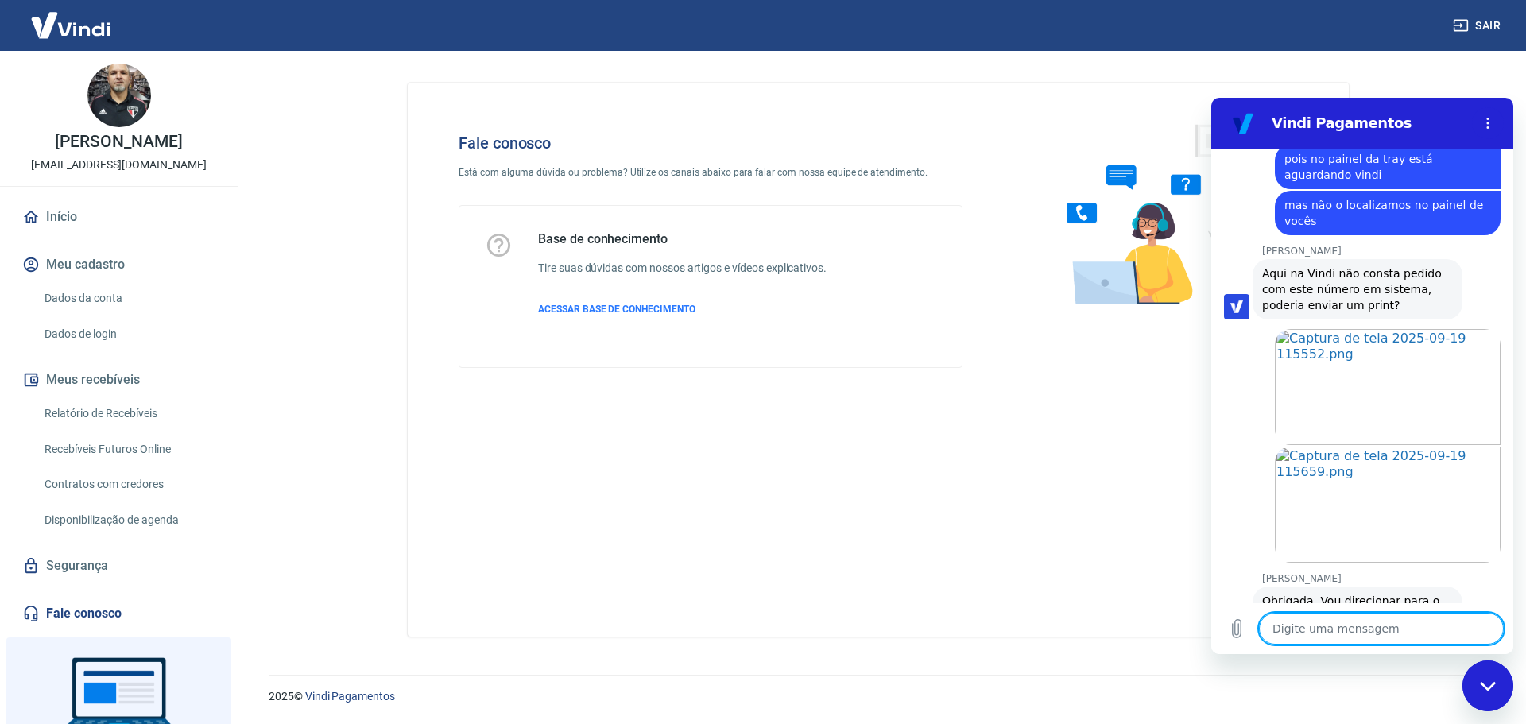
scroll to position [3945, 0]
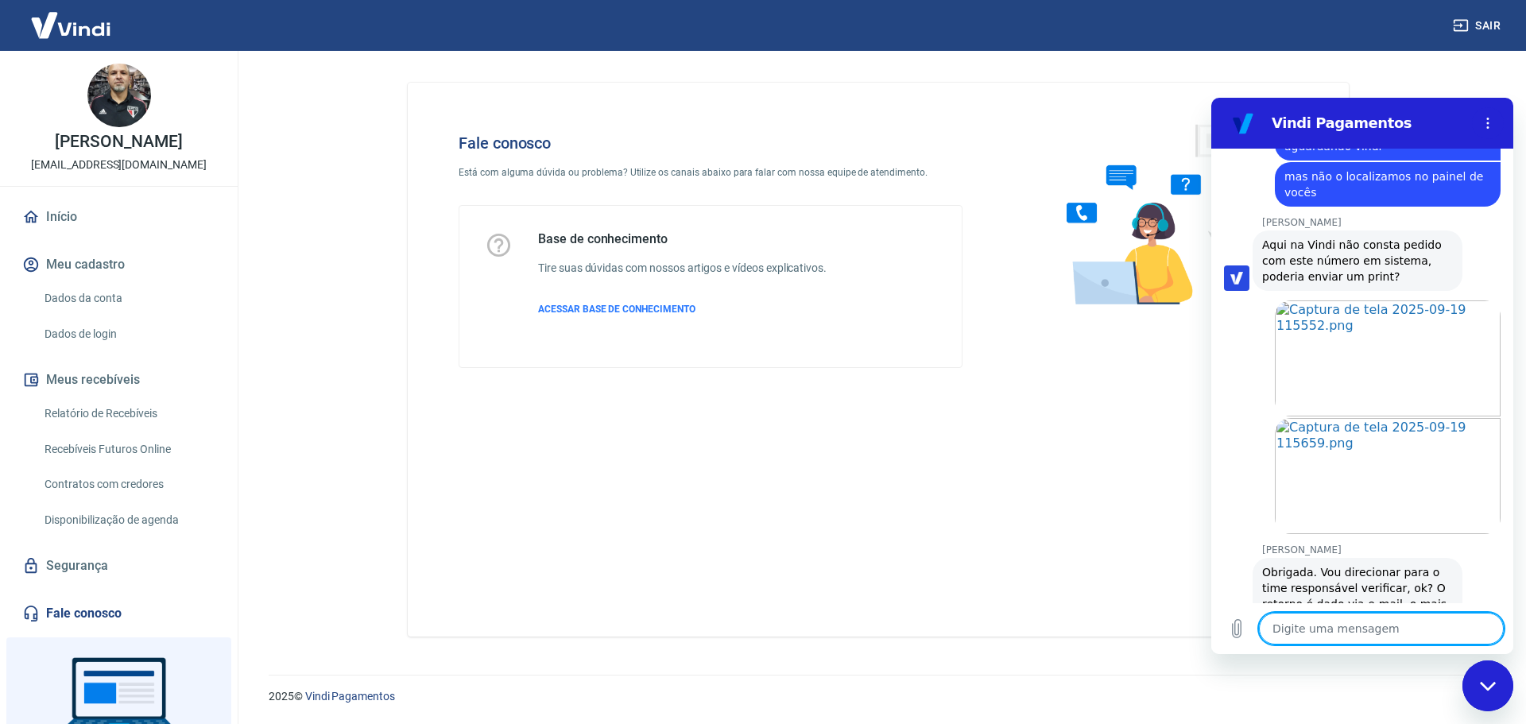
click at [1305, 628] on textarea at bounding box center [1381, 629] width 245 height 32
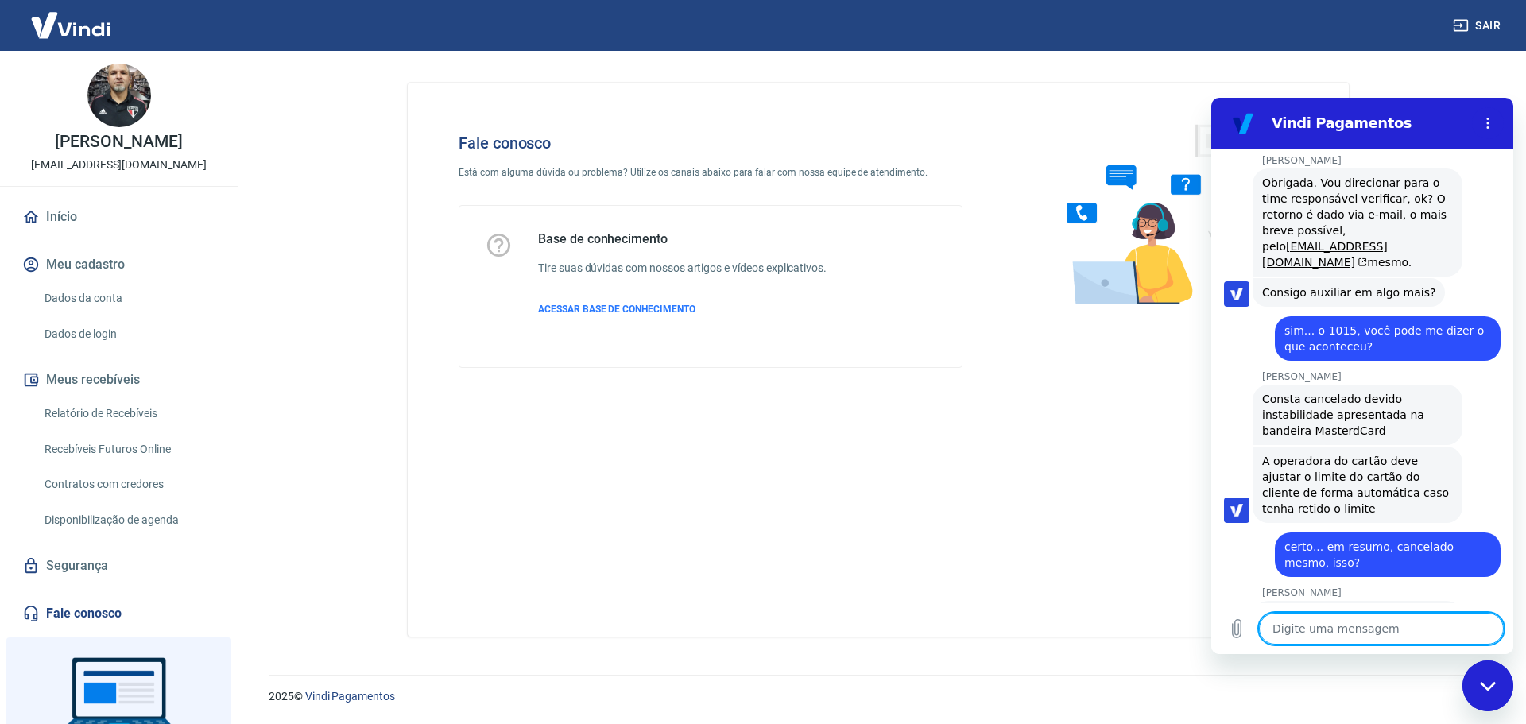
scroll to position [4337, 0]
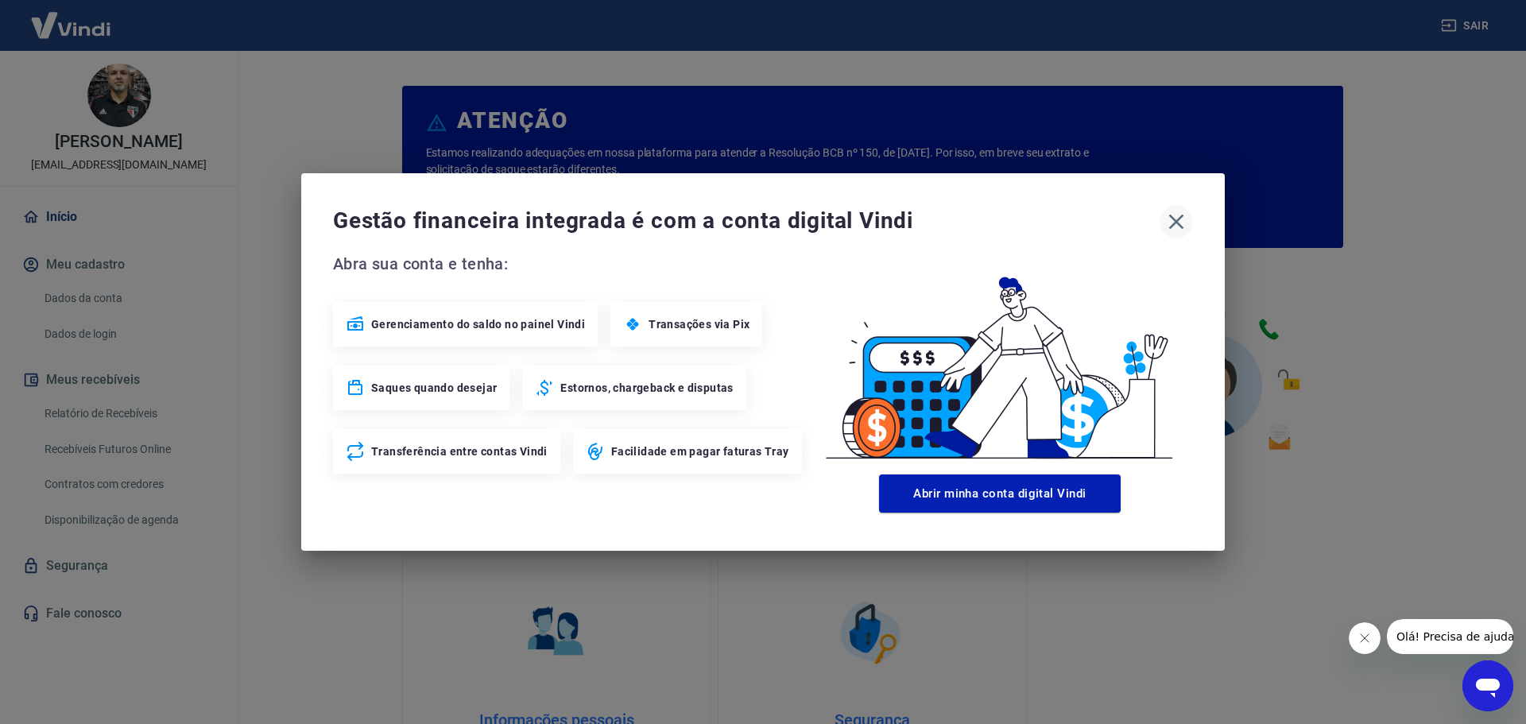
click at [1181, 226] on icon "button" at bounding box center [1176, 222] width 15 height 15
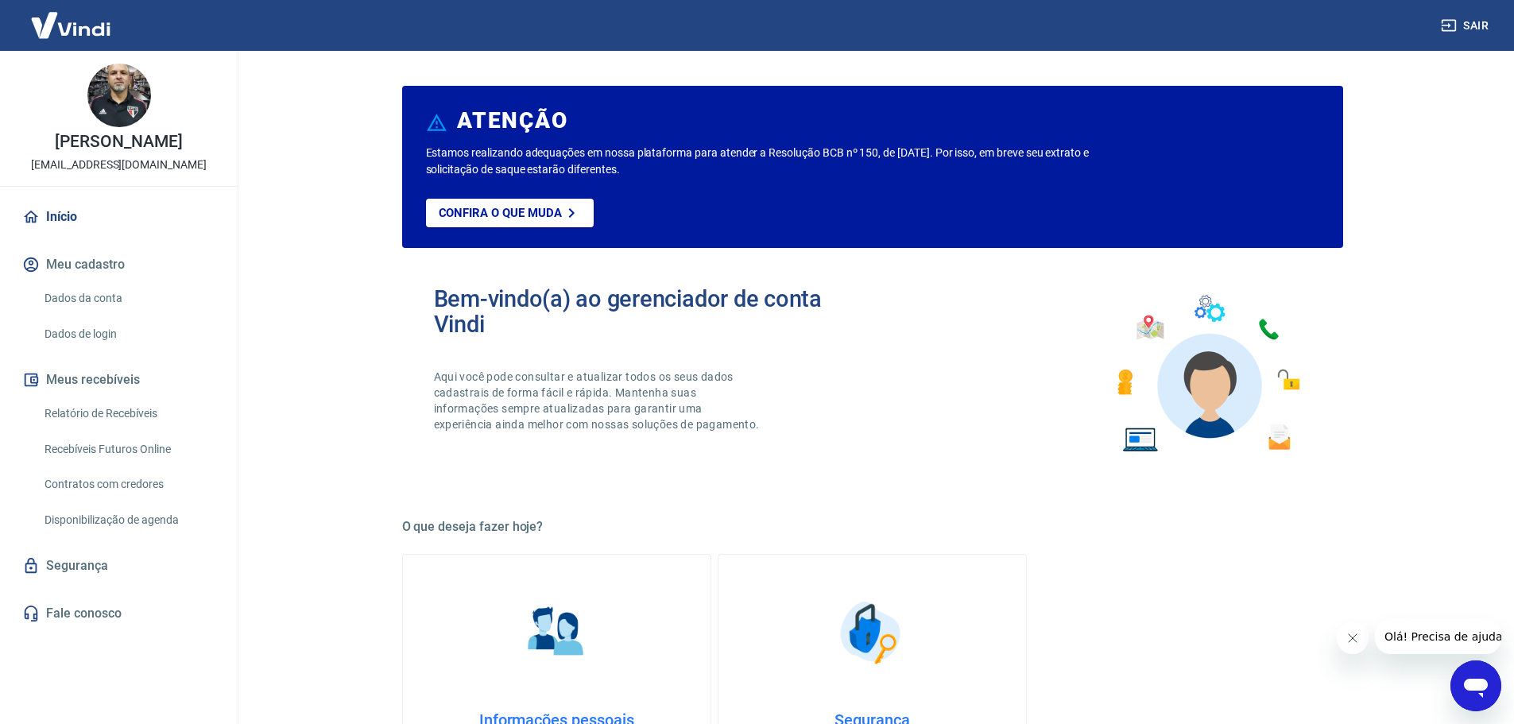
click at [70, 25] on img at bounding box center [70, 25] width 103 height 48
click at [64, 220] on link "Início" at bounding box center [119, 217] width 200 height 35
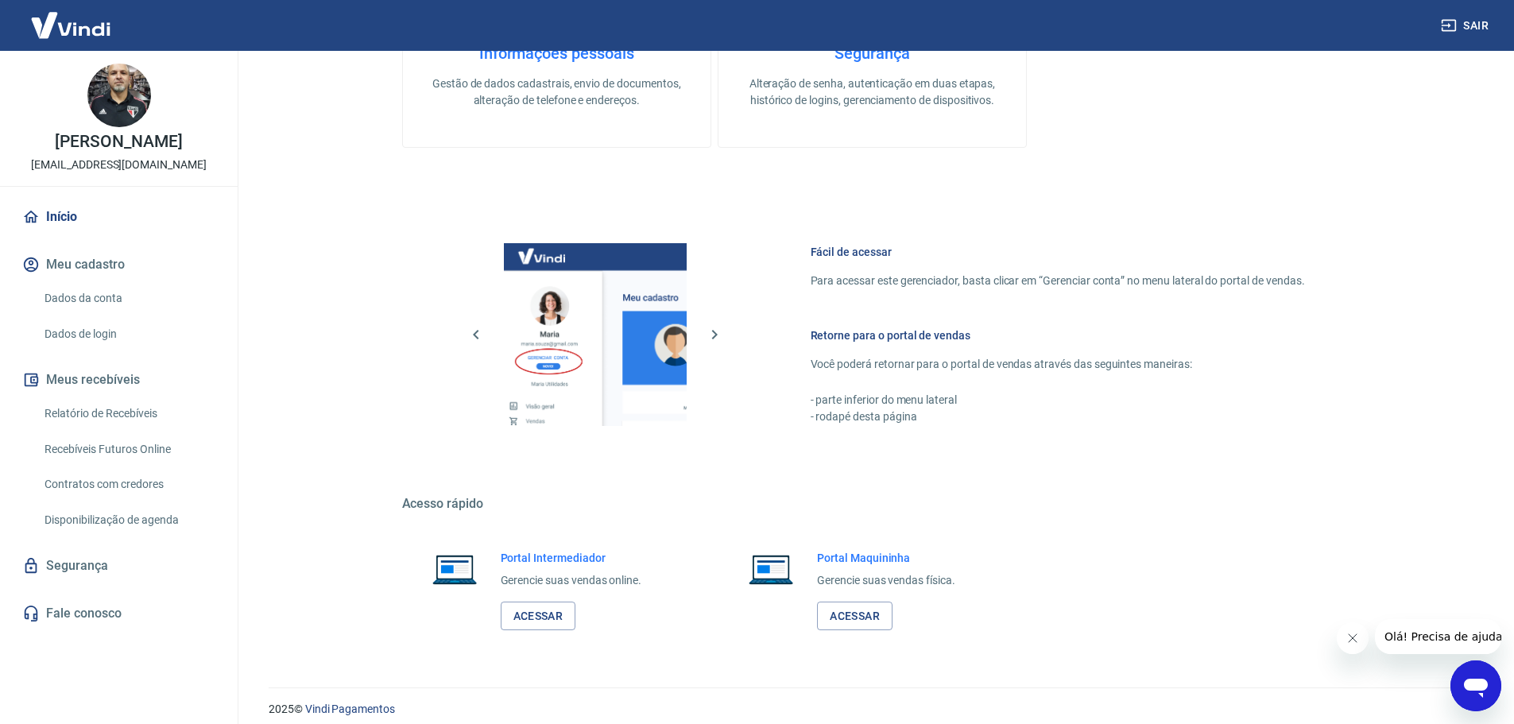
scroll to position [680, 0]
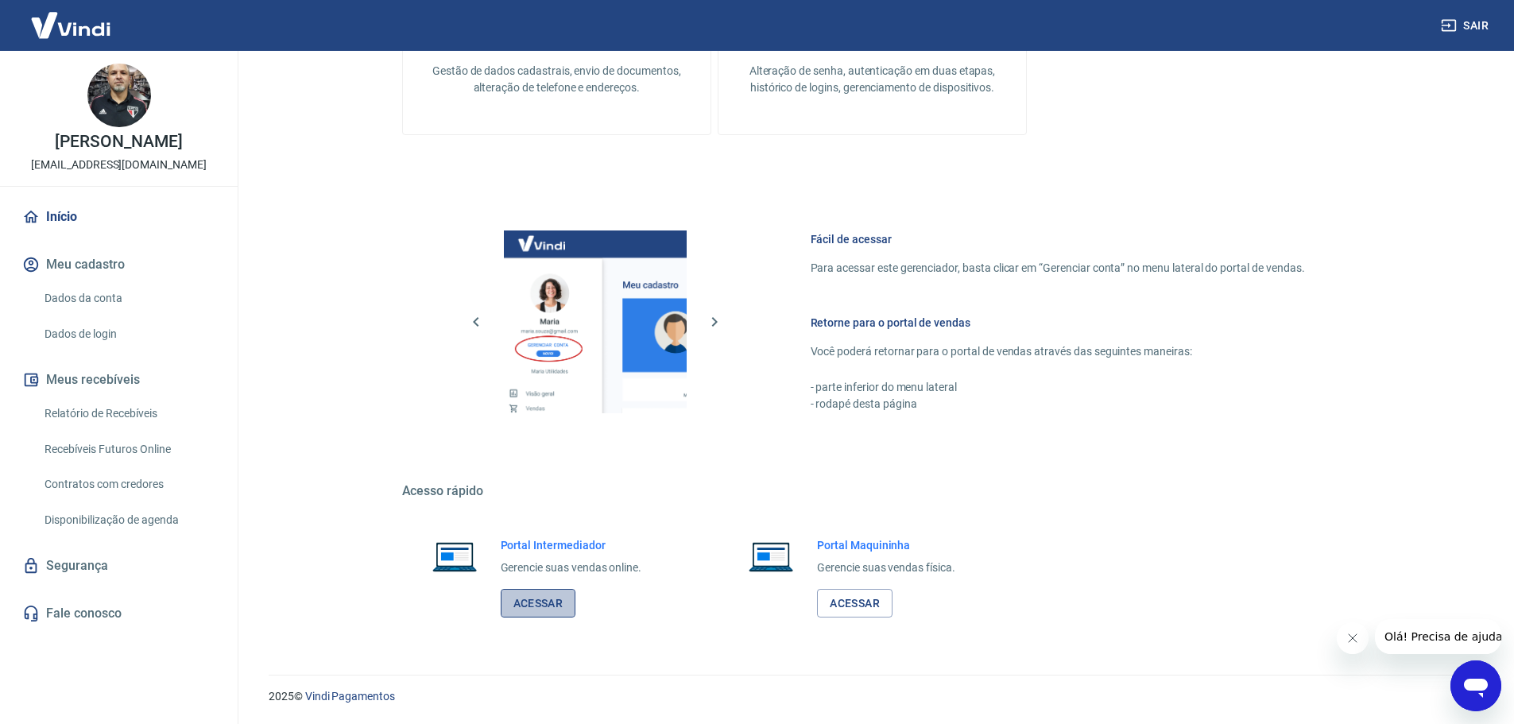
click at [523, 612] on link "Acessar" at bounding box center [539, 603] width 76 height 29
